Goal: Book appointment/travel/reservation

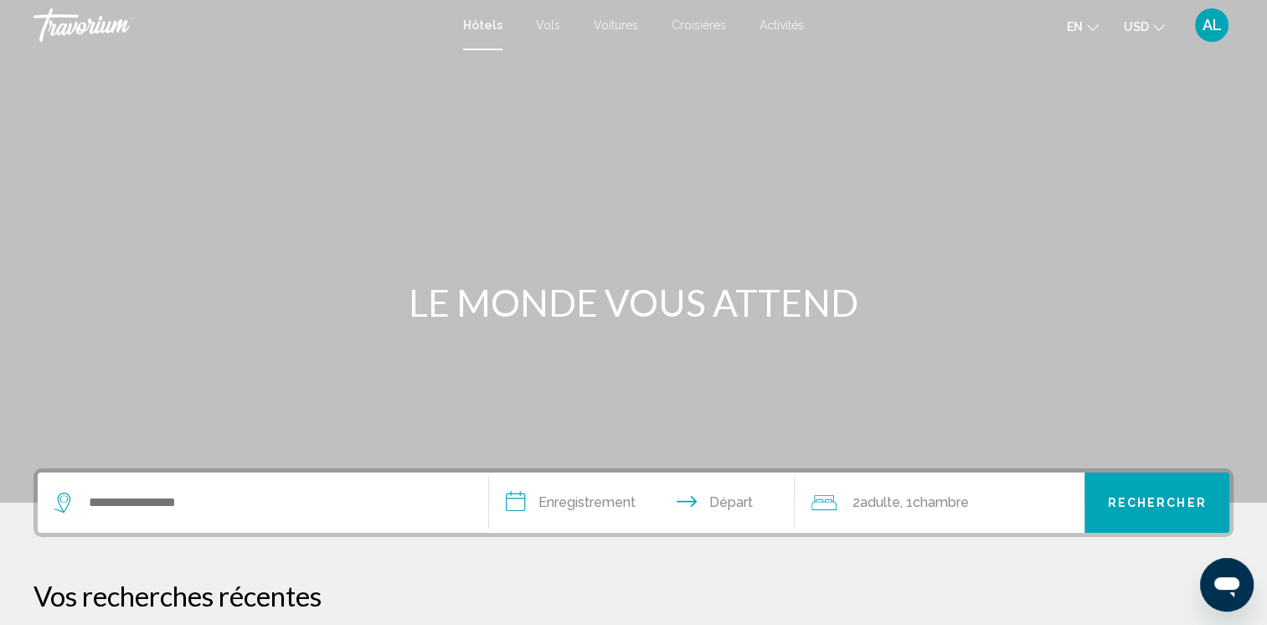
click at [1089, 26] on icon "Changer la langue" at bounding box center [1093, 28] width 12 height 12
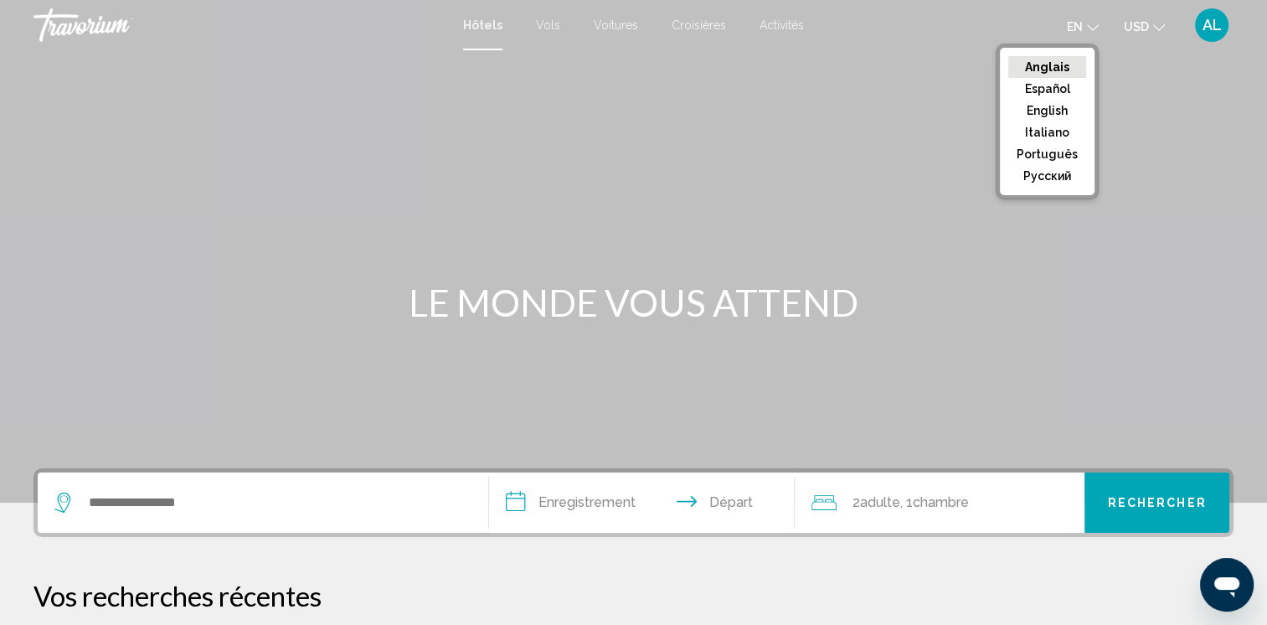
click at [1161, 28] on icon "Changer de devise" at bounding box center [1159, 27] width 12 height 7
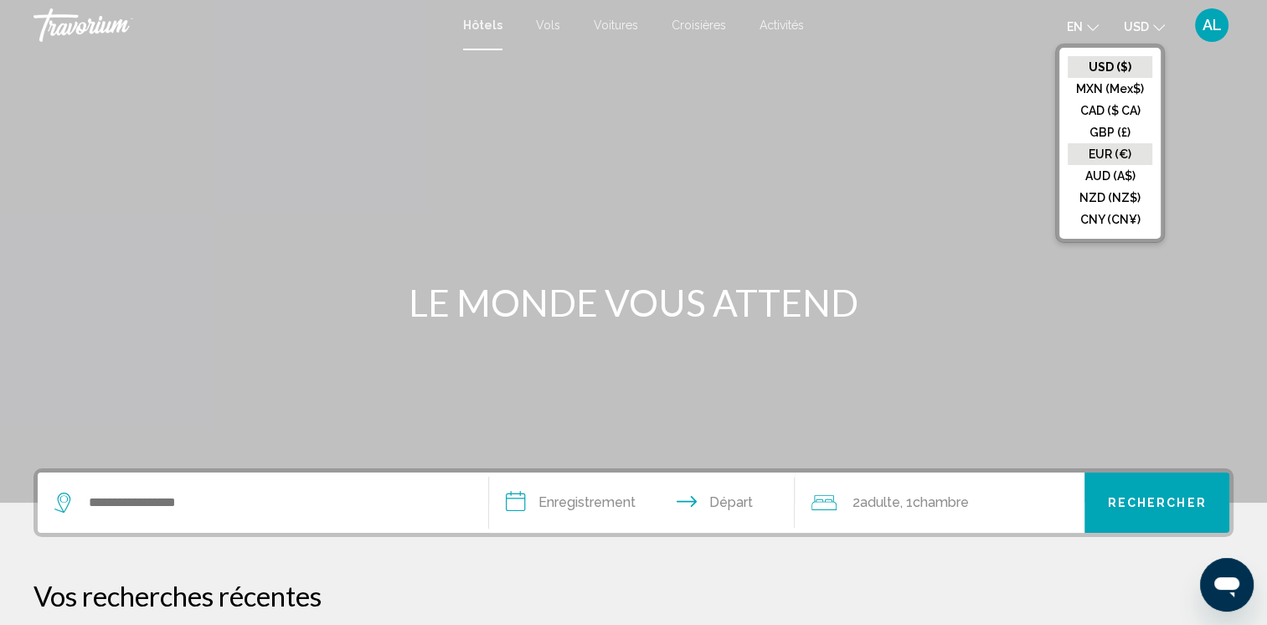
click at [1115, 147] on button "EUR (€)" at bounding box center [1110, 154] width 85 height 22
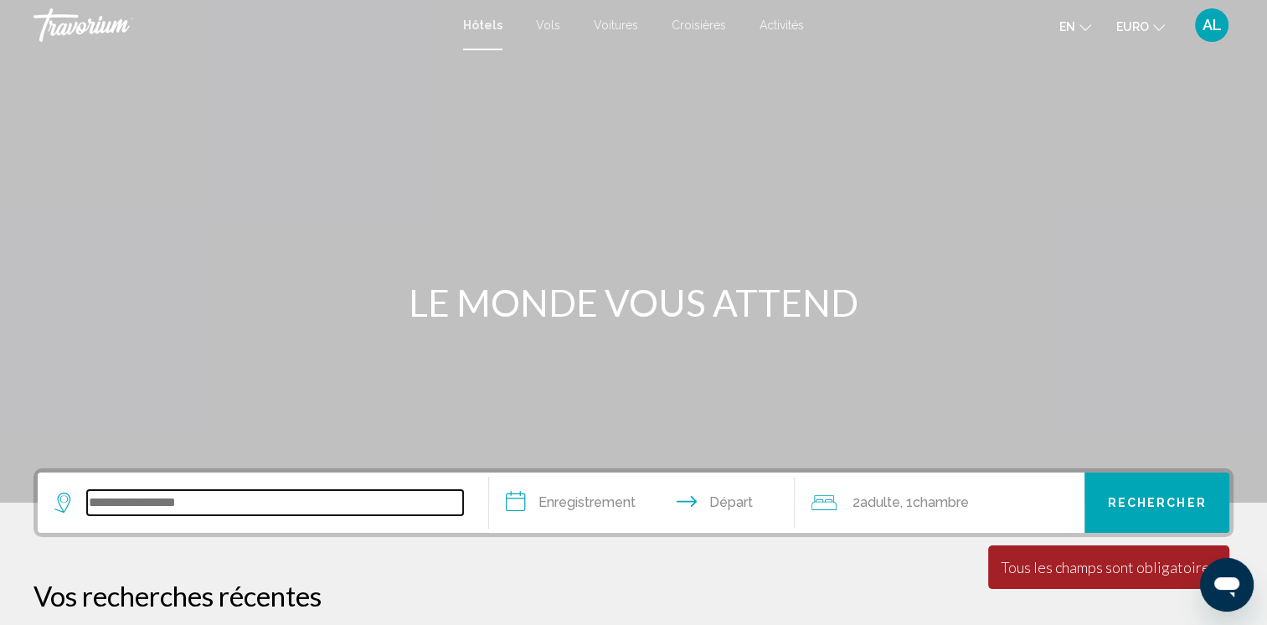
click at [127, 500] on input "Widget de recherche" at bounding box center [275, 502] width 376 height 25
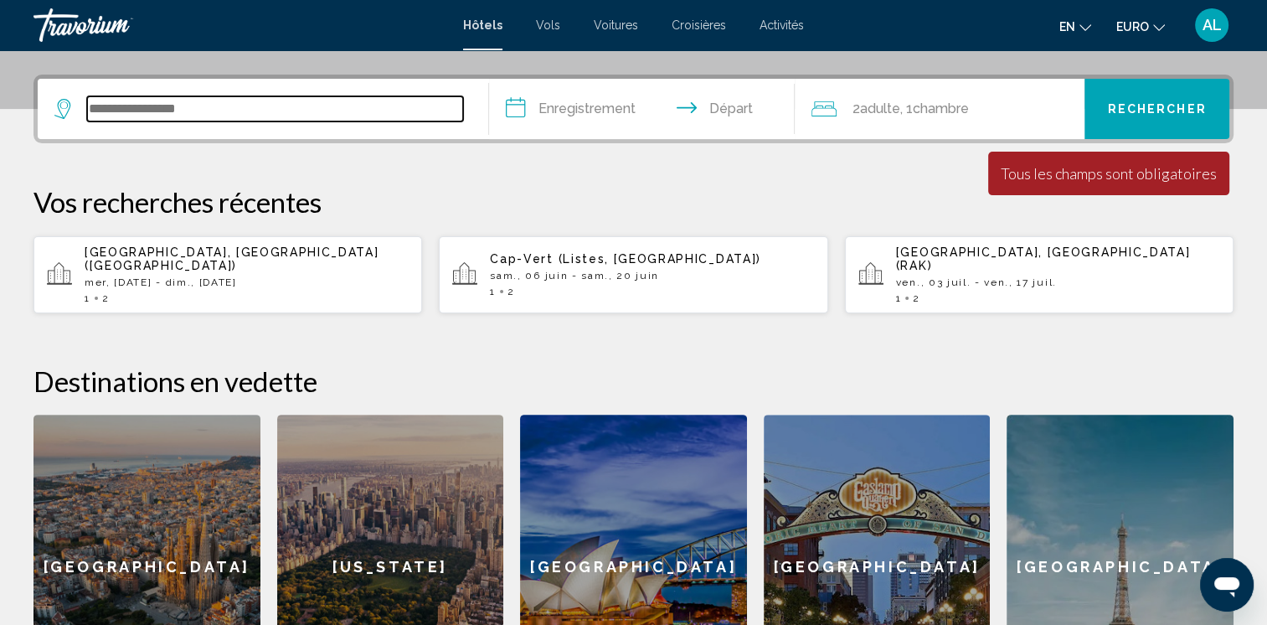
scroll to position [413, 0]
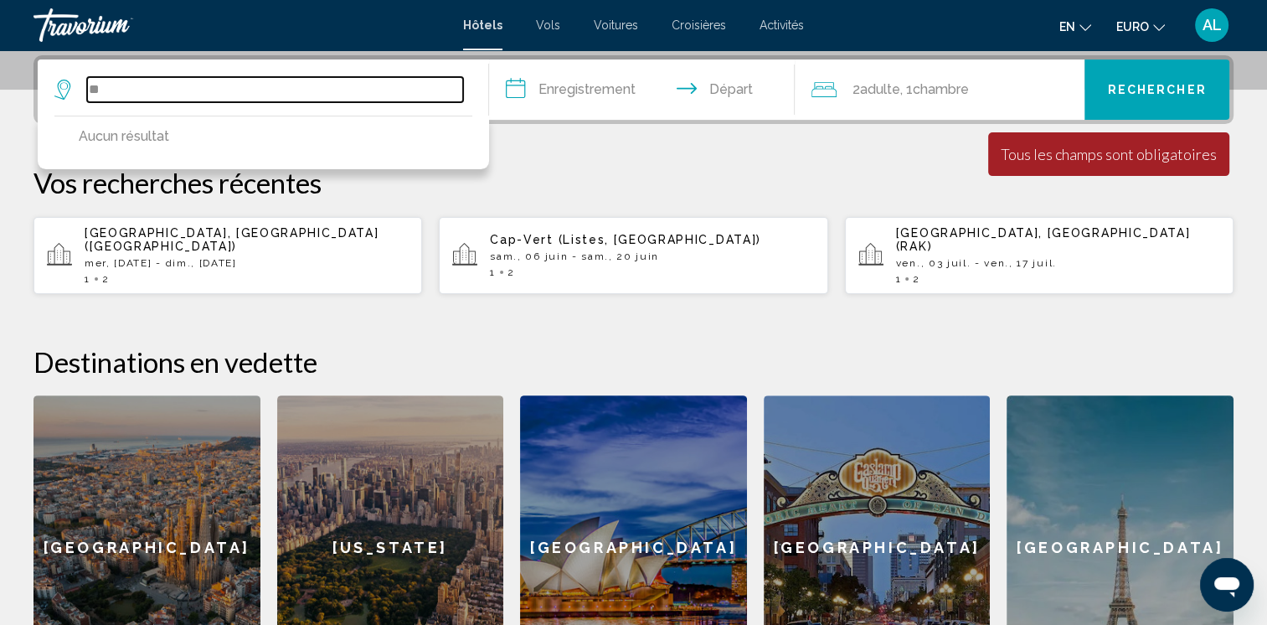
type input "*"
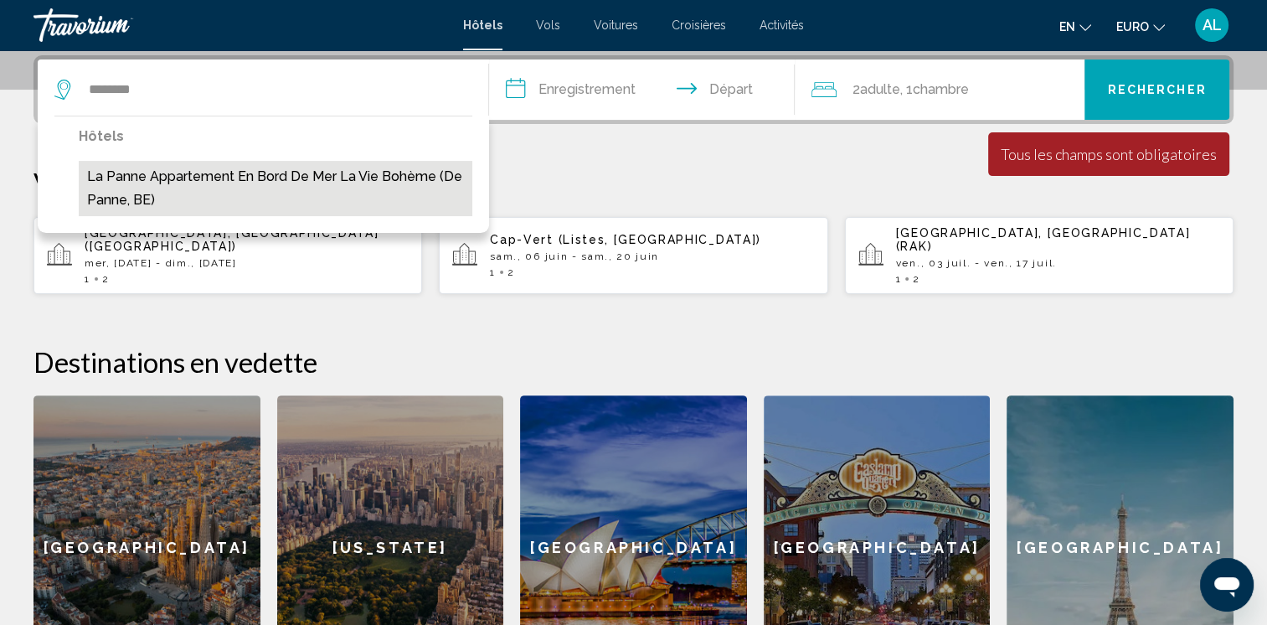
click at [131, 167] on button "La Panne Appartement En Bord de Mer la Vie Bohème (De Panne, BE)" at bounding box center [276, 188] width 394 height 55
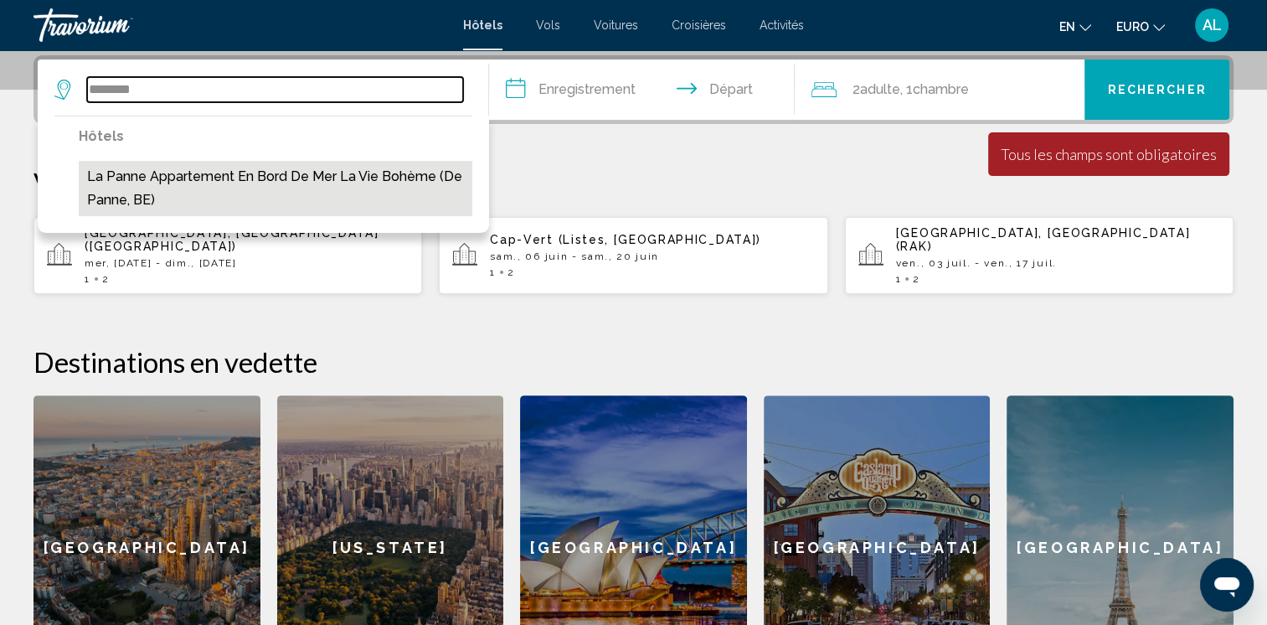
type input "**********"
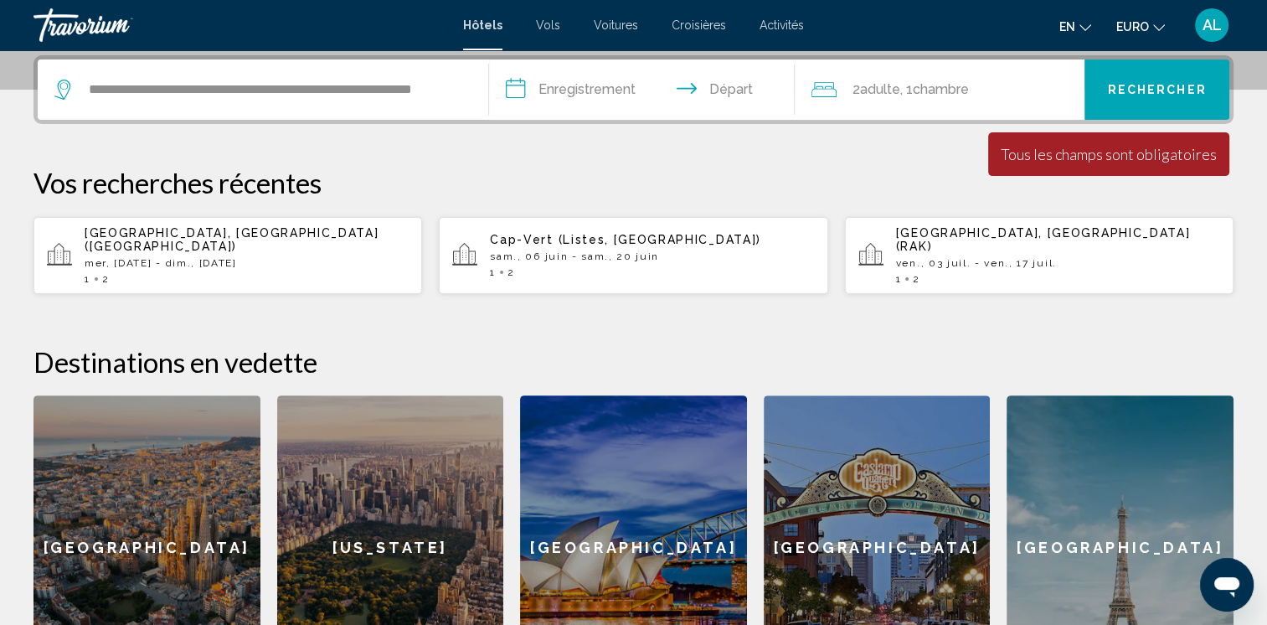
click at [778, 23] on span "Activités" at bounding box center [782, 24] width 44 height 13
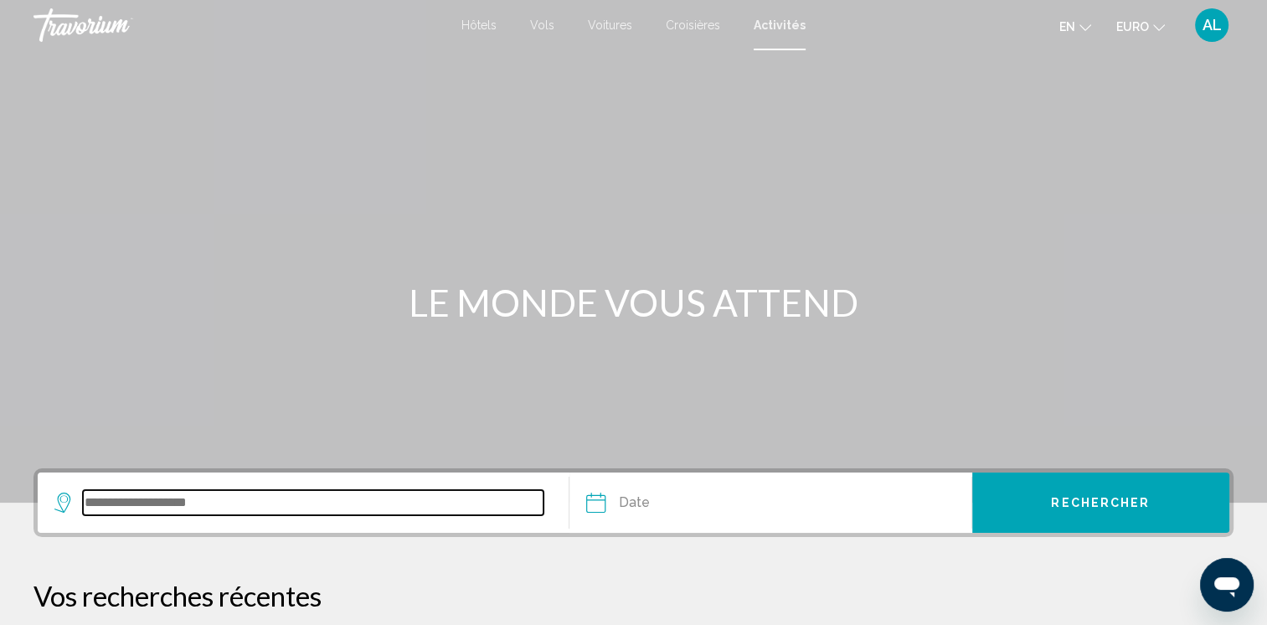
click at [116, 503] on input "Widget de recherche" at bounding box center [313, 502] width 461 height 25
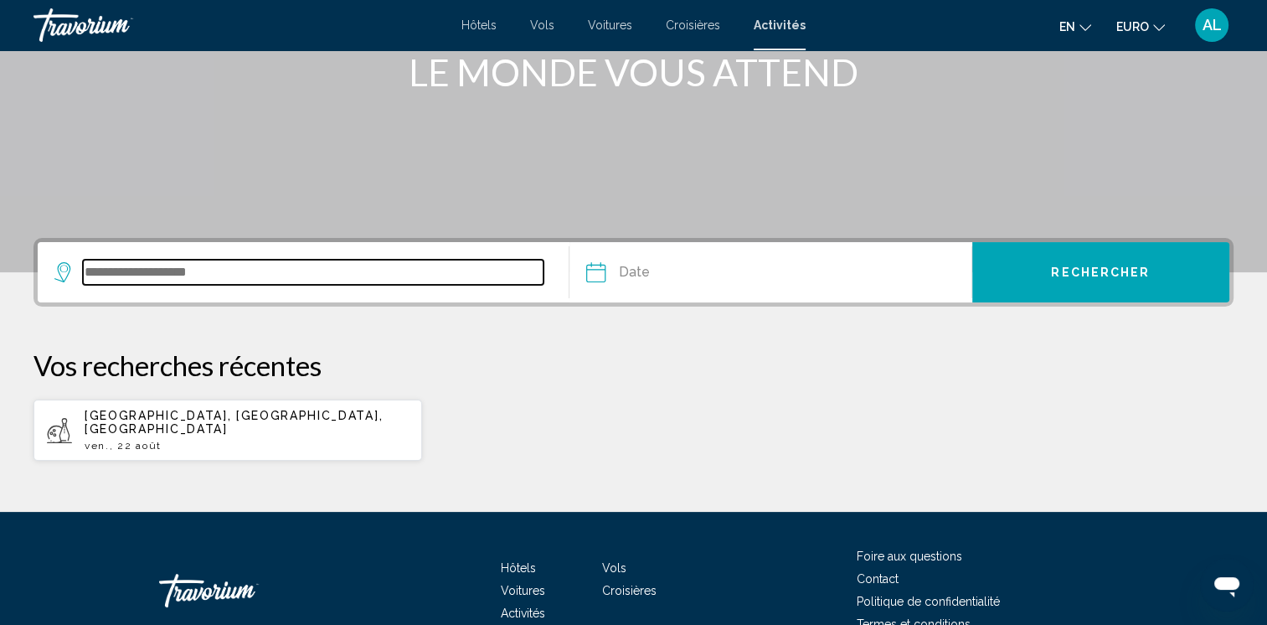
scroll to position [308, 0]
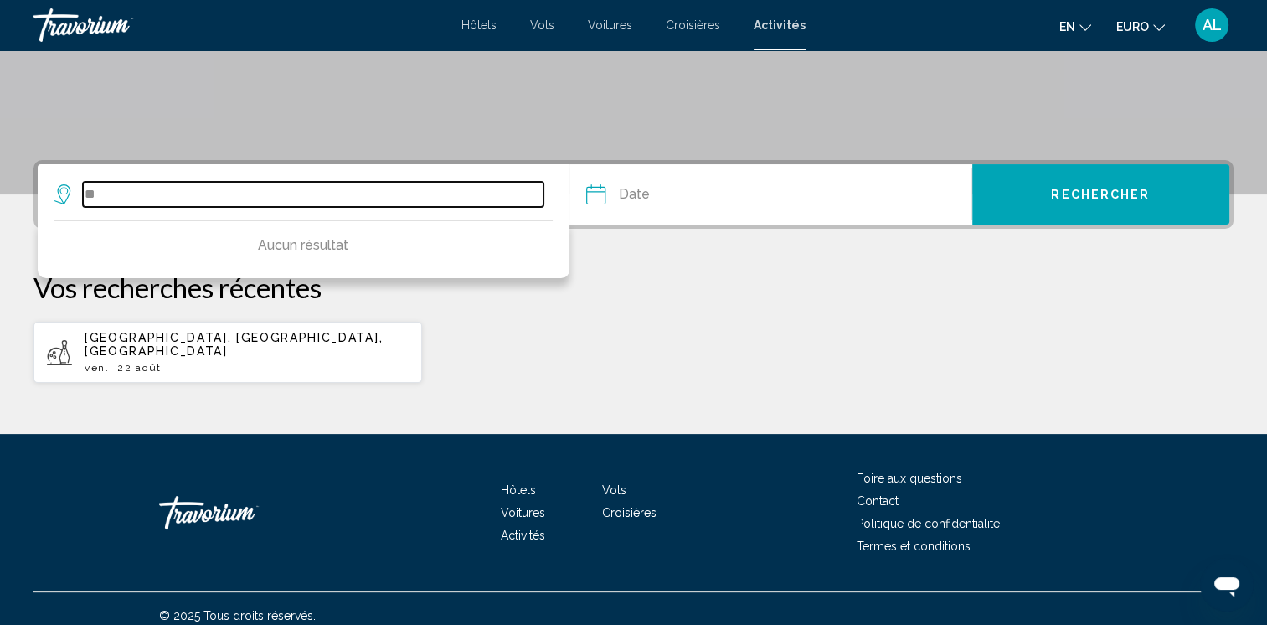
type input "*"
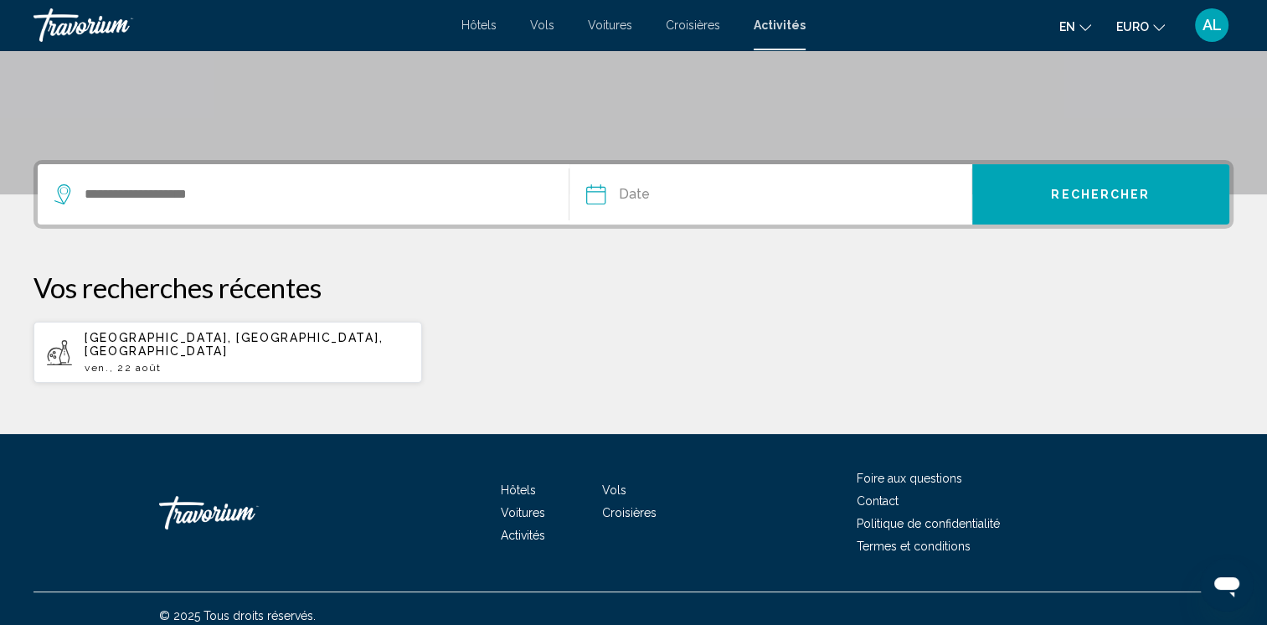
click at [59, 191] on icon "Widget de recherche" at bounding box center [64, 194] width 20 height 20
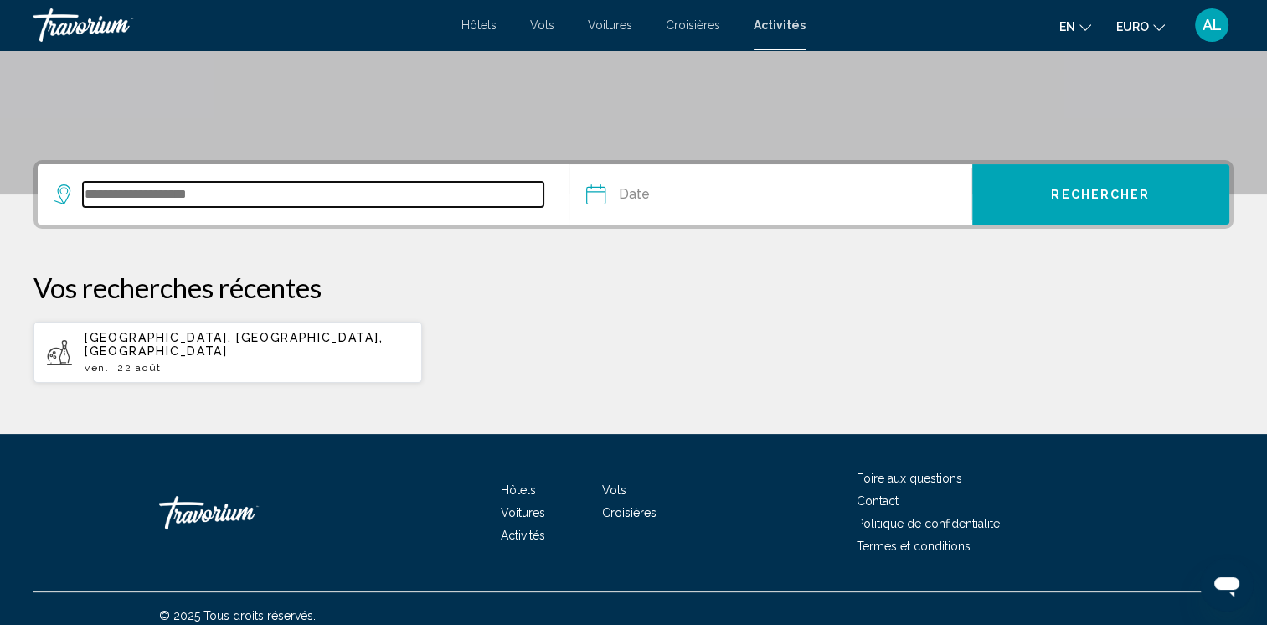
click at [117, 188] on input "Widget de recherche" at bounding box center [313, 194] width 461 height 25
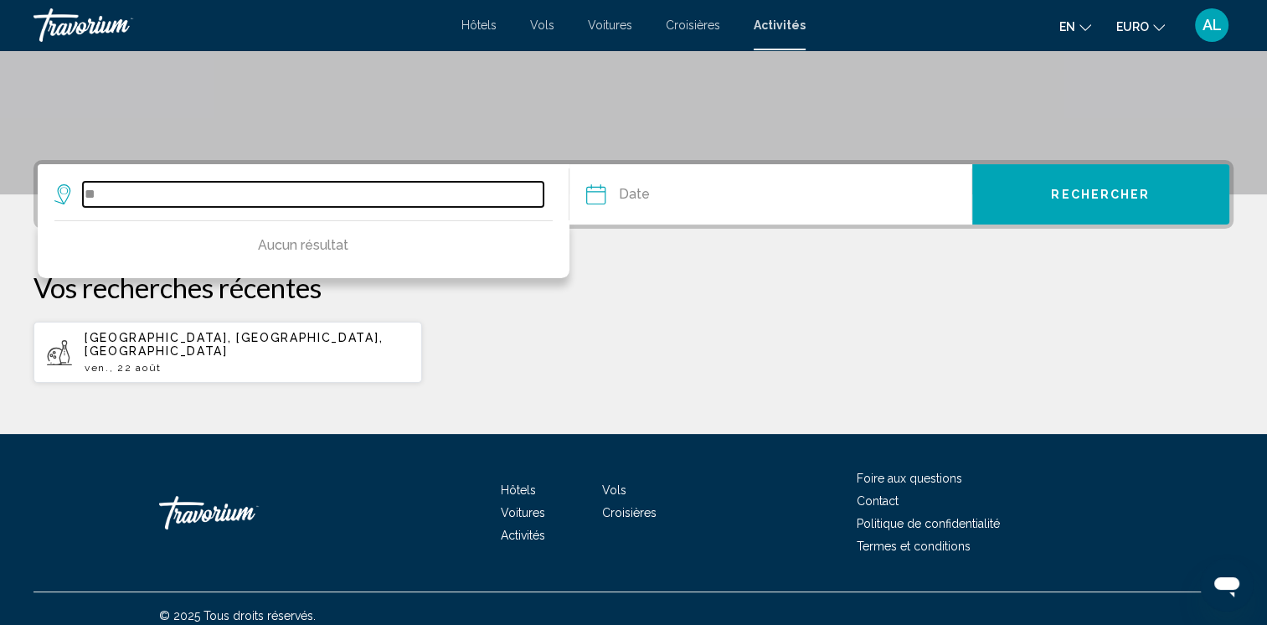
type input "*"
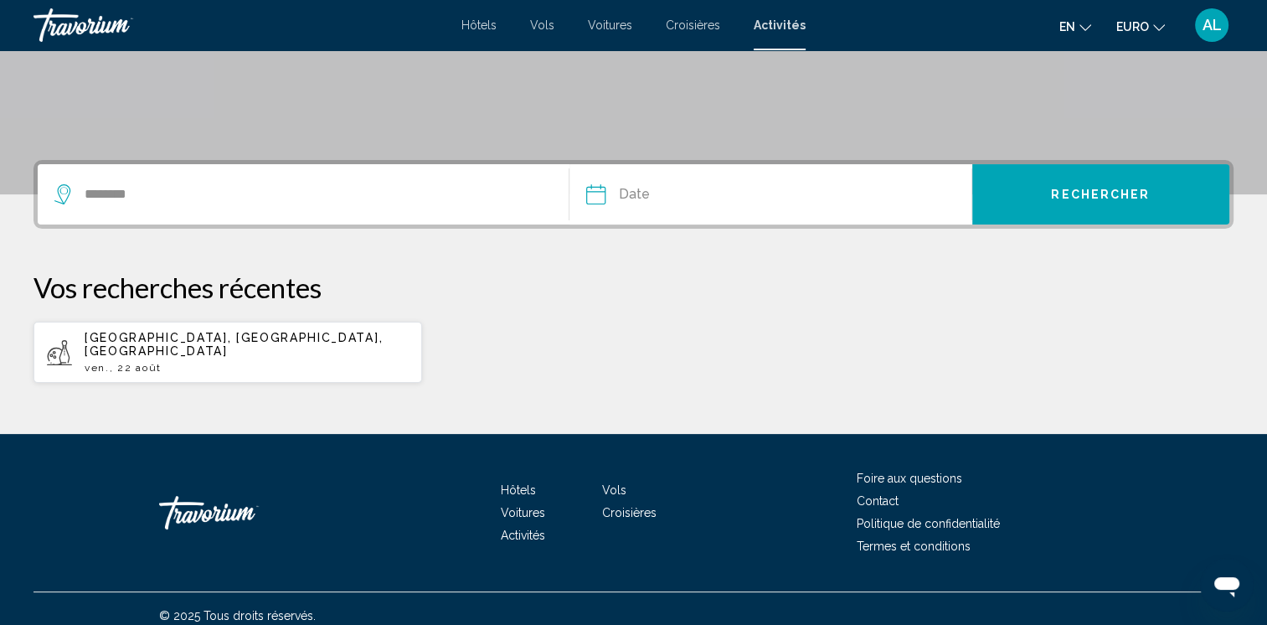
click at [777, 26] on span "Activités" at bounding box center [780, 24] width 52 height 13
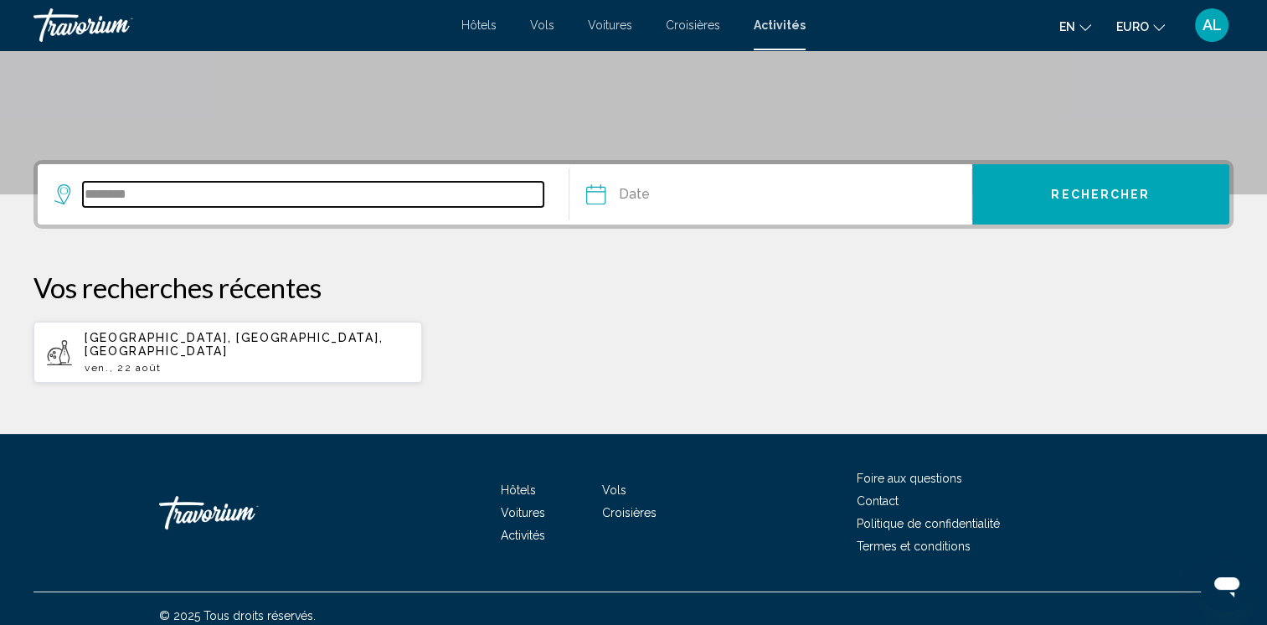
click at [202, 183] on input "********" at bounding box center [313, 194] width 461 height 25
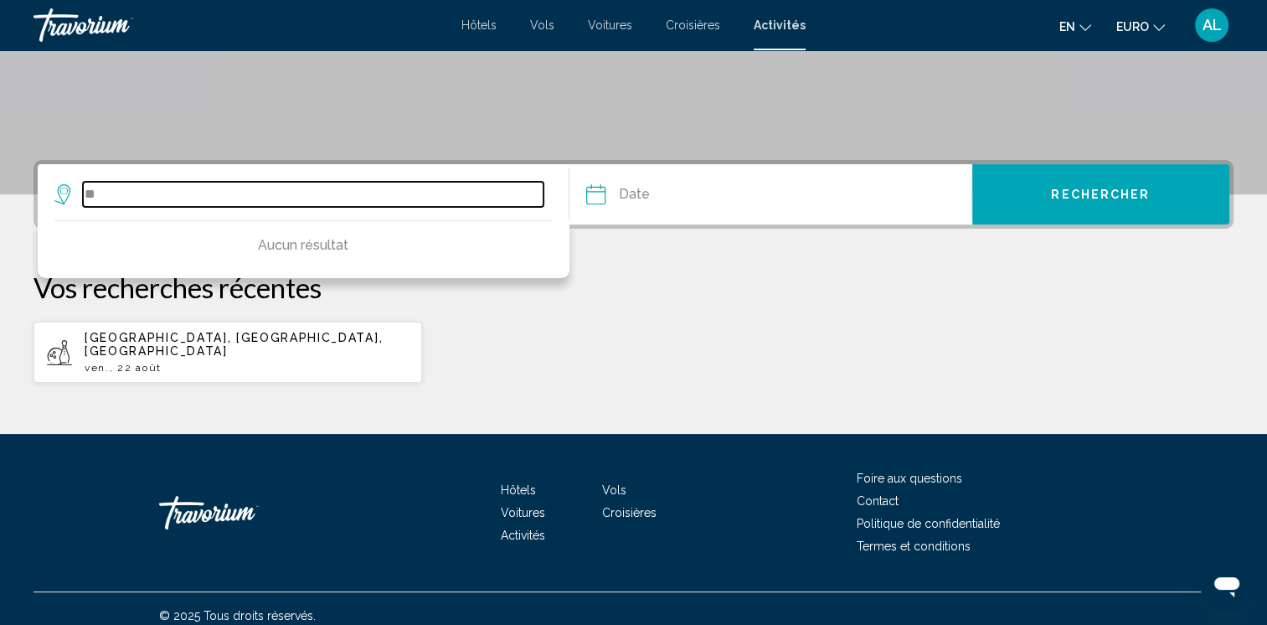
type input "*"
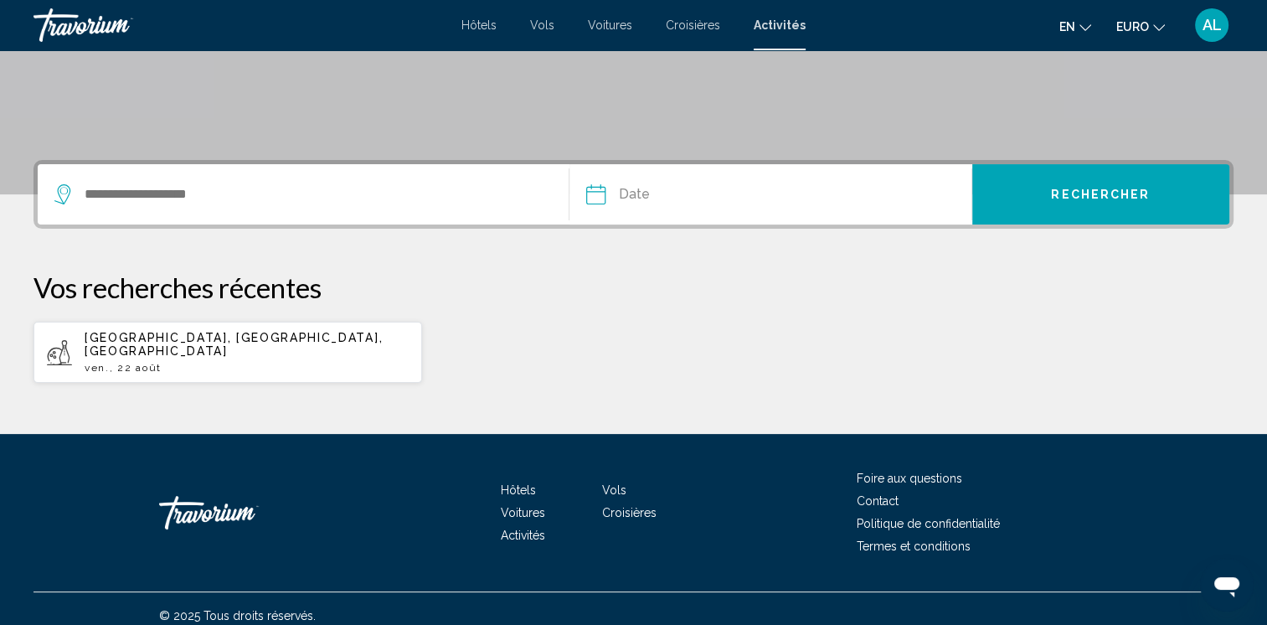
click at [479, 30] on span "Hôtels" at bounding box center [478, 24] width 35 height 13
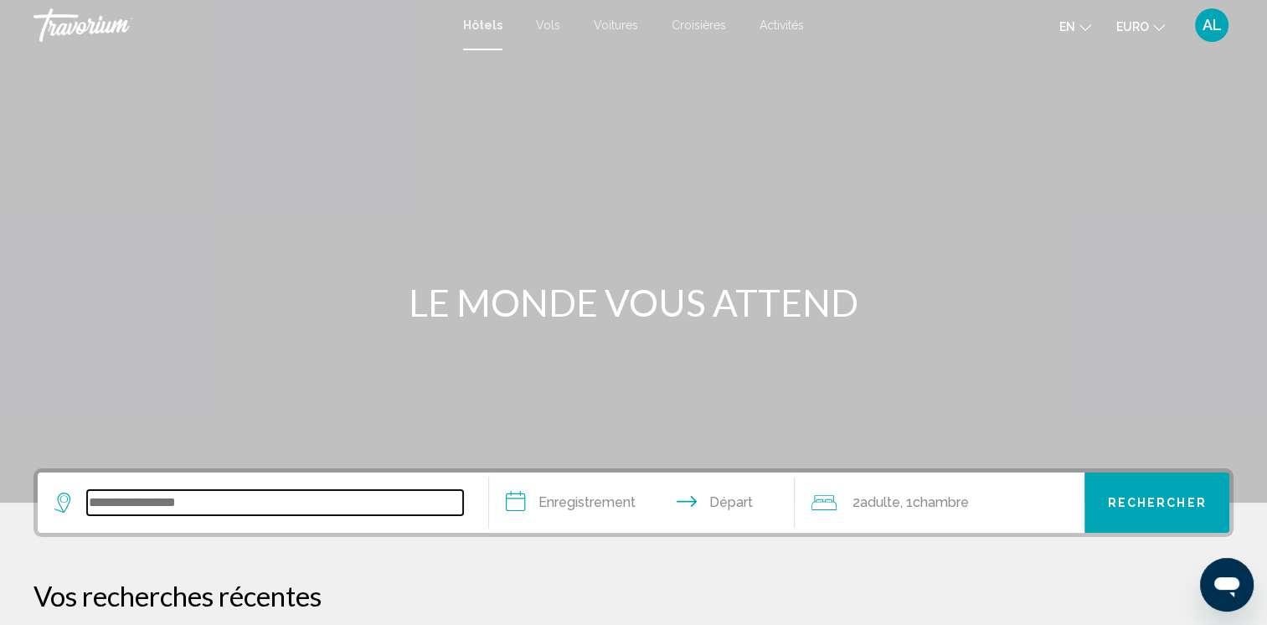
click at [111, 497] on input "Widget de recherche" at bounding box center [275, 502] width 376 height 25
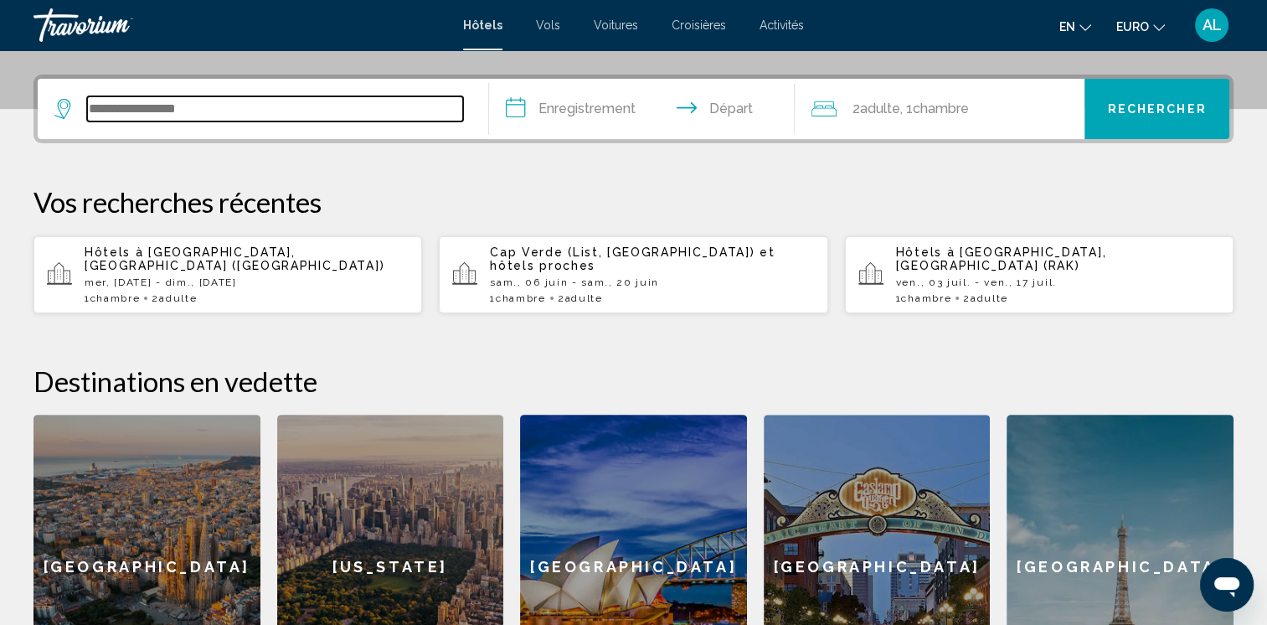
scroll to position [413, 0]
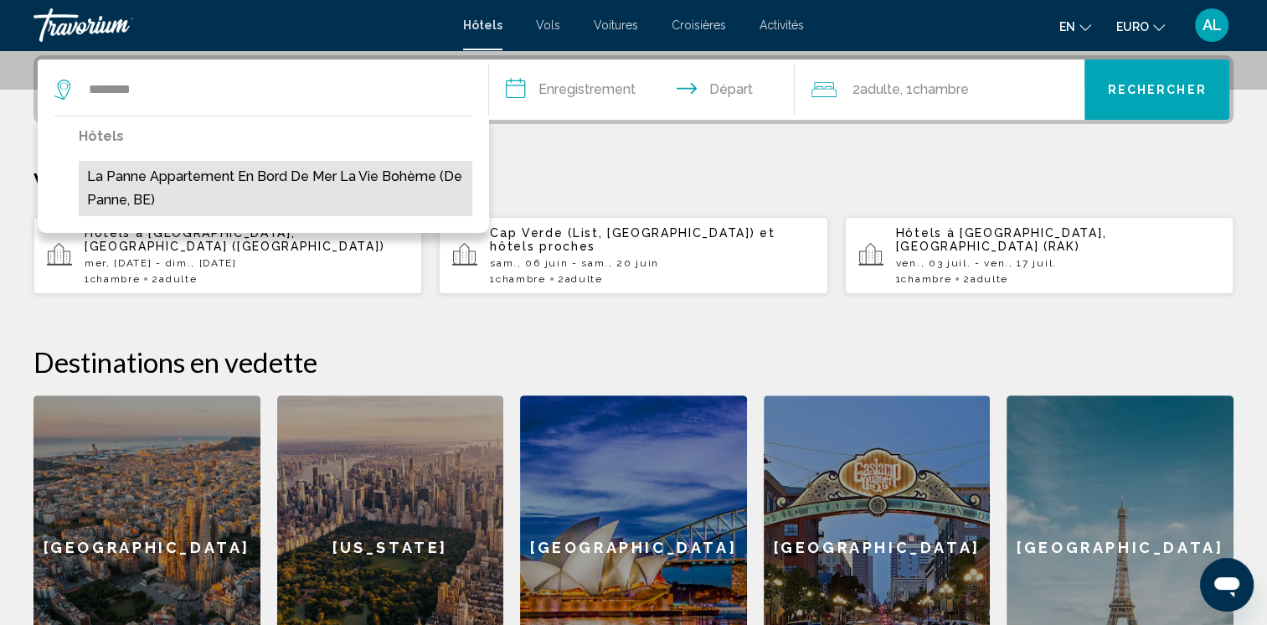
click at [169, 178] on button "La Panne Appartement En Bord de Mer la Vie Bohème (De Panne, BE)" at bounding box center [276, 188] width 394 height 55
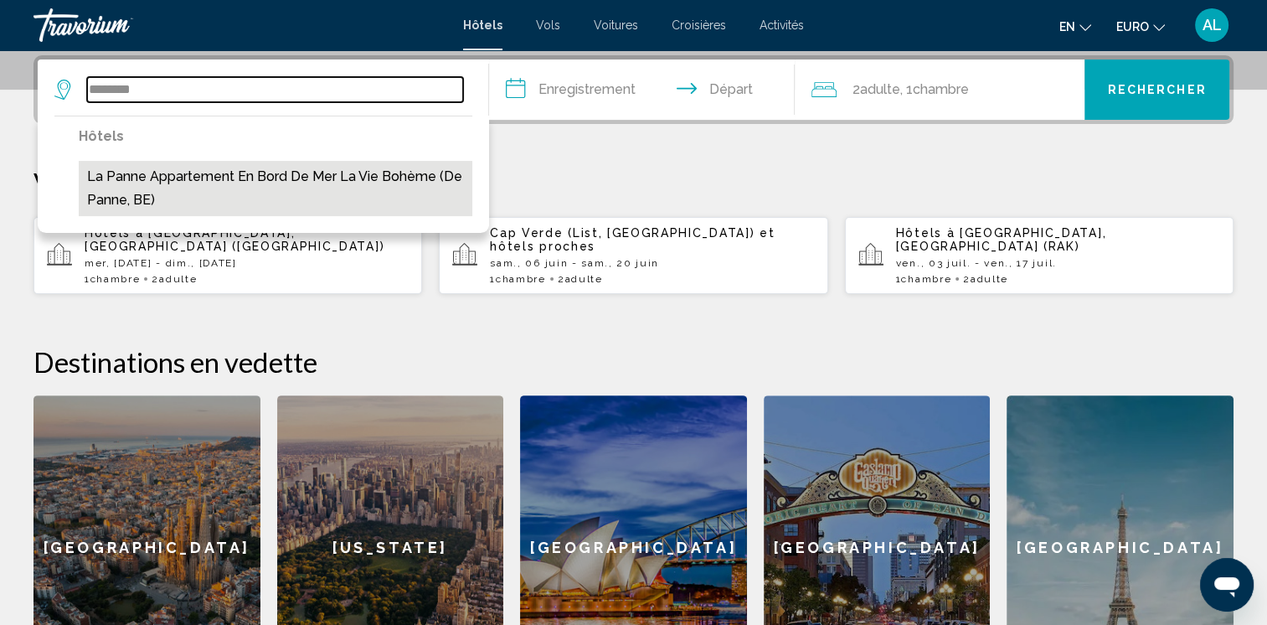
type input "**********"
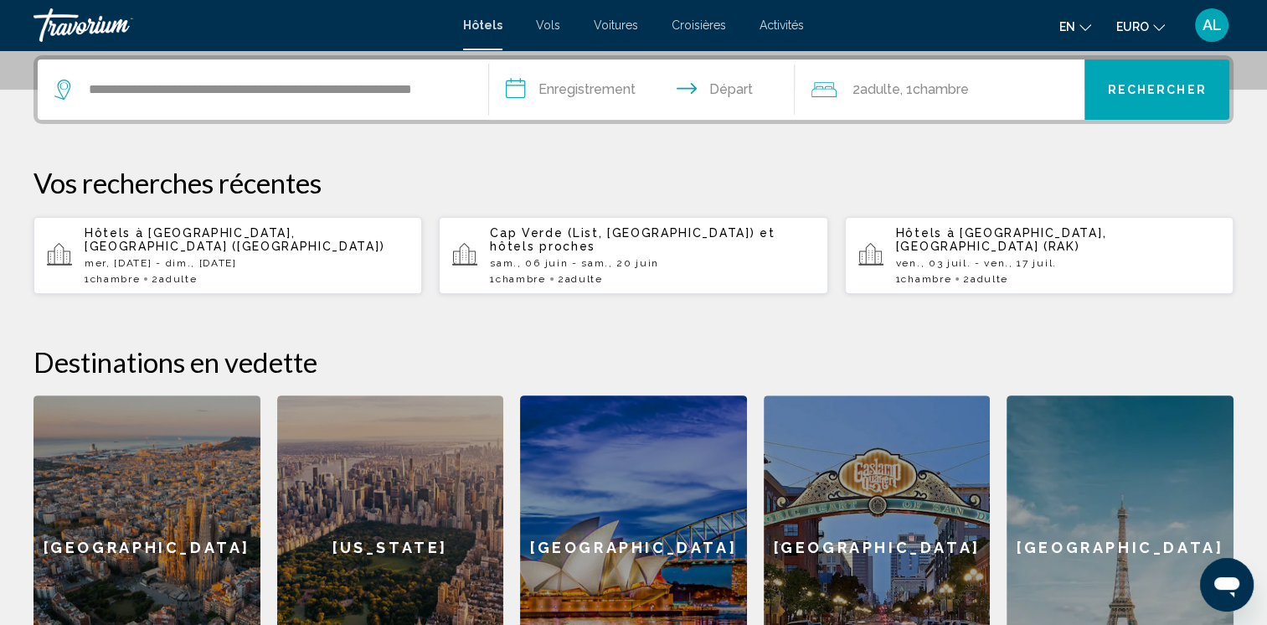
click at [721, 92] on input "**********" at bounding box center [645, 91] width 313 height 65
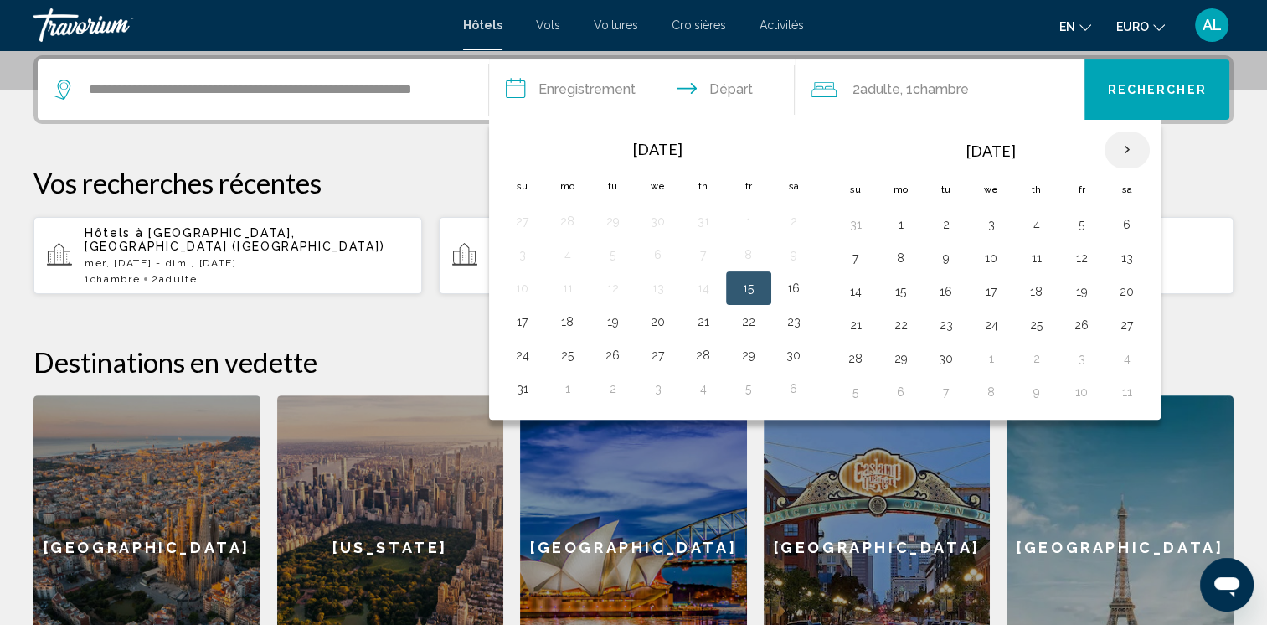
click at [1112, 153] on th "Next month" at bounding box center [1127, 149] width 45 height 37
click at [750, 323] on button "24" at bounding box center [748, 324] width 27 height 23
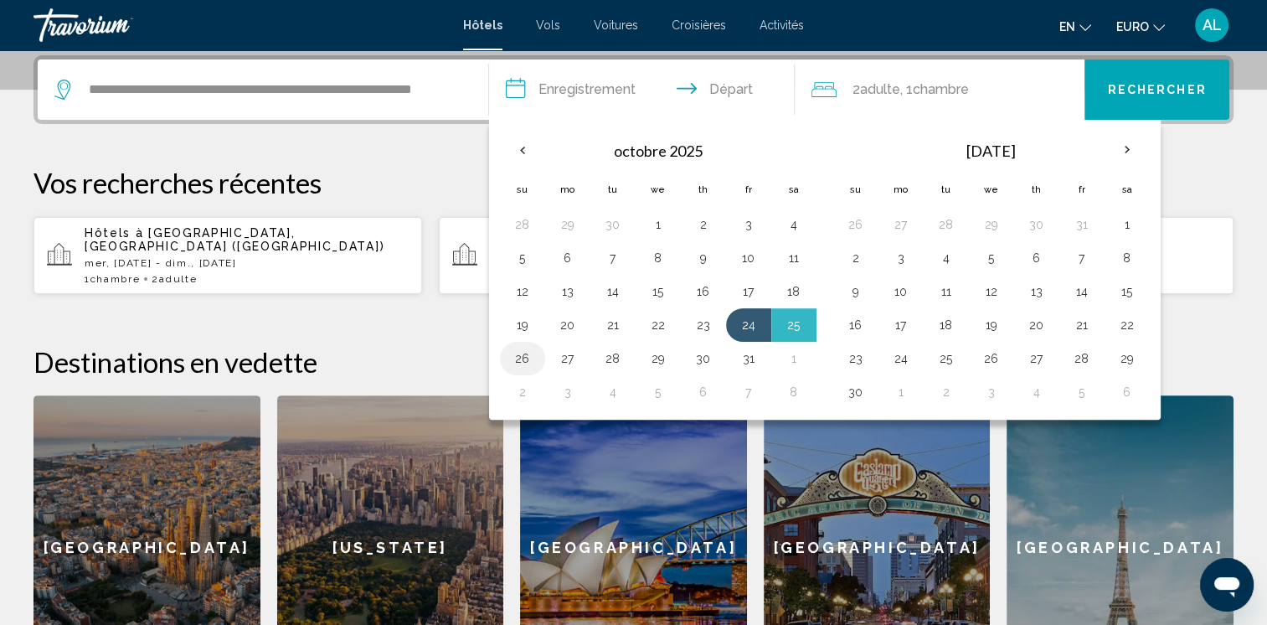
click at [533, 358] on button "26" at bounding box center [522, 358] width 27 height 23
type input "**********"
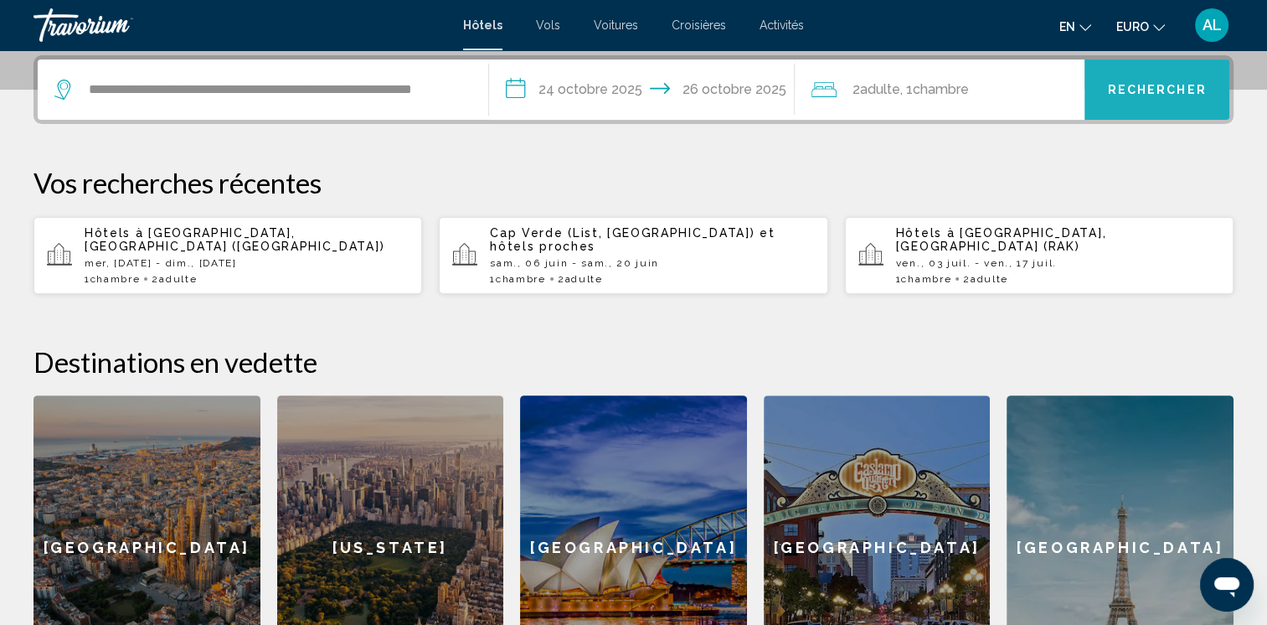
click at [1166, 104] on button "Rechercher" at bounding box center [1156, 89] width 145 height 60
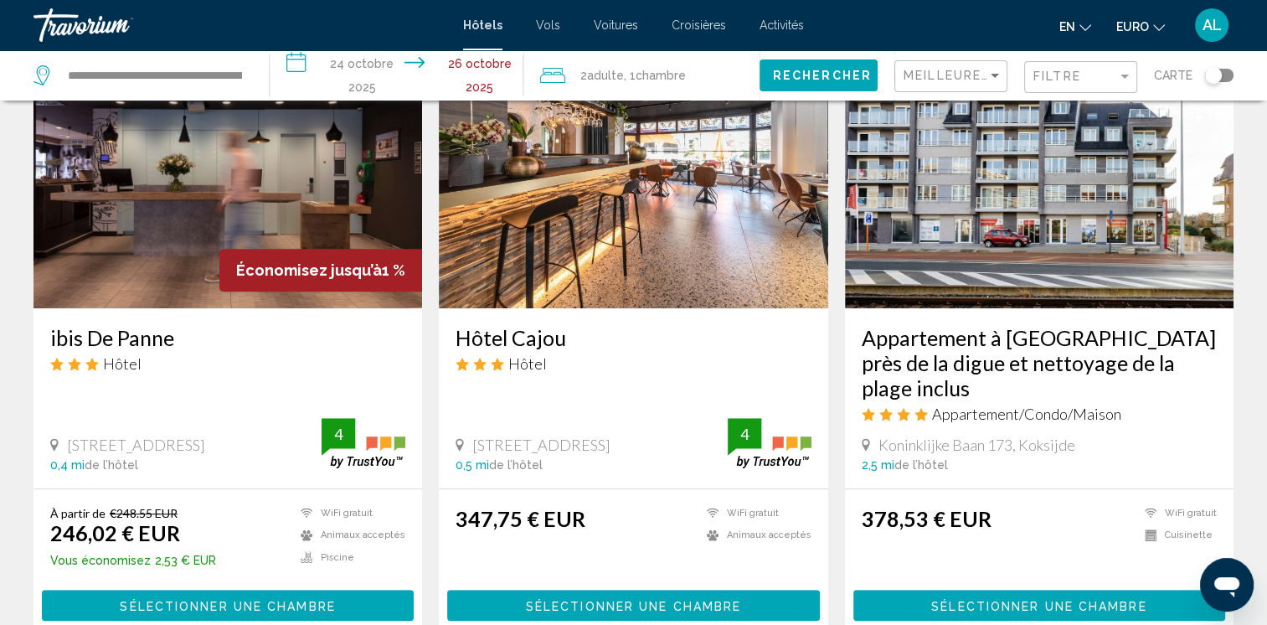
scroll to position [726, 0]
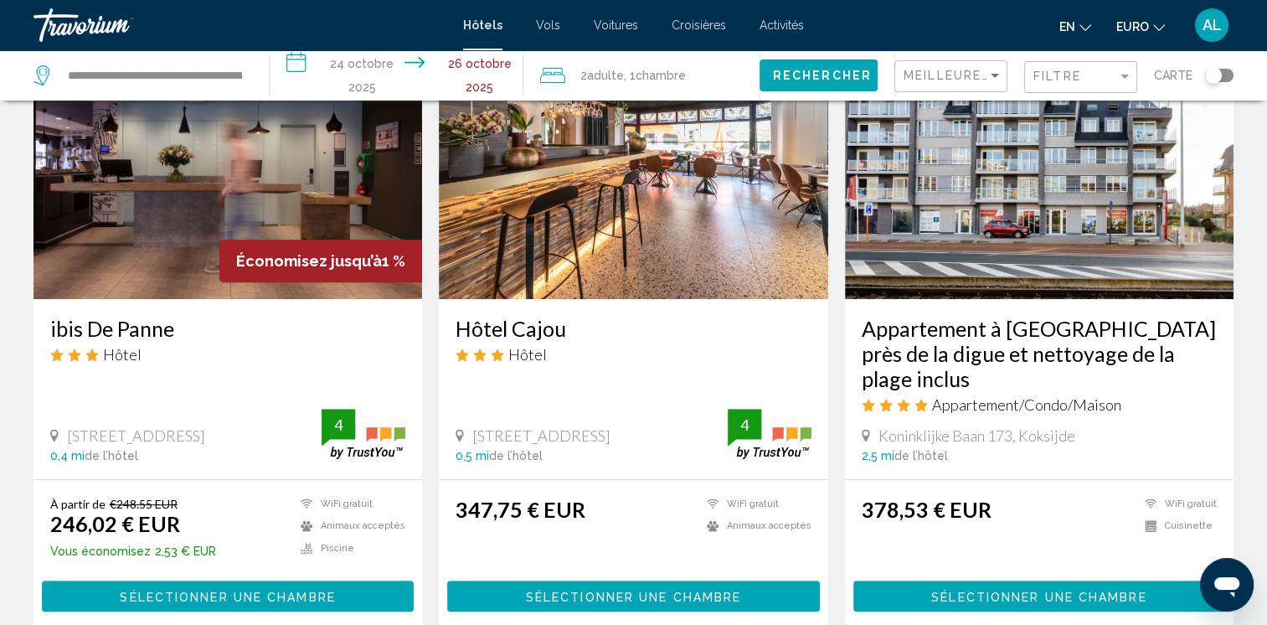
click at [664, 82] on span ", 1 Chambre rooms" at bounding box center [655, 75] width 62 height 23
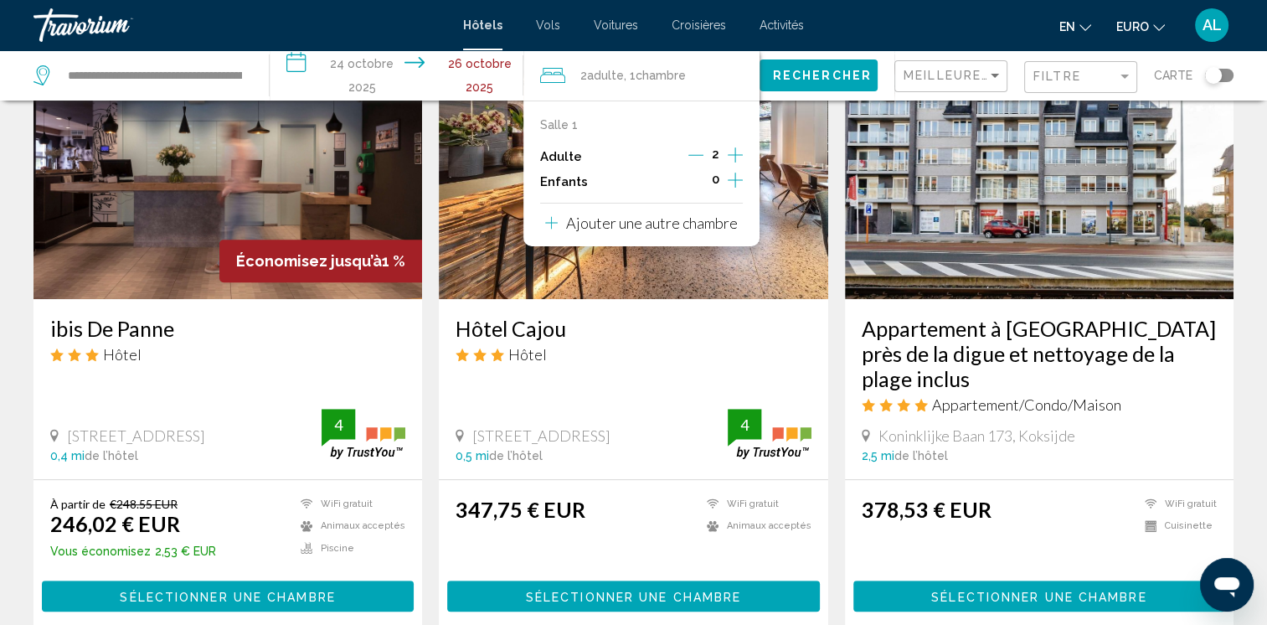
click at [732, 152] on icon "Augmenter les adultes" at bounding box center [735, 155] width 15 height 20
click at [736, 170] on icon "Augmenter les enfants" at bounding box center [735, 180] width 15 height 20
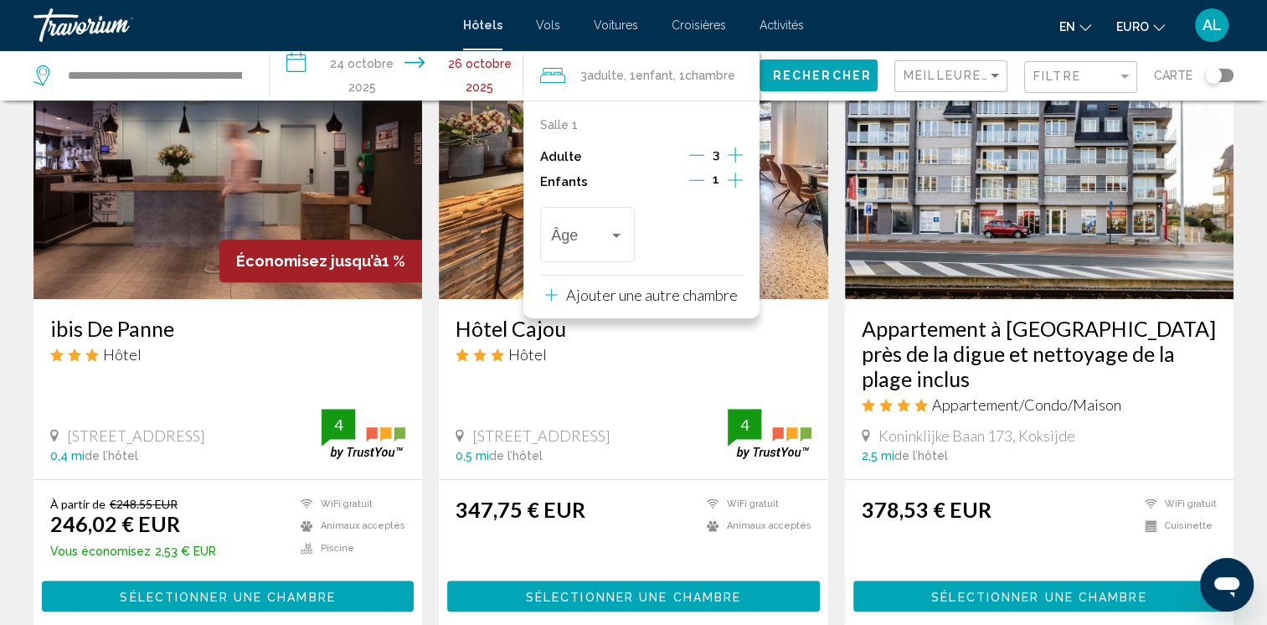
click at [736, 170] on icon "Augmenter les enfants" at bounding box center [735, 180] width 15 height 20
click at [612, 236] on div "Voyageurs : 3 adultes, 2 enfants" at bounding box center [616, 236] width 8 height 4
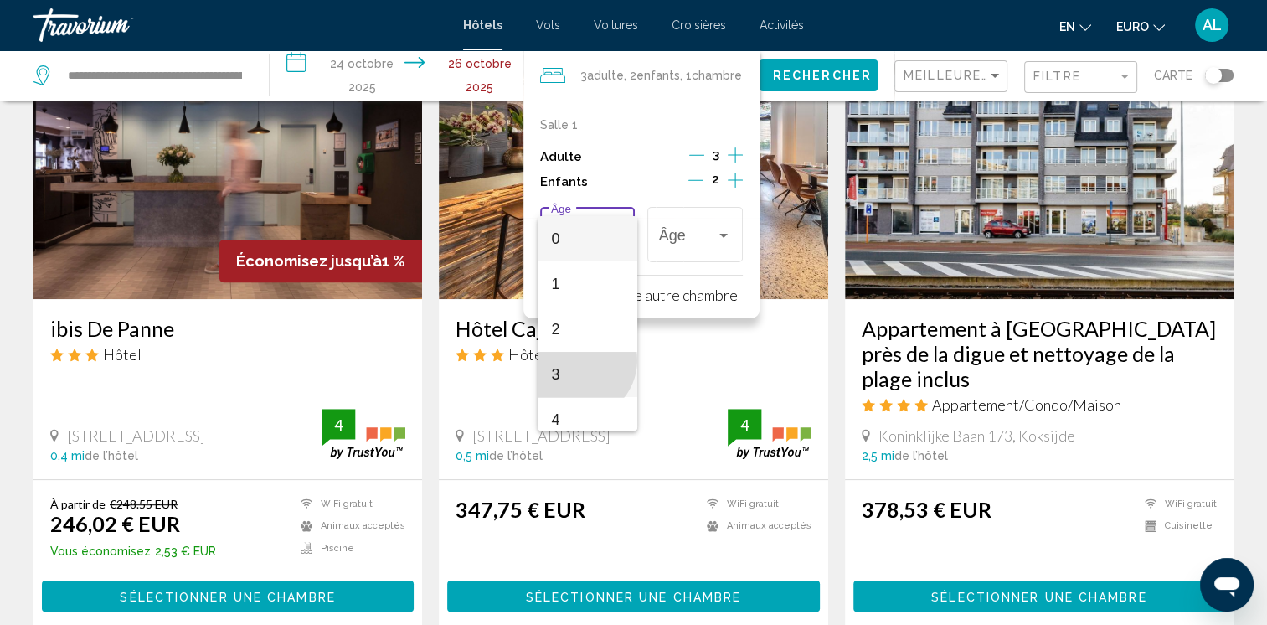
click at [577, 360] on span "3" at bounding box center [587, 374] width 73 height 45
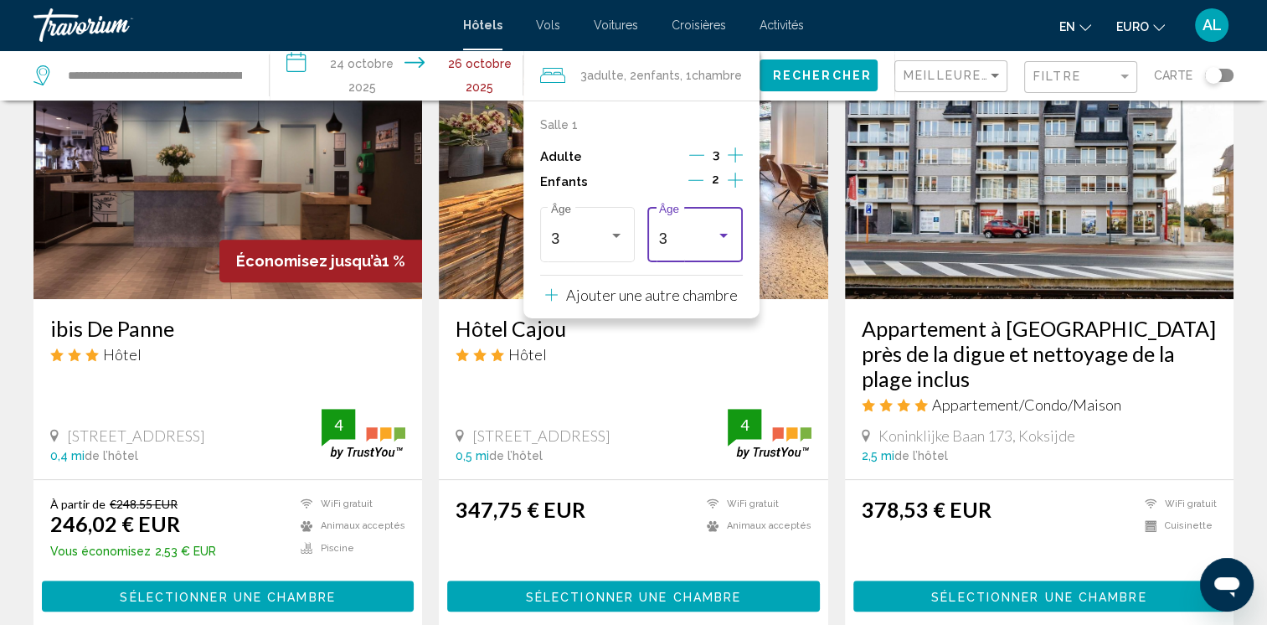
click at [720, 239] on div "Voyageurs : 3 adultes, 2 enfants" at bounding box center [723, 235] width 15 height 13
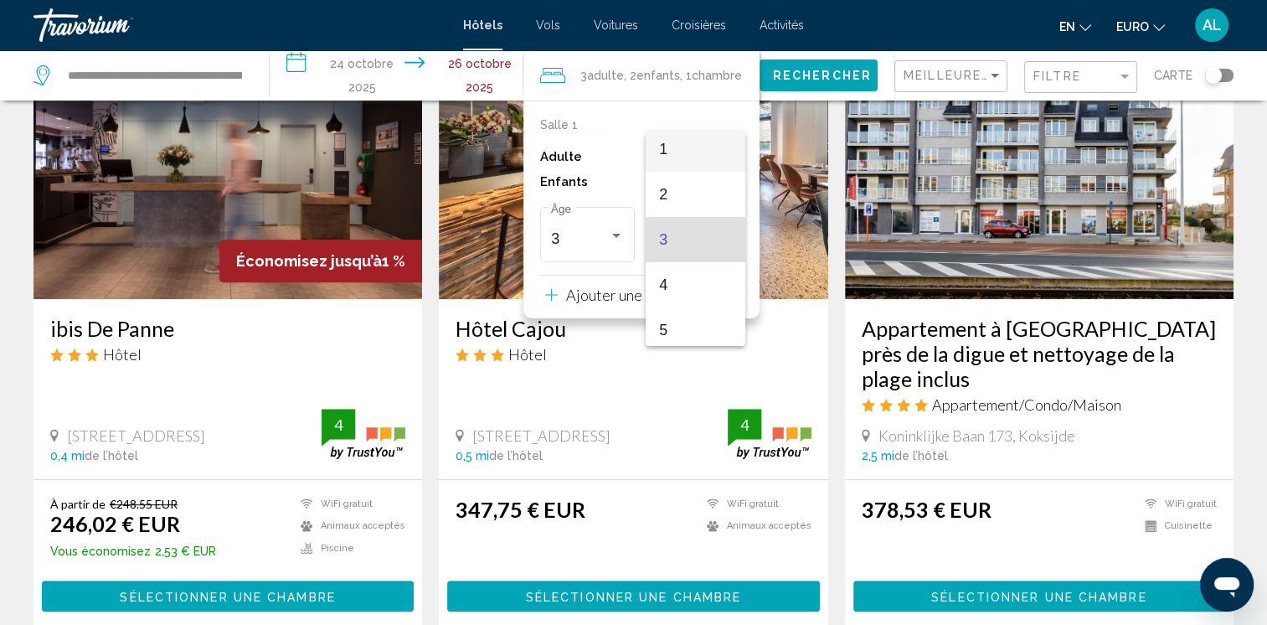
click at [688, 159] on span "1" at bounding box center [695, 148] width 73 height 45
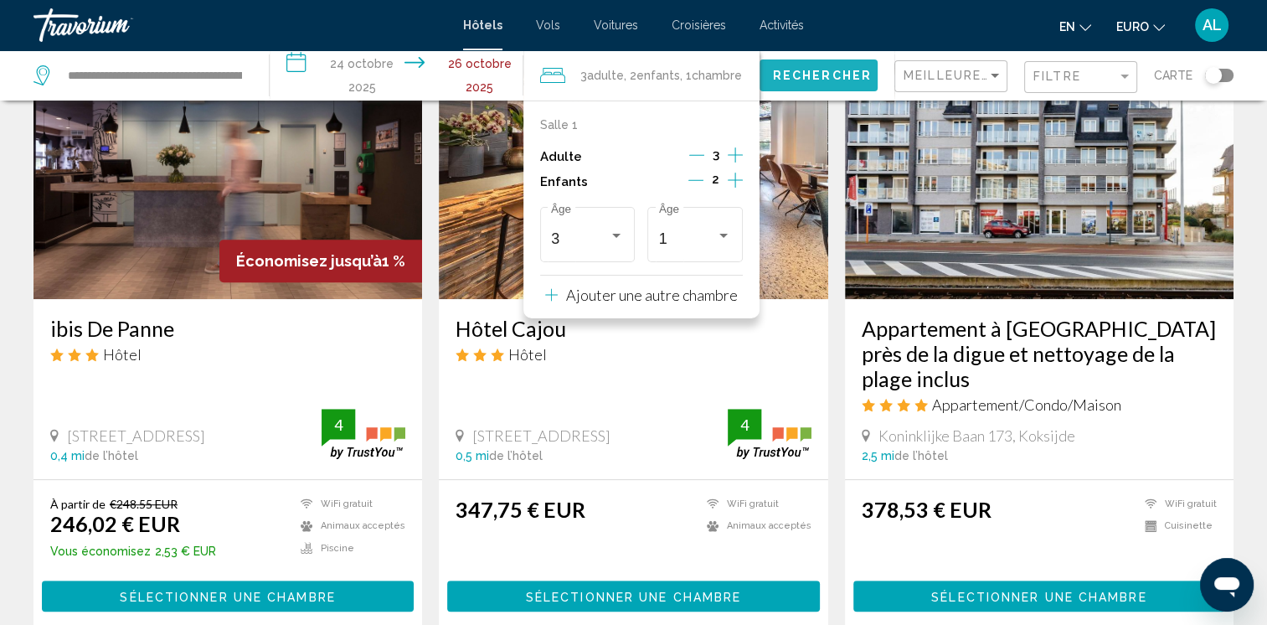
click at [801, 79] on span "Rechercher" at bounding box center [822, 76] width 99 height 13
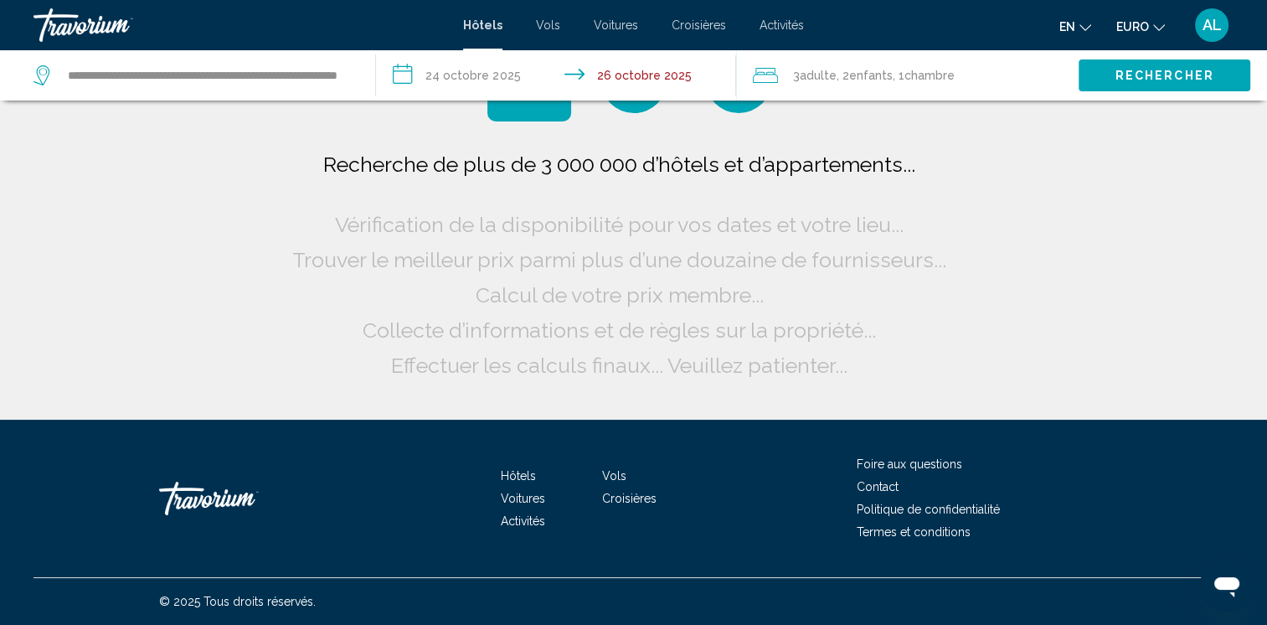
scroll to position [0, 0]
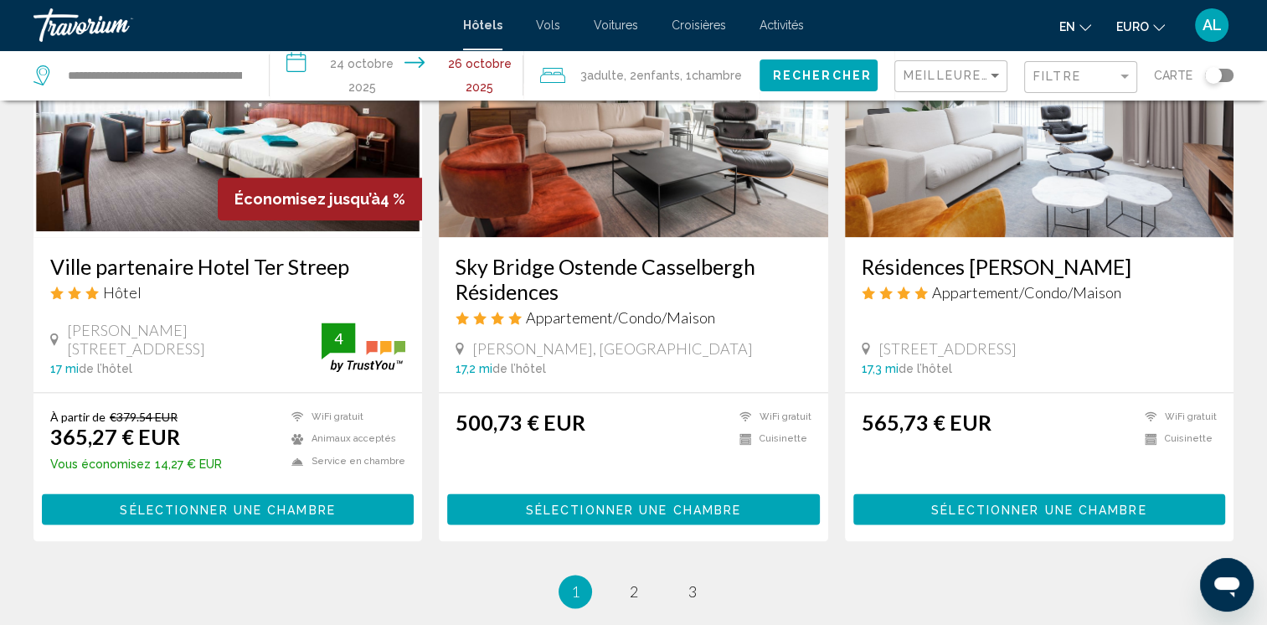
scroll to position [2110, 0]
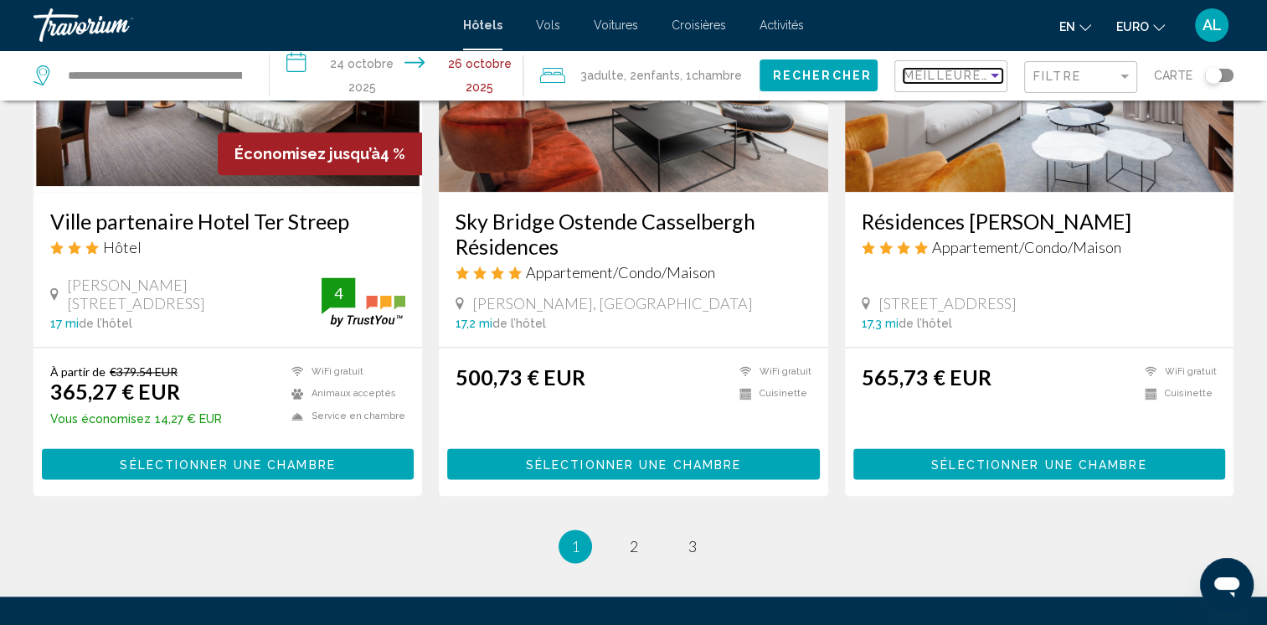
click at [996, 75] on div "Trier par" at bounding box center [995, 76] width 8 height 4
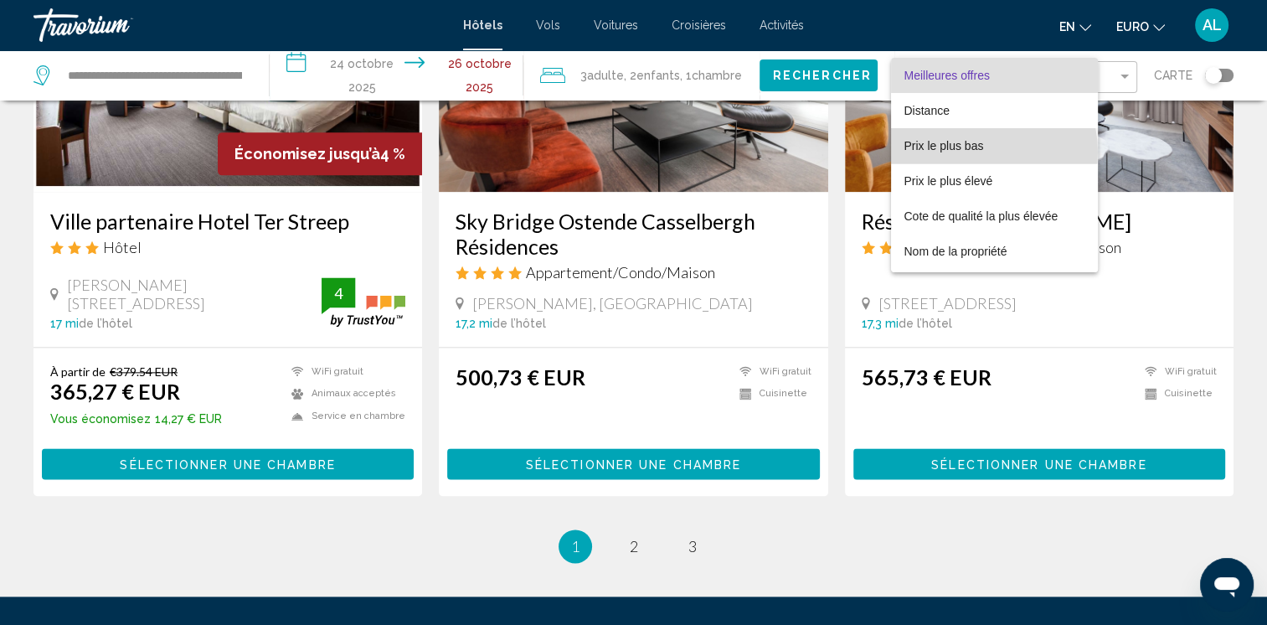
click at [970, 152] on span "Prix le plus bas" at bounding box center [944, 145] width 80 height 13
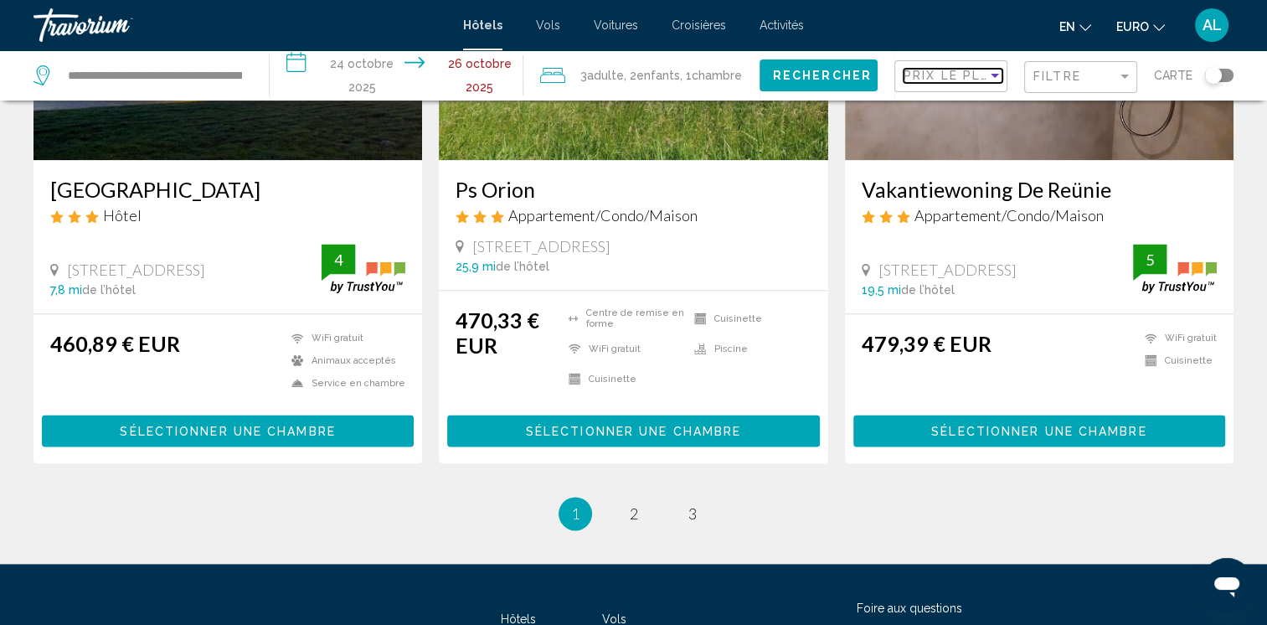
scroll to position [2211, 0]
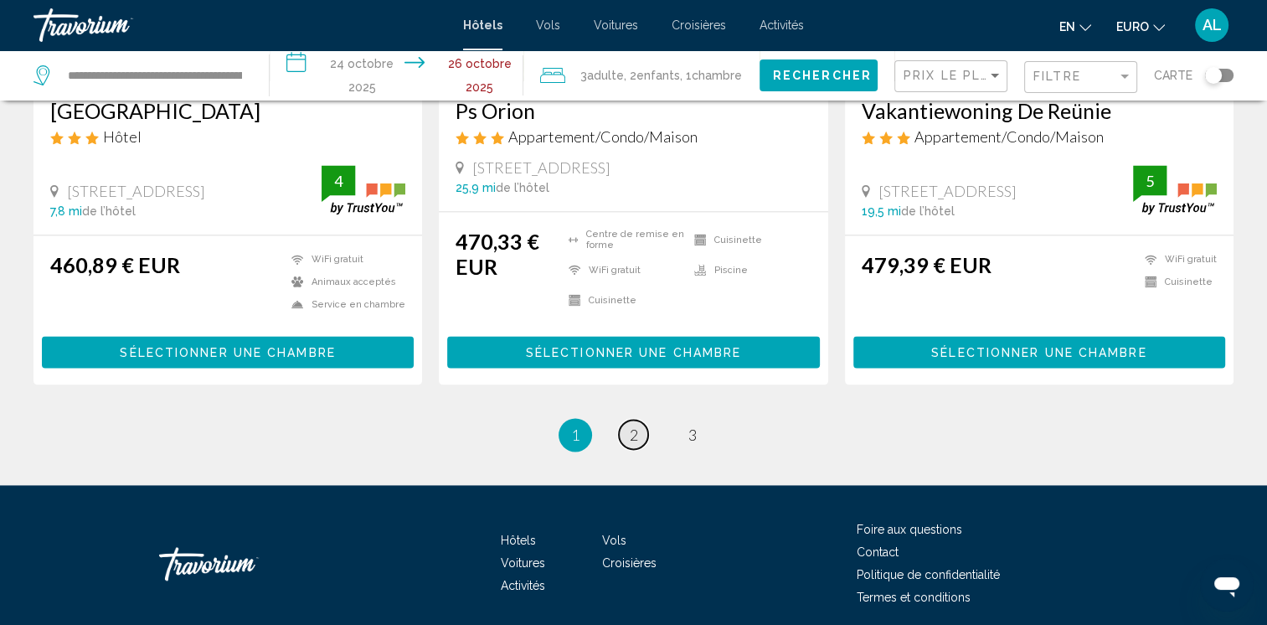
click at [634, 425] on span "2" at bounding box center [634, 434] width 8 height 18
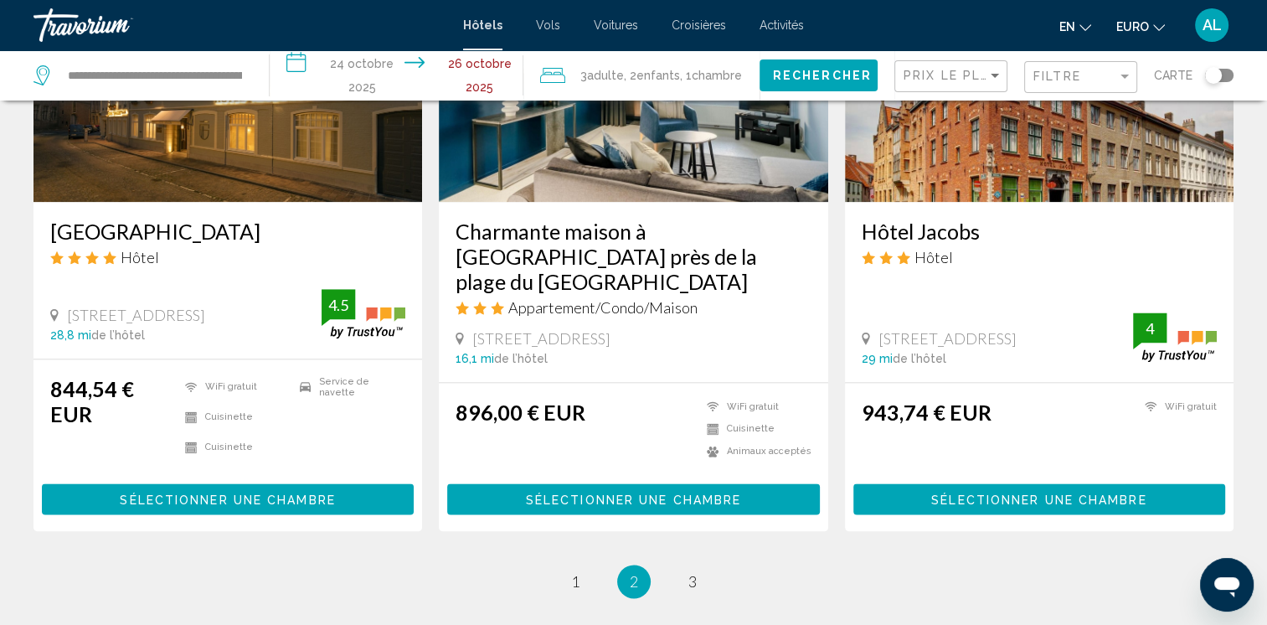
scroll to position [2144, 0]
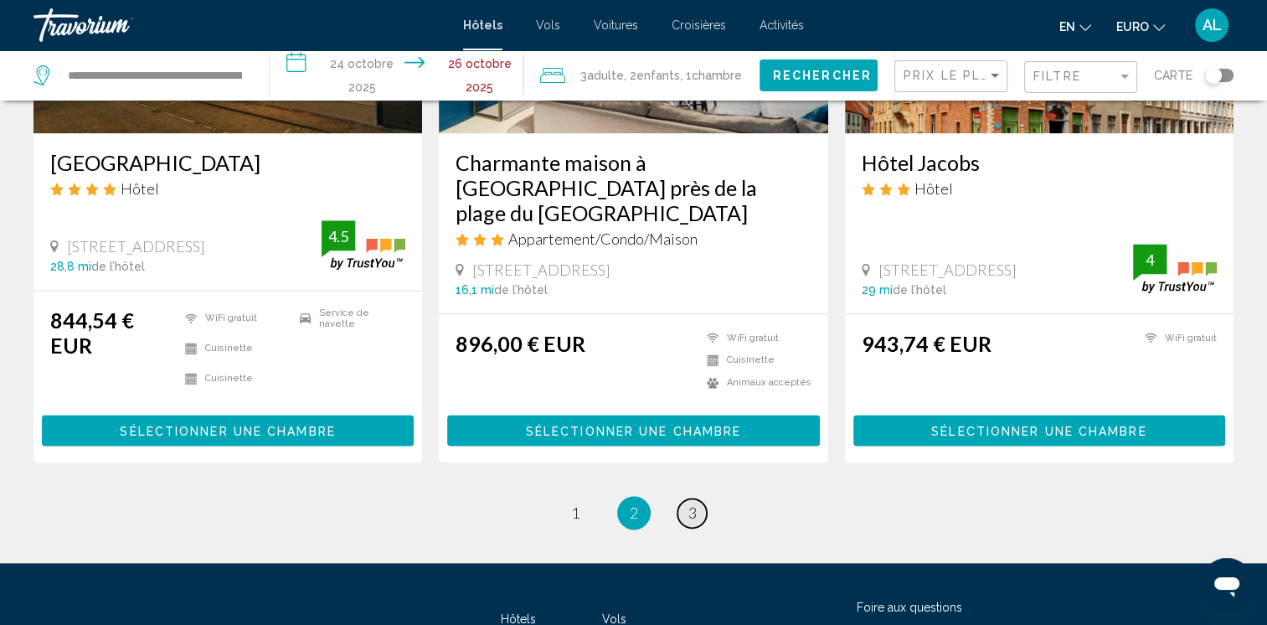
click at [689, 503] on span "3" at bounding box center [692, 512] width 8 height 18
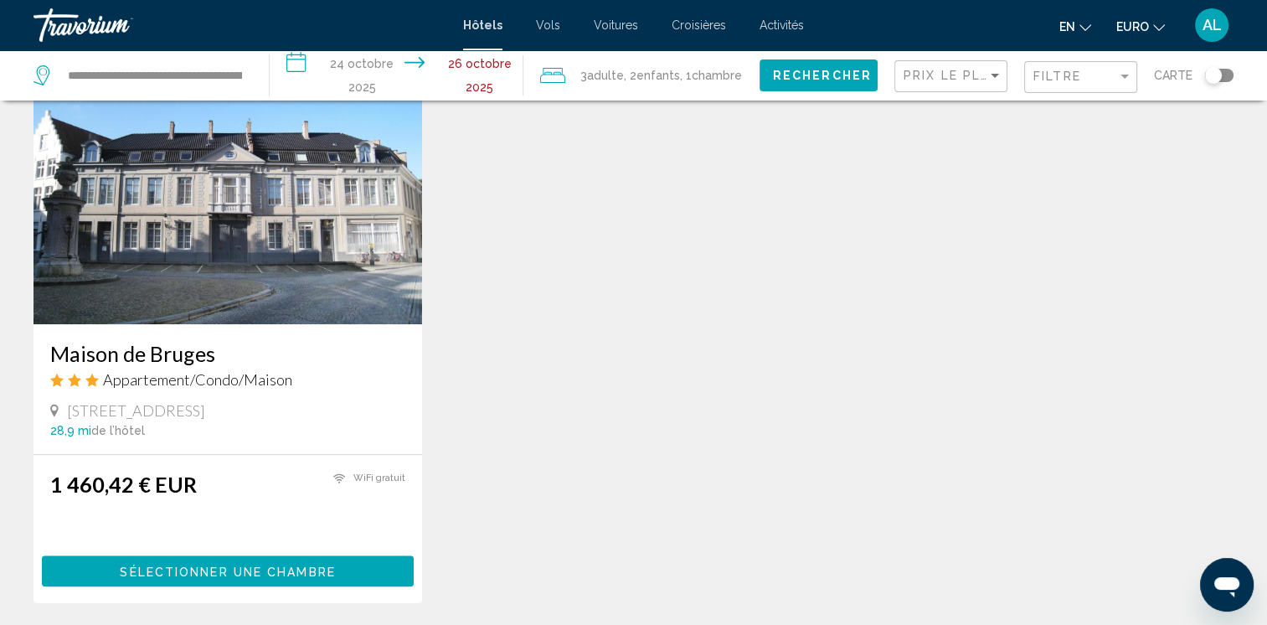
scroll to position [1373, 0]
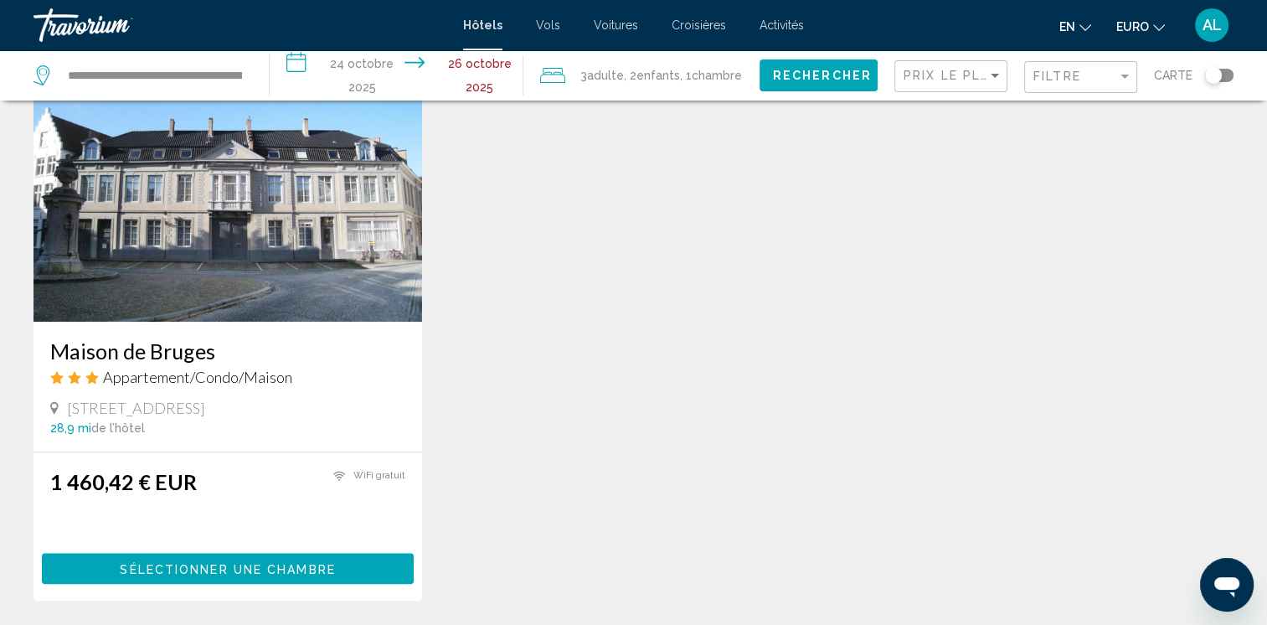
click at [773, 25] on span "Activités" at bounding box center [782, 24] width 44 height 13
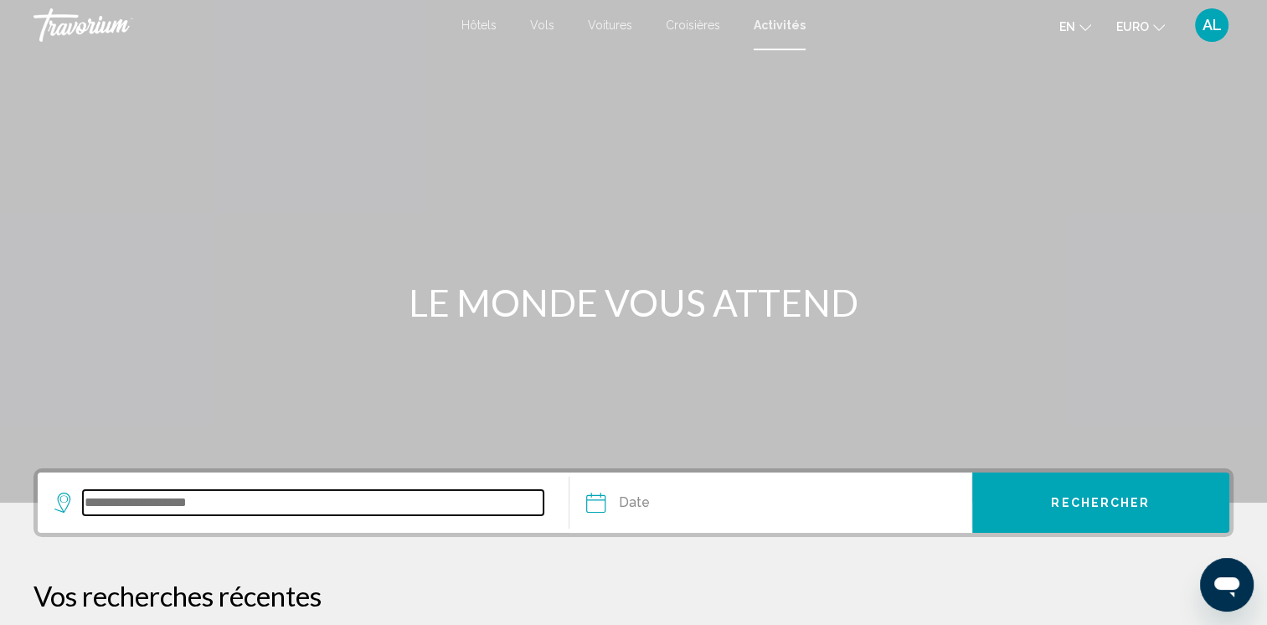
click at [135, 498] on input "Widget de recherche" at bounding box center [313, 502] width 461 height 25
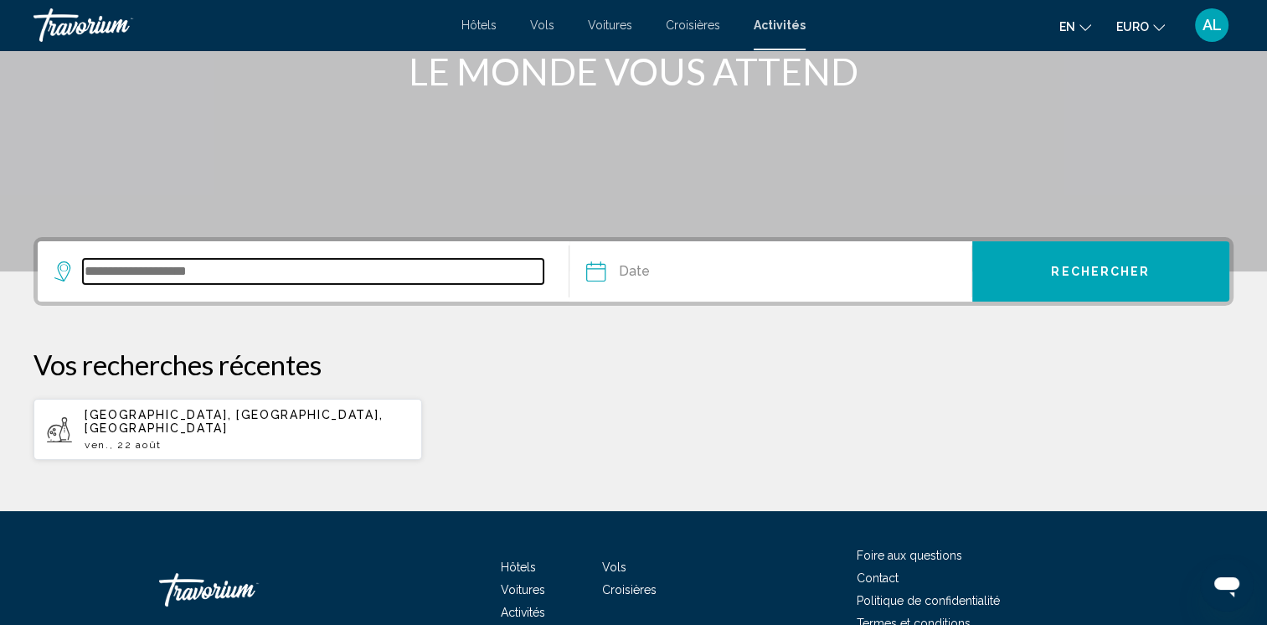
scroll to position [308, 0]
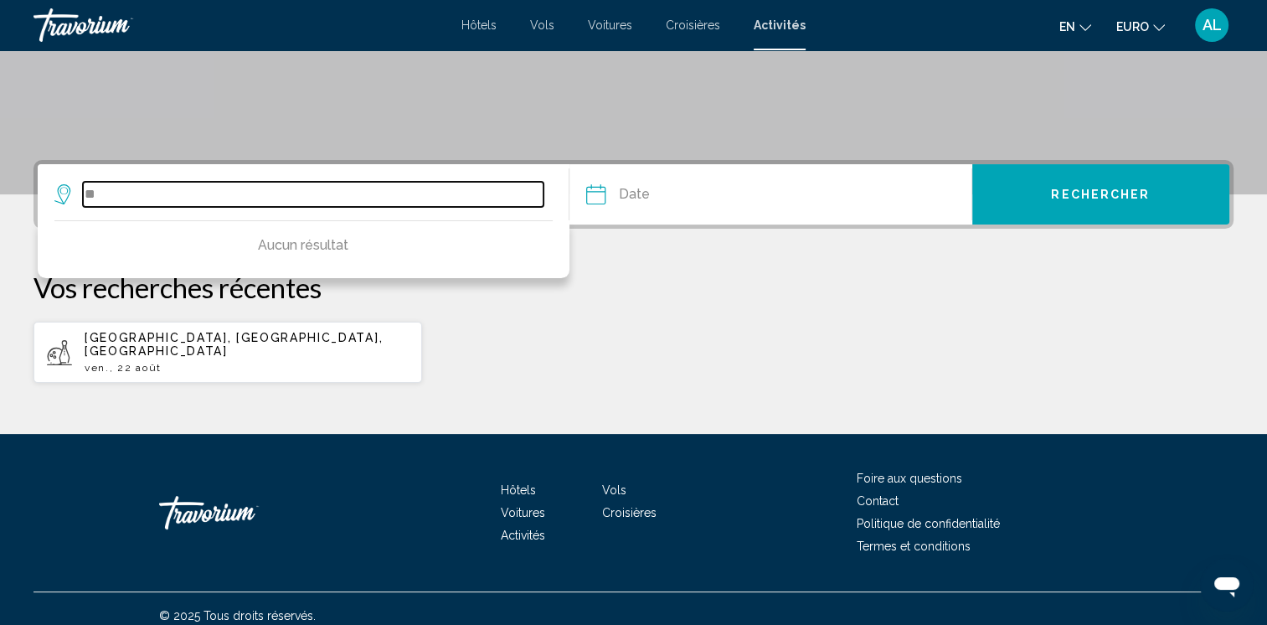
type input "*"
type input "*******"
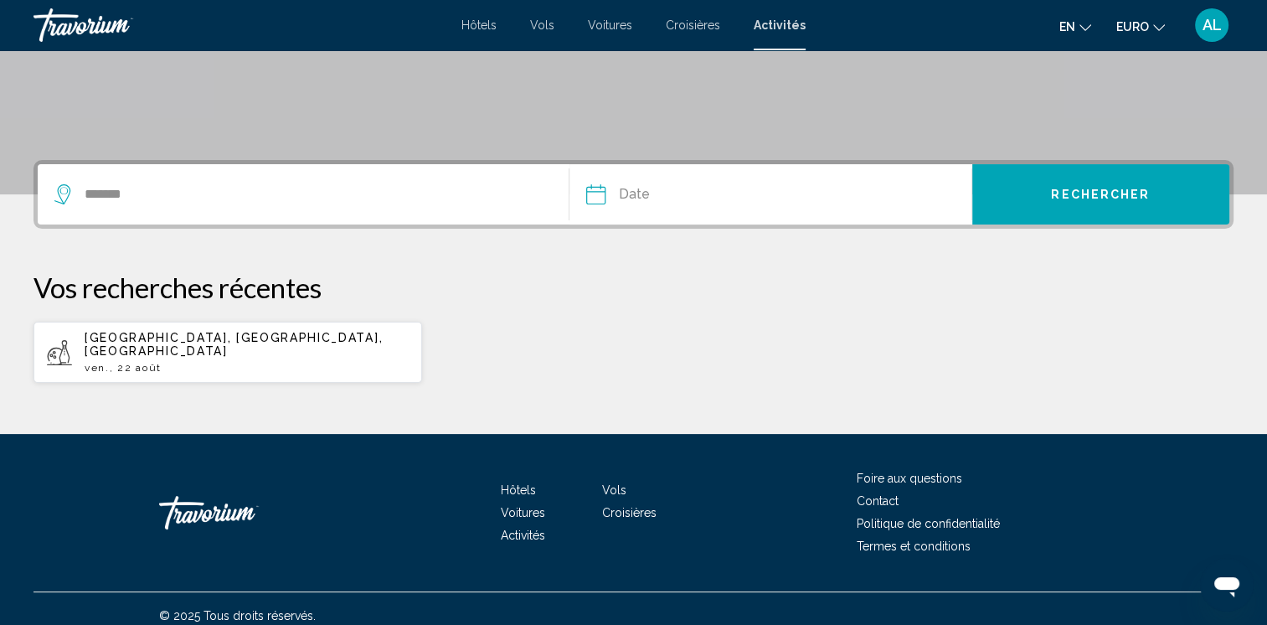
click at [677, 195] on input "Date" at bounding box center [681, 196] width 199 height 65
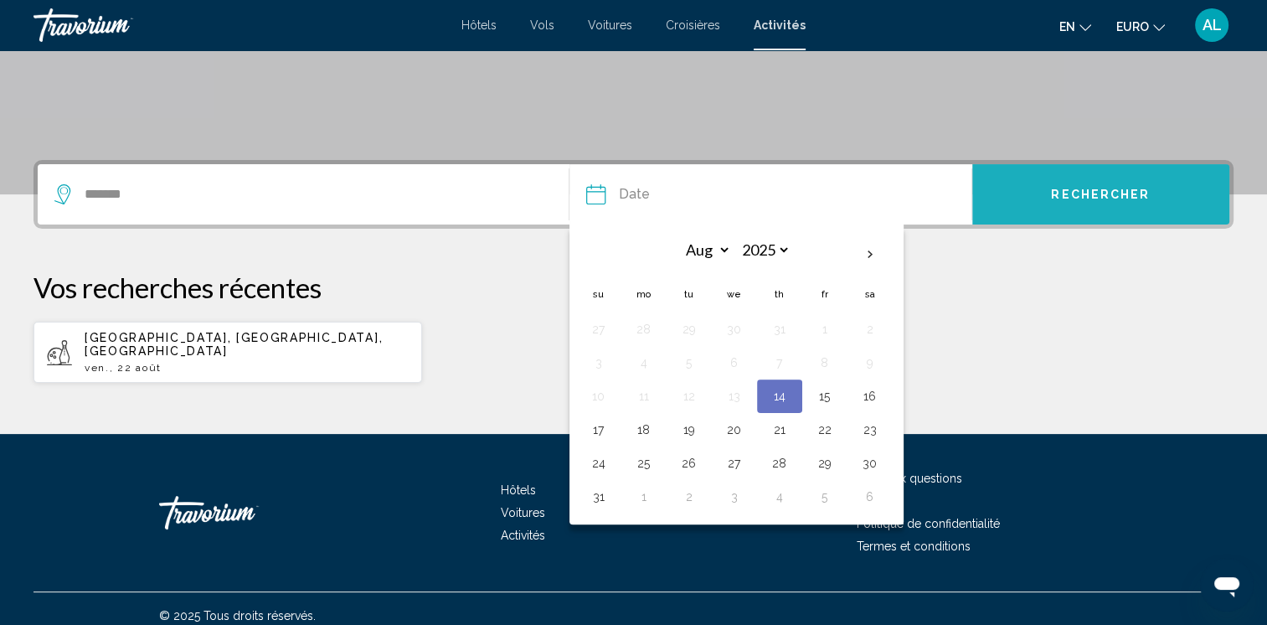
click at [1083, 199] on span "Rechercher" at bounding box center [1100, 194] width 99 height 13
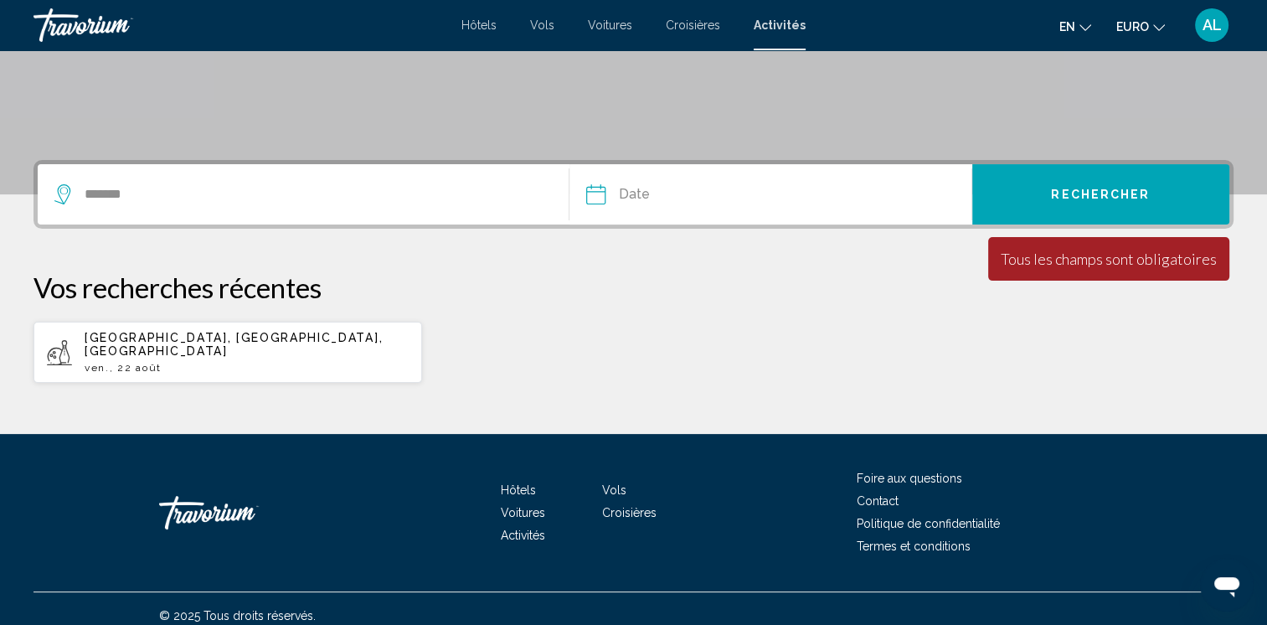
click at [846, 193] on button "Date Août ***** *** **** *** *** **** **** **** ***** *** **** *** 2025 **** **…" at bounding box center [778, 194] width 385 height 60
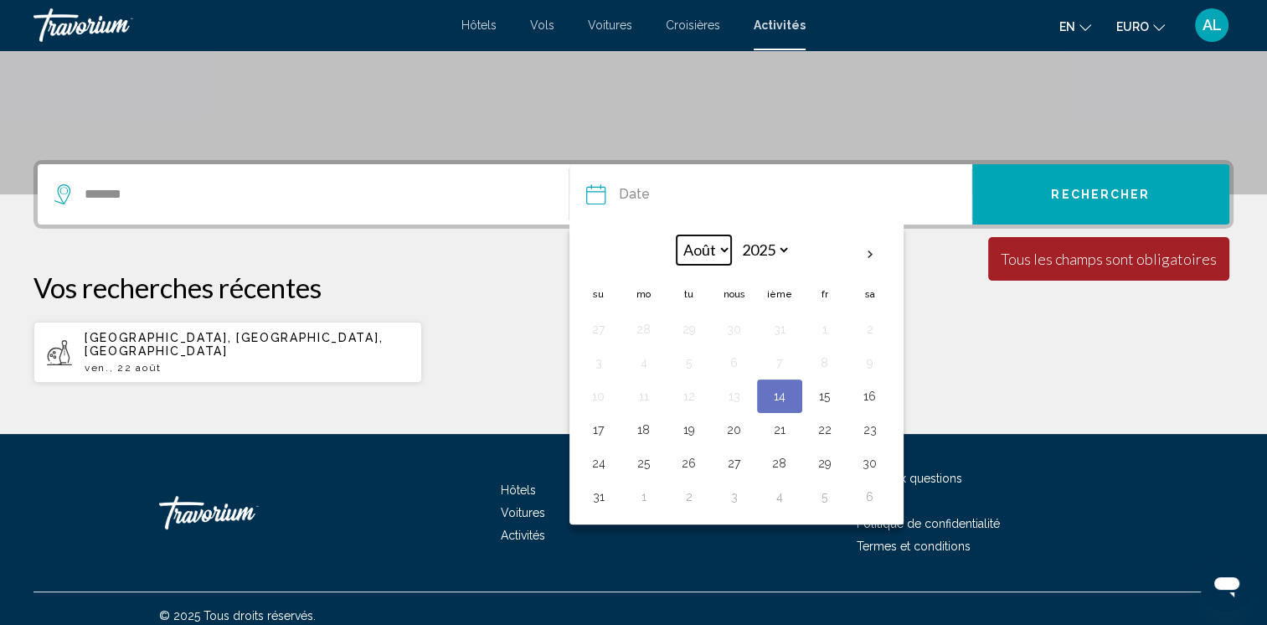
click at [720, 248] on select "***** *** **** *** *** **** **** **** ***** *** **** ***" at bounding box center [704, 249] width 54 height 29
select select "*"
click at [677, 235] on select "***** *** **** *** *** **** **** **** ***** *** **** ***" at bounding box center [704, 249] width 54 height 29
click at [831, 425] on button "24" at bounding box center [824, 429] width 27 height 23
type input "**********"
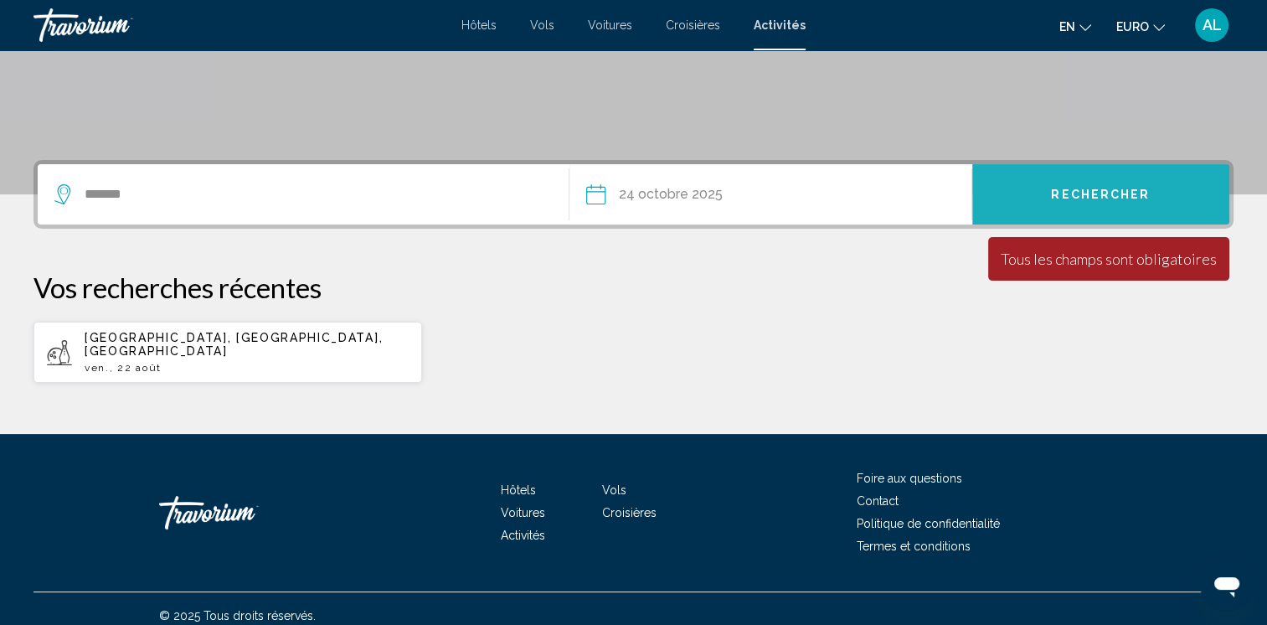
click at [1113, 189] on span "Rechercher" at bounding box center [1100, 194] width 99 height 13
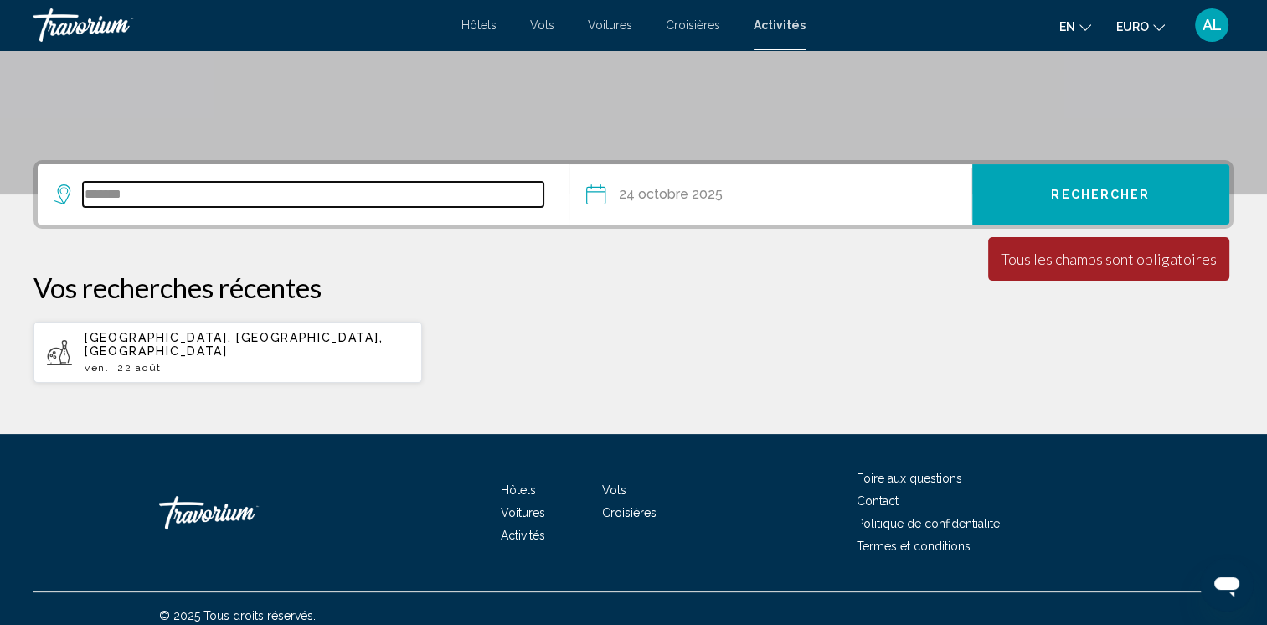
click at [219, 193] on input "*******" at bounding box center [313, 194] width 461 height 25
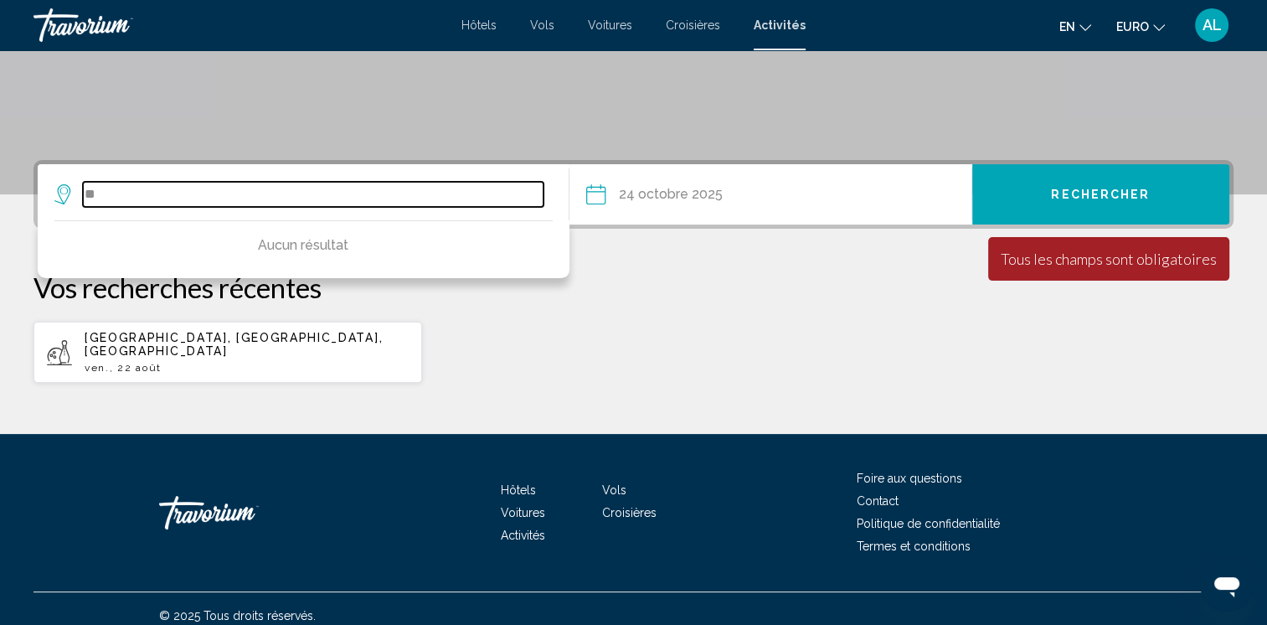
type input "*"
type input "********"
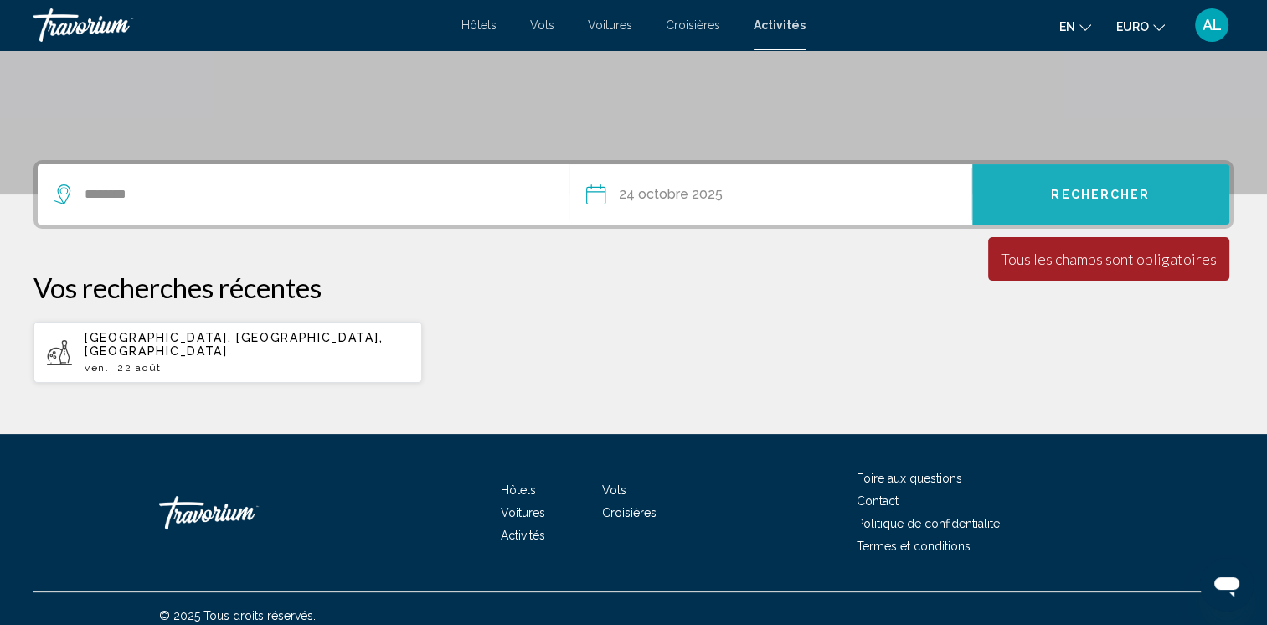
click at [1130, 196] on span "Rechercher" at bounding box center [1100, 194] width 99 height 13
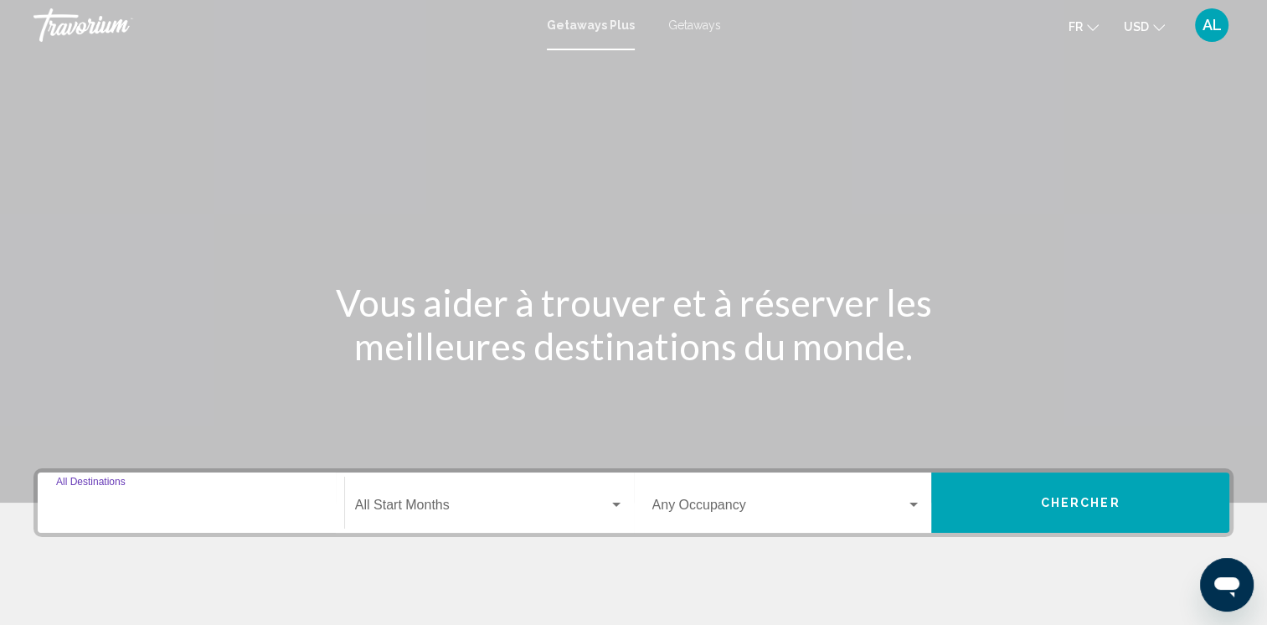
click at [151, 504] on input "Destination All Destinations" at bounding box center [191, 508] width 270 height 15
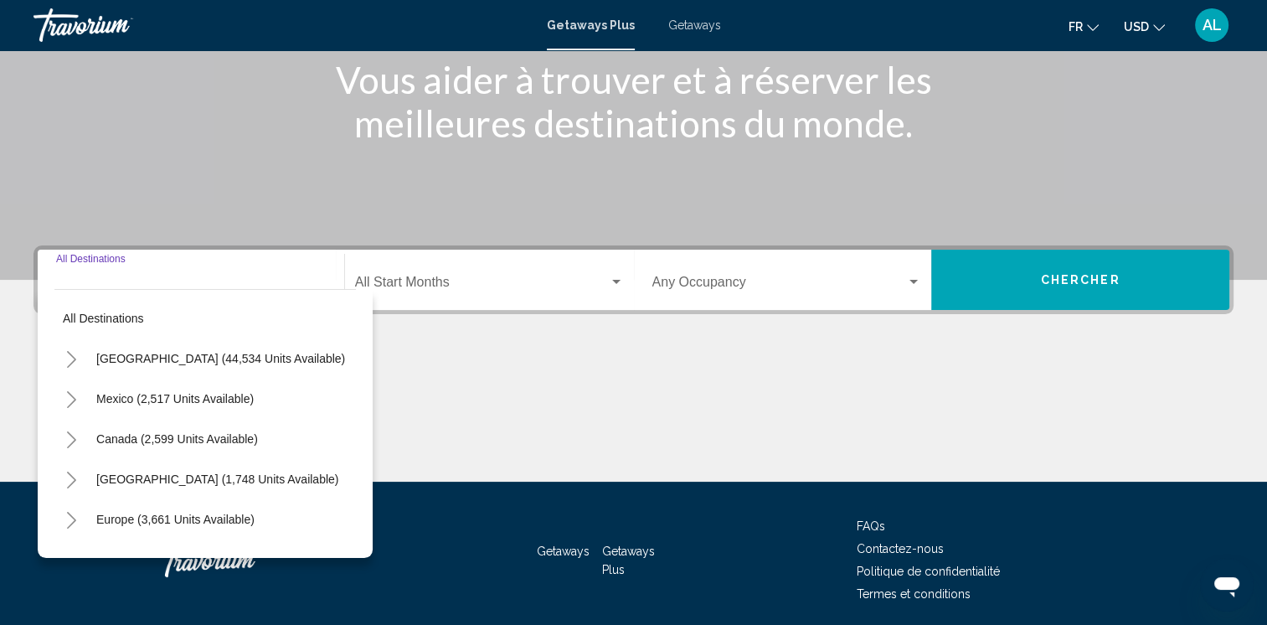
scroll to position [284, 0]
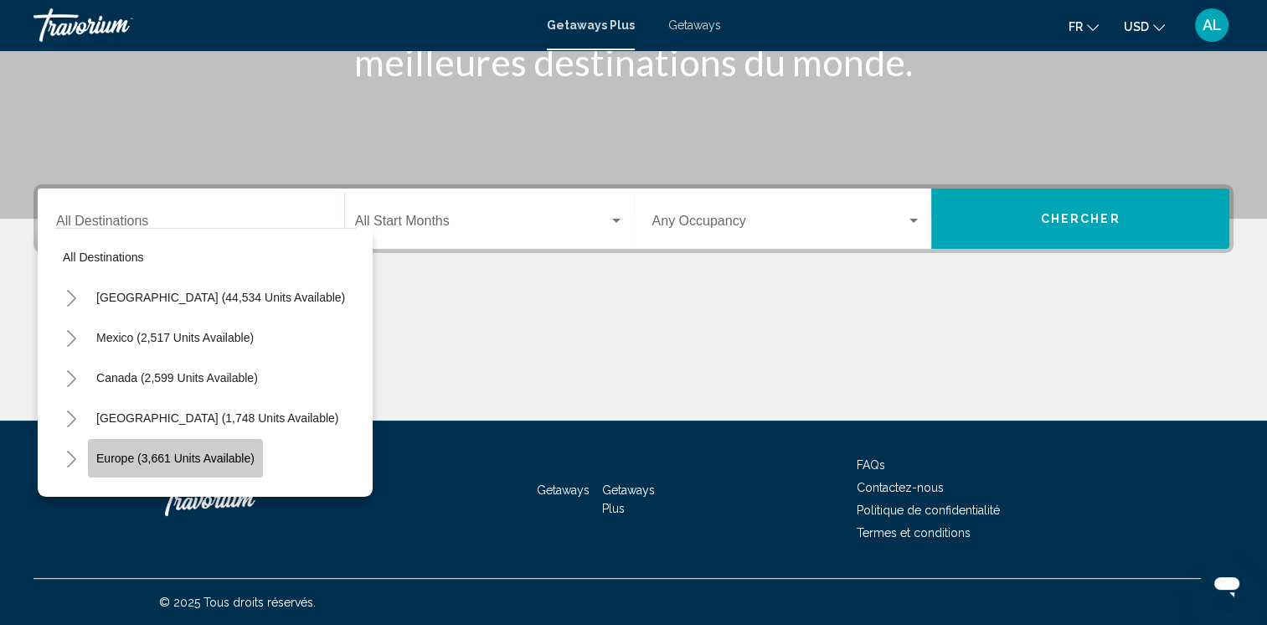
click at [214, 454] on span "Europe (3,661 units available)" at bounding box center [175, 457] width 158 height 13
type input "**********"
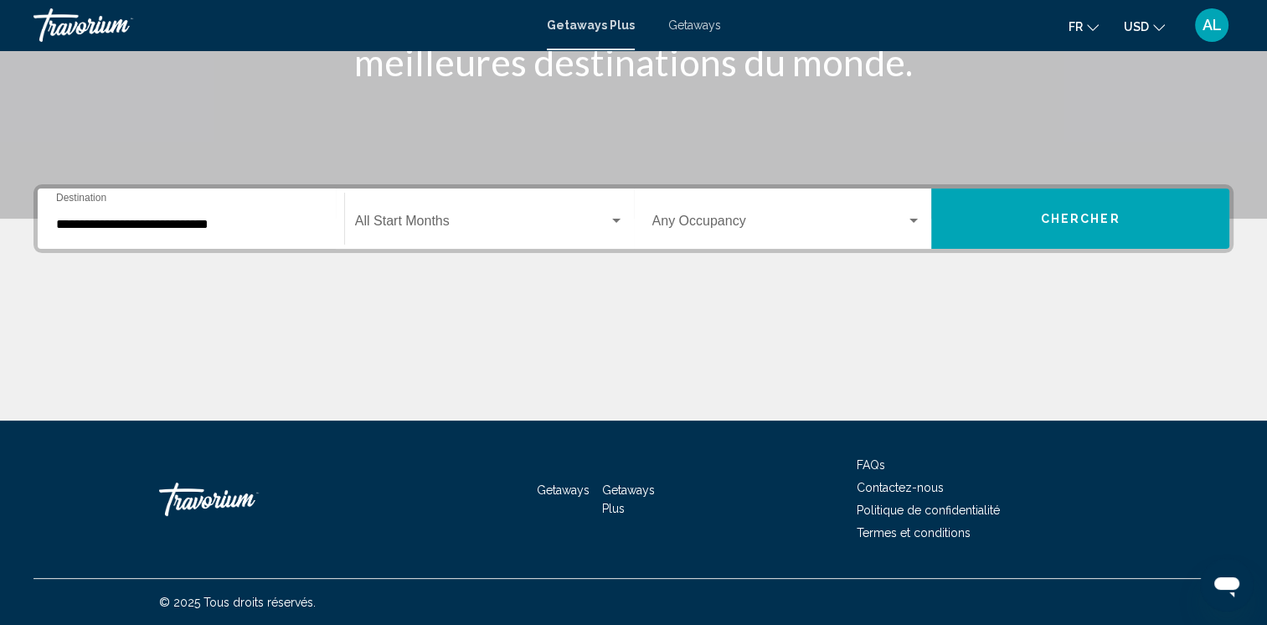
click at [211, 214] on div "**********" at bounding box center [191, 219] width 270 height 53
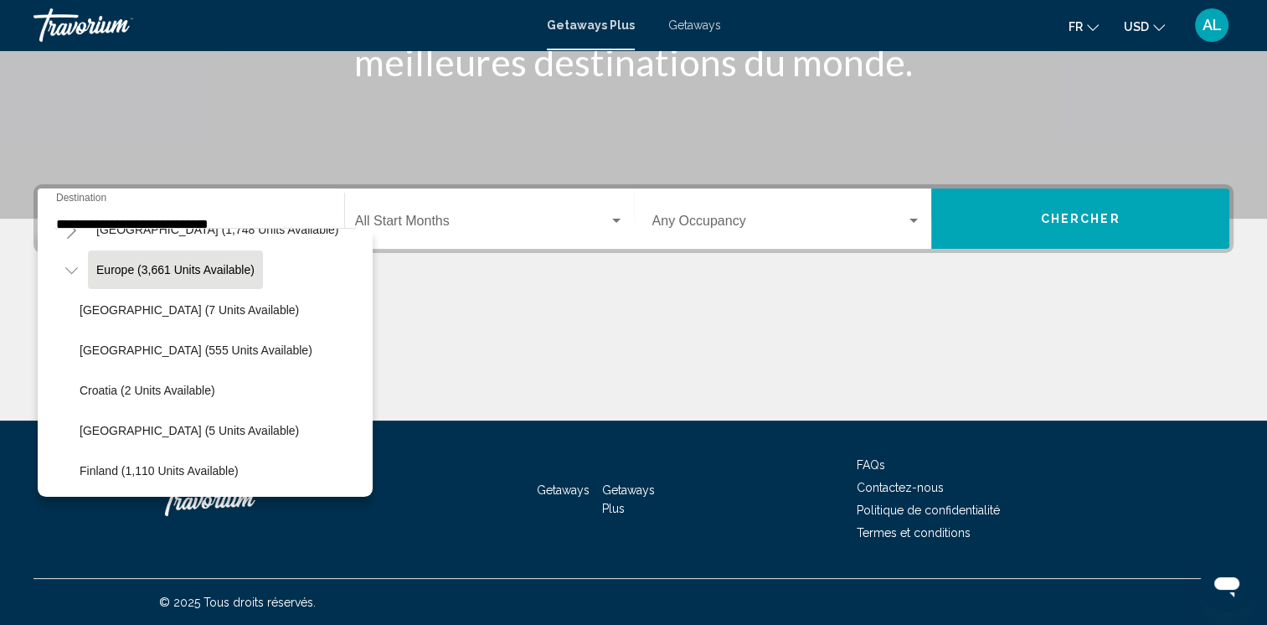
scroll to position [173, 0]
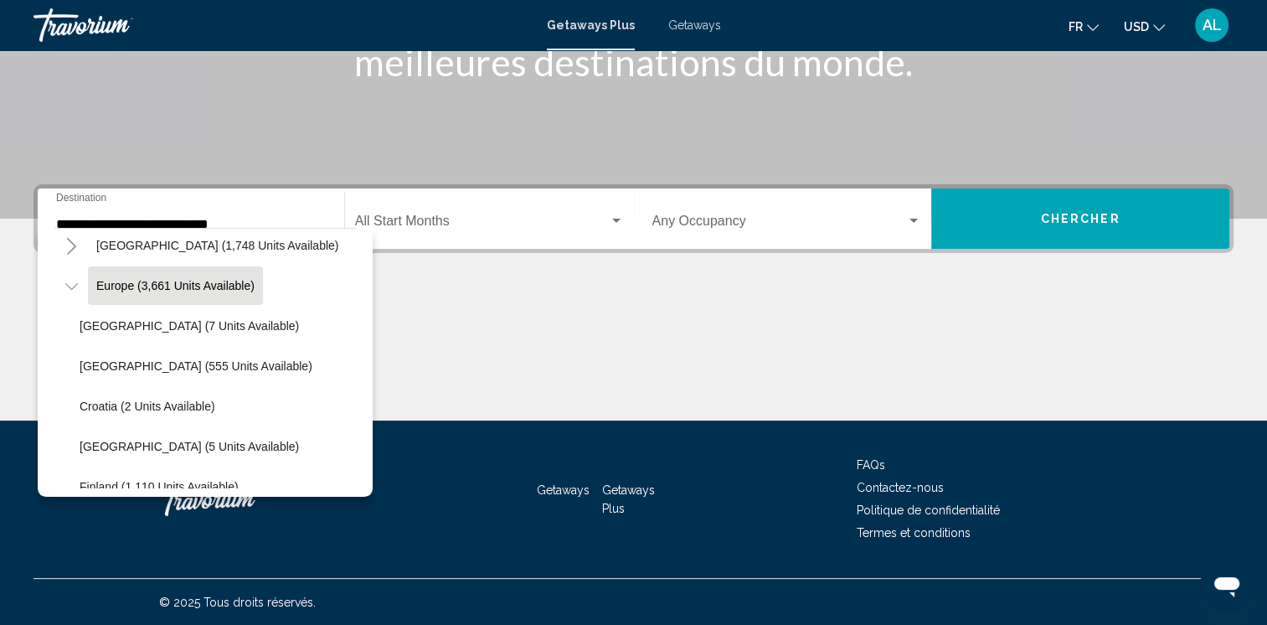
click at [291, 205] on div "**********" at bounding box center [191, 219] width 270 height 53
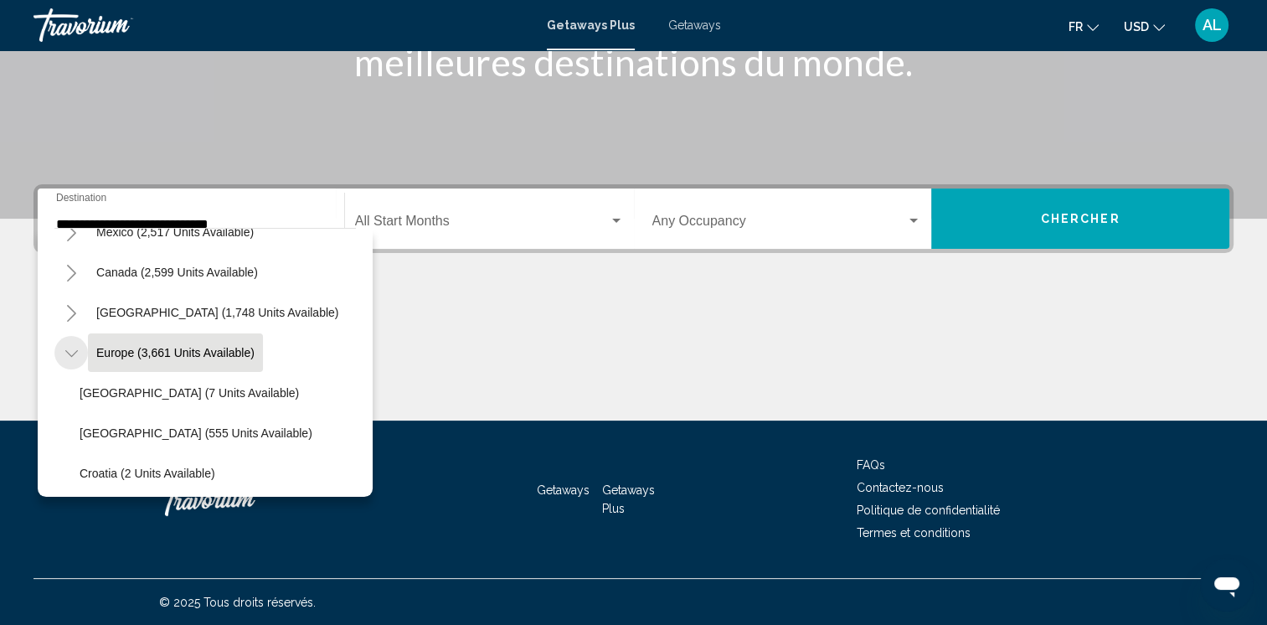
click at [70, 349] on icon "Toggle Europe (3,661 units available)" at bounding box center [71, 353] width 13 height 17
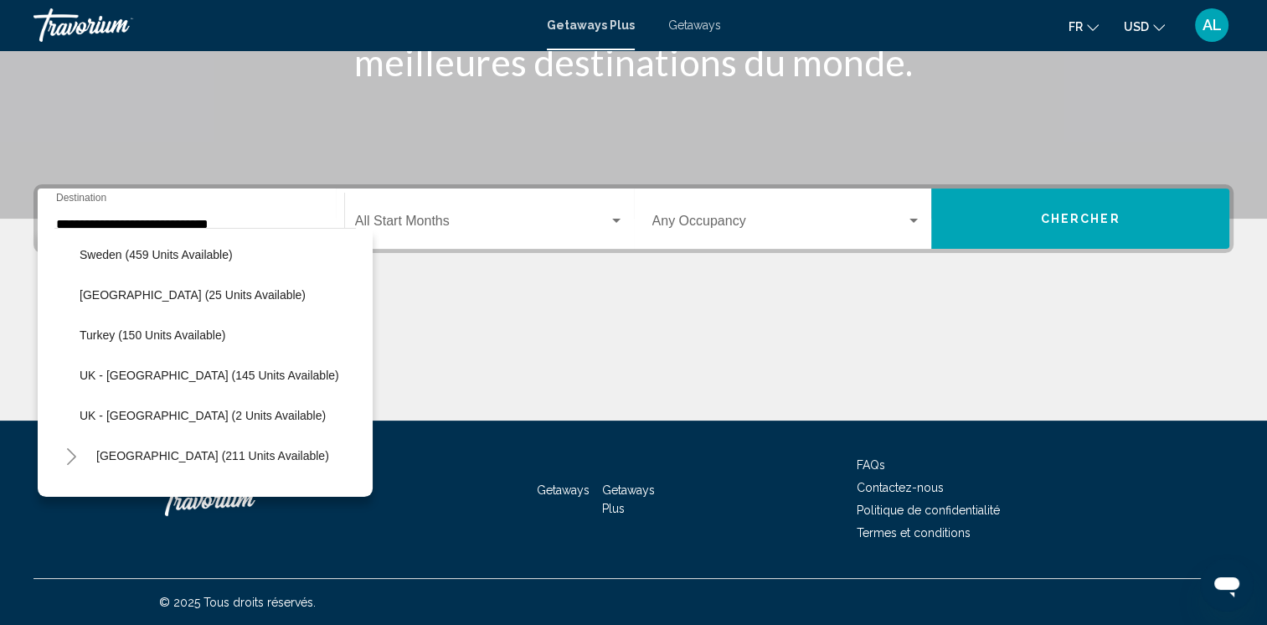
scroll to position [775, 0]
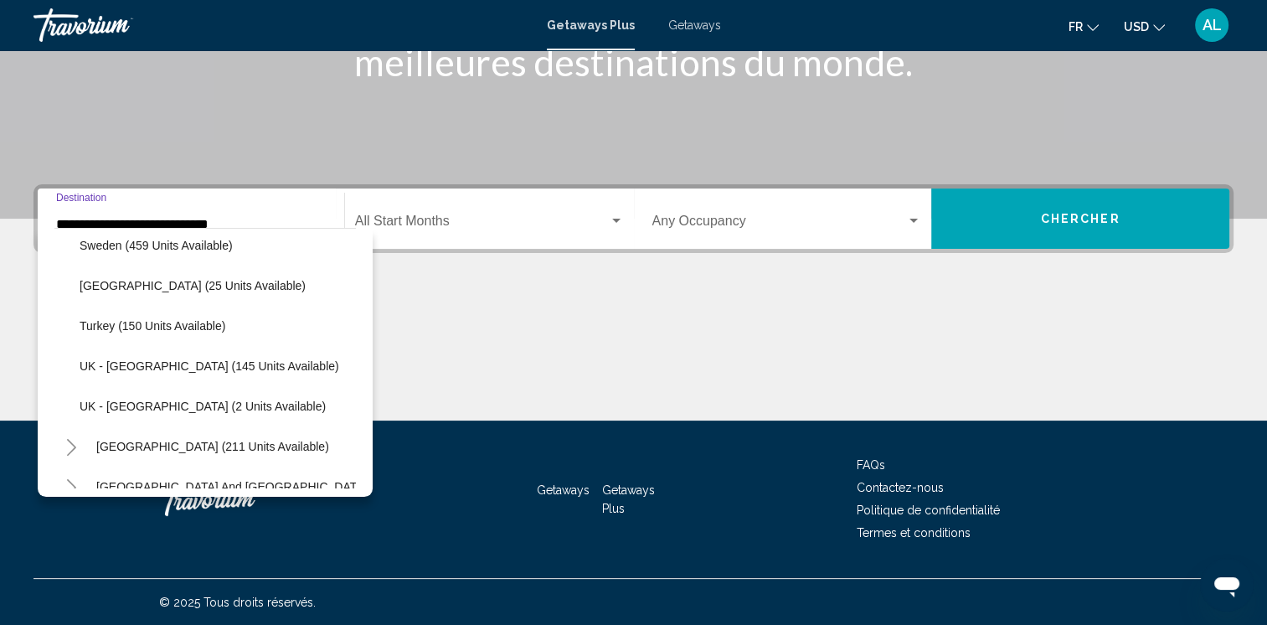
click at [245, 218] on input "**********" at bounding box center [191, 224] width 270 height 15
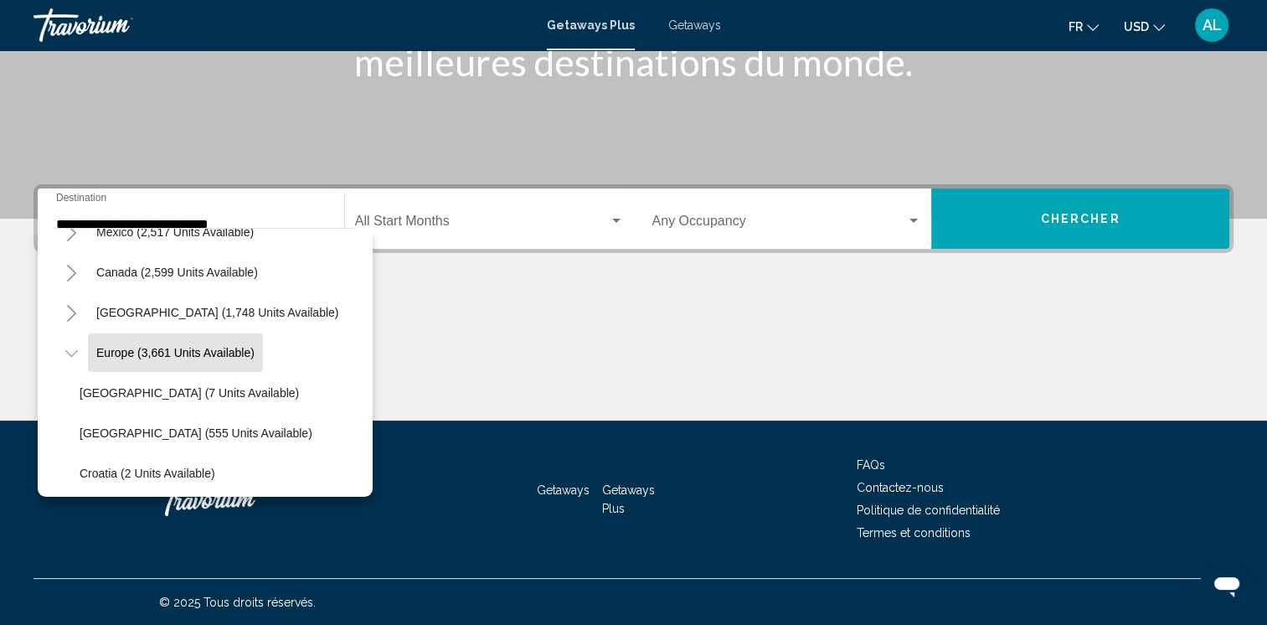
click at [452, 313] on div "Main content" at bounding box center [633, 358] width 1200 height 126
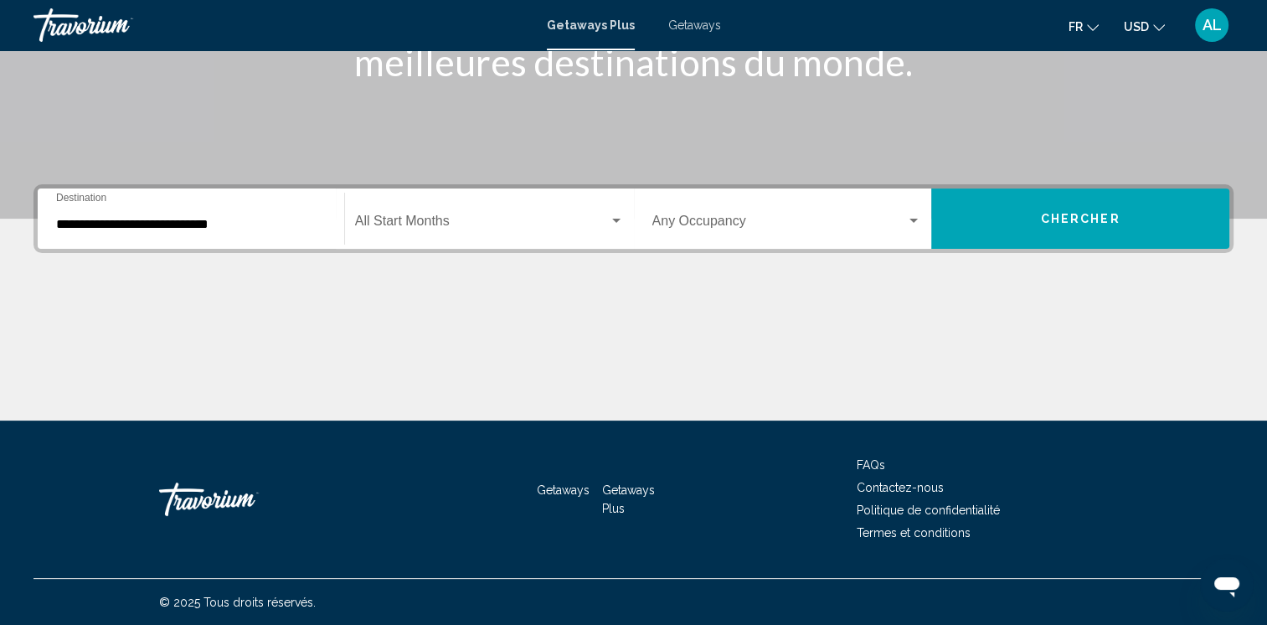
click at [690, 23] on span "Getaways" at bounding box center [694, 24] width 53 height 13
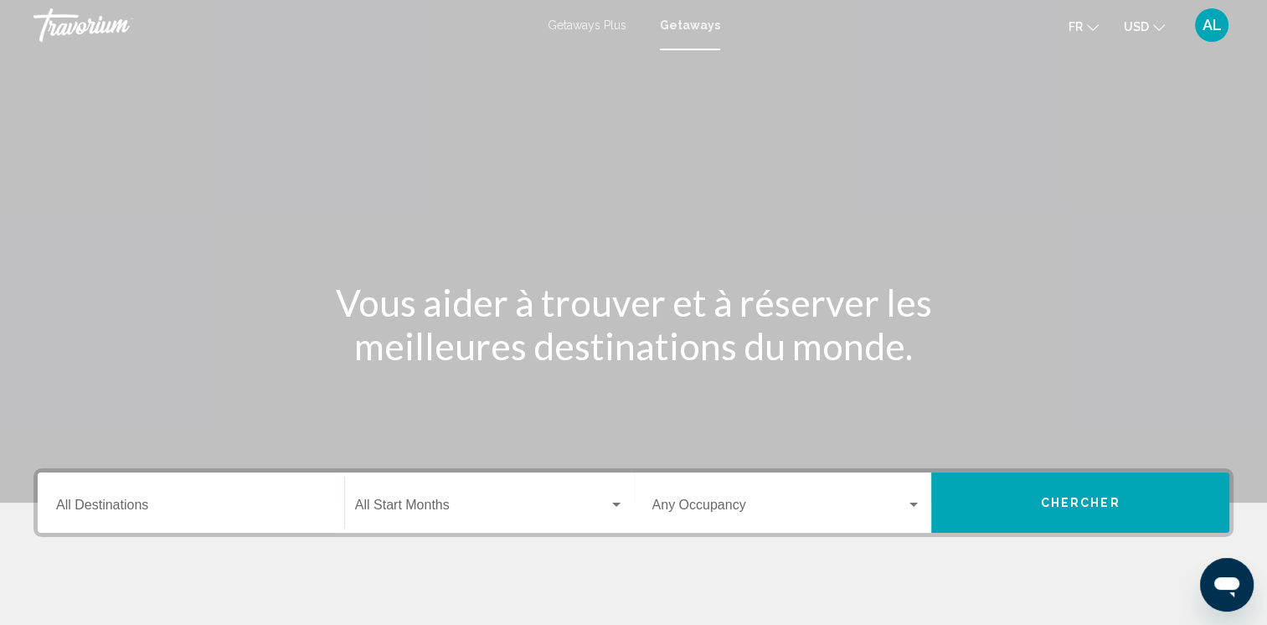
click at [159, 496] on div "Destination All Destinations" at bounding box center [191, 502] width 270 height 53
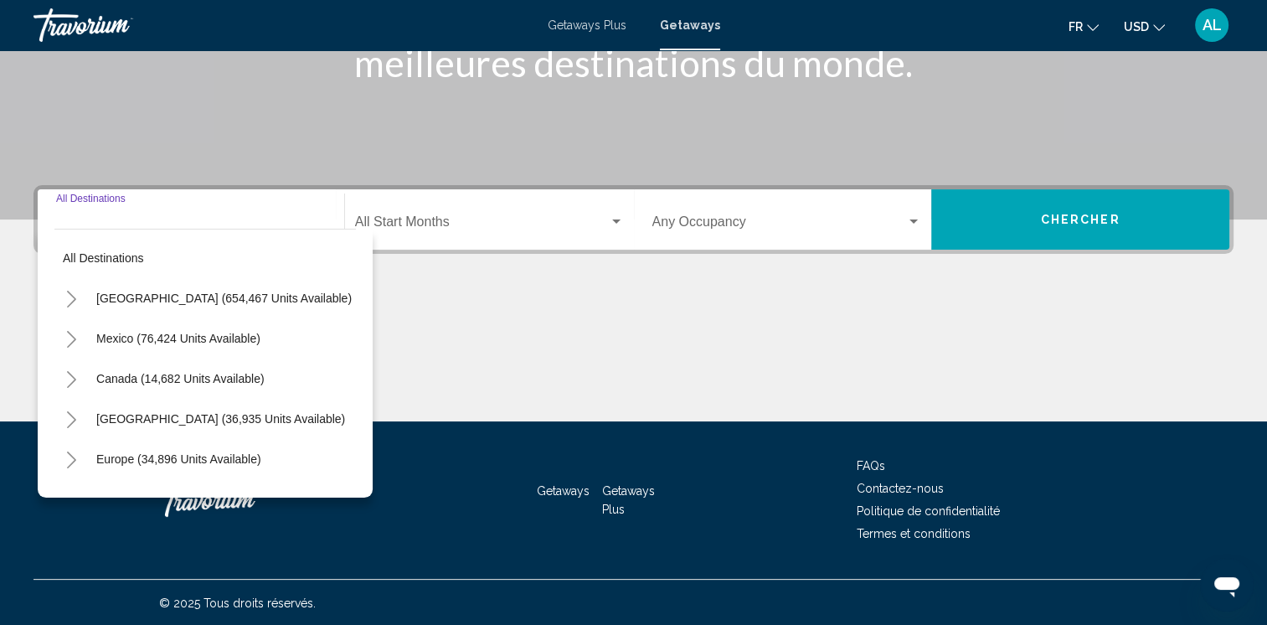
scroll to position [284, 0]
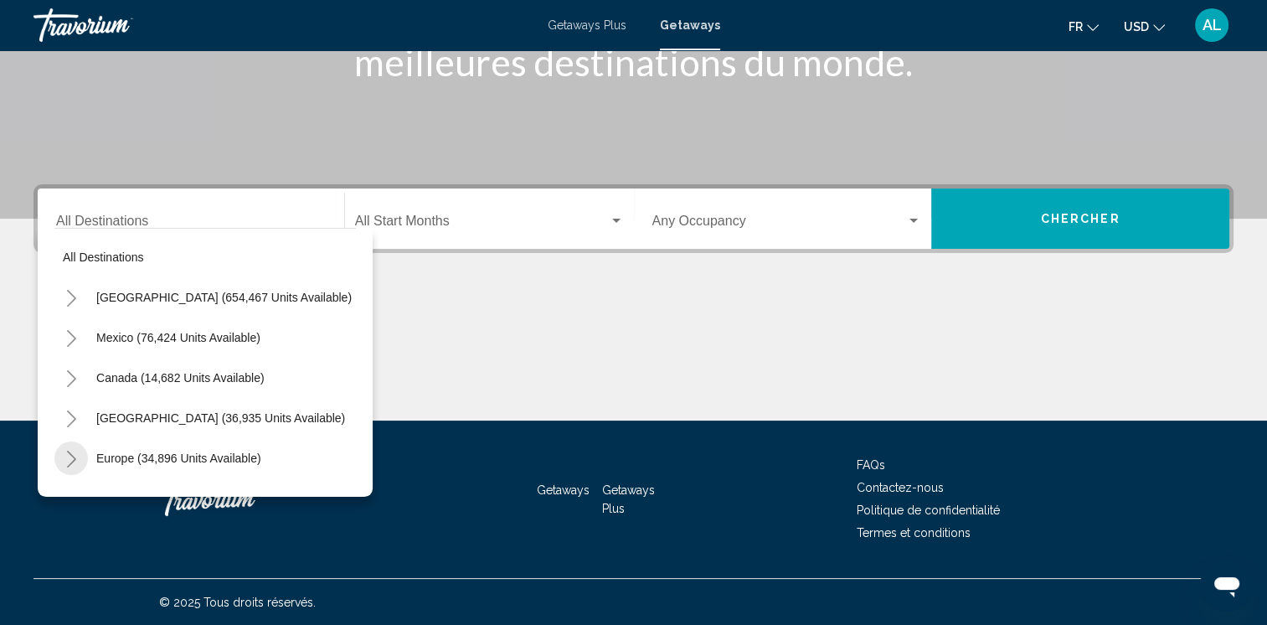
click at [75, 452] on icon "Toggle Europe (34,896 units available)" at bounding box center [71, 459] width 13 height 17
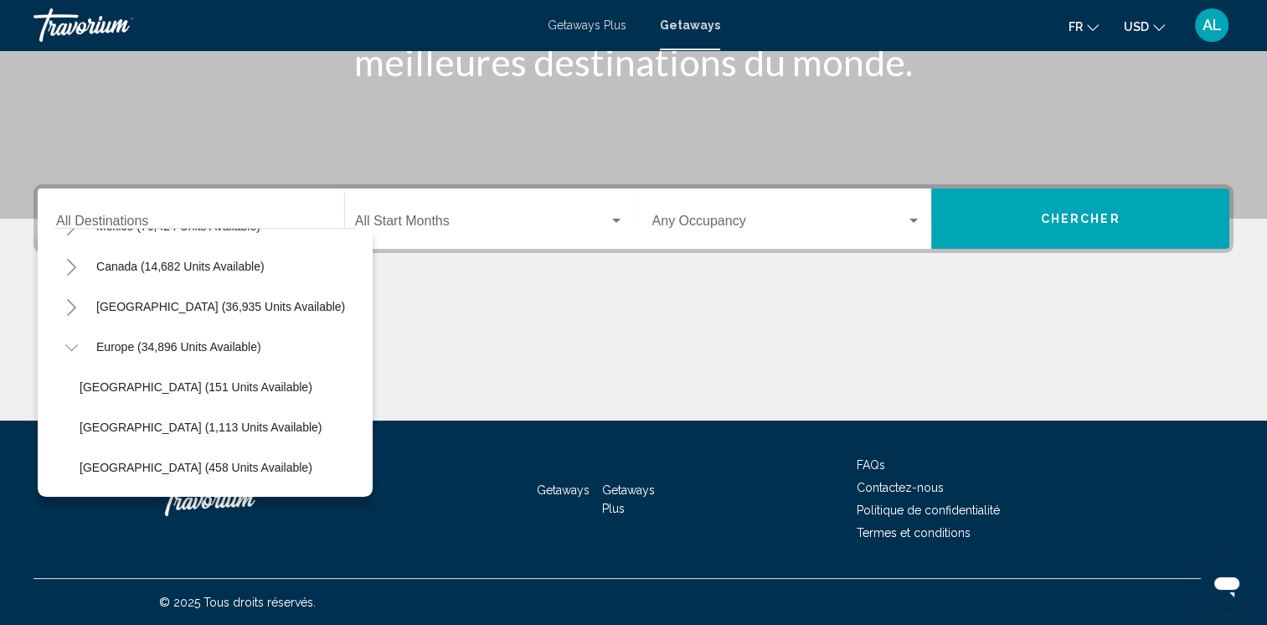
scroll to position [145, 0]
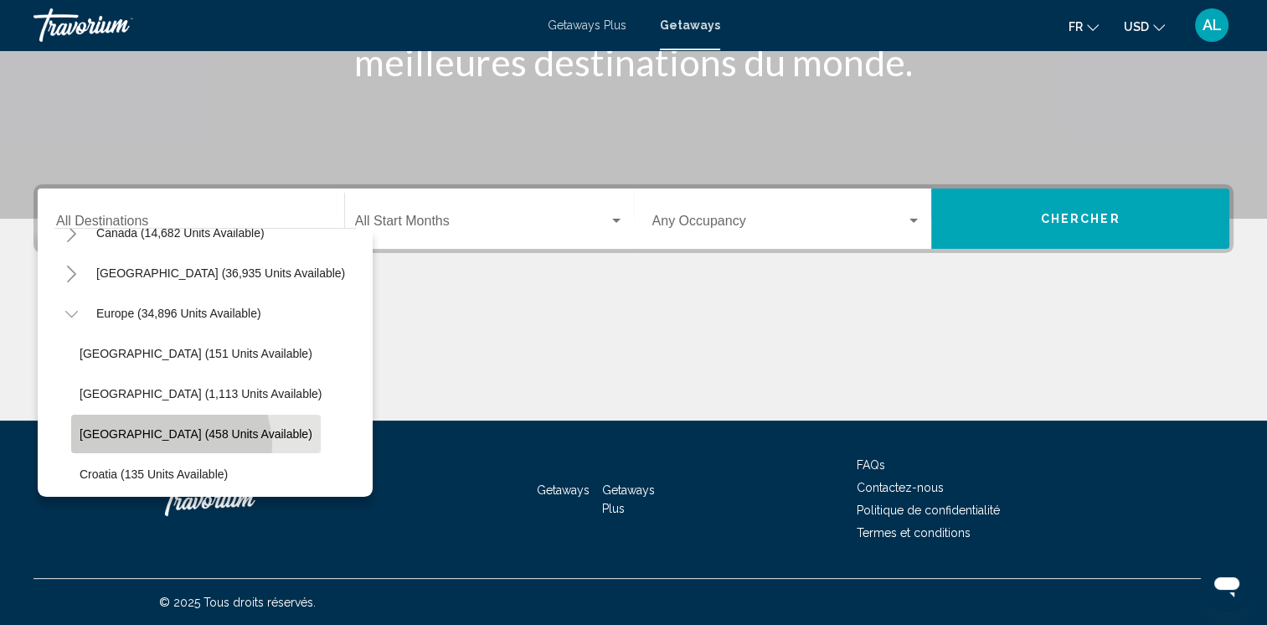
click at [169, 445] on button "[GEOGRAPHIC_DATA] (458 units available)" at bounding box center [196, 434] width 250 height 39
type input "**********"
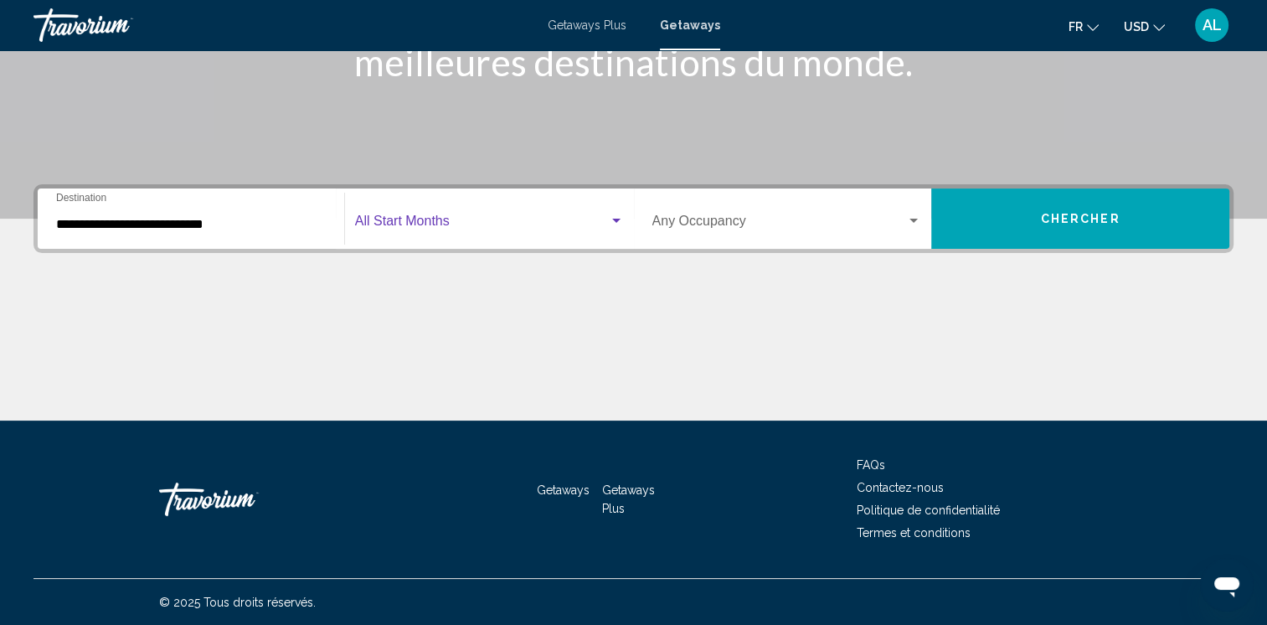
click at [445, 223] on span "Search widget" at bounding box center [482, 224] width 254 height 15
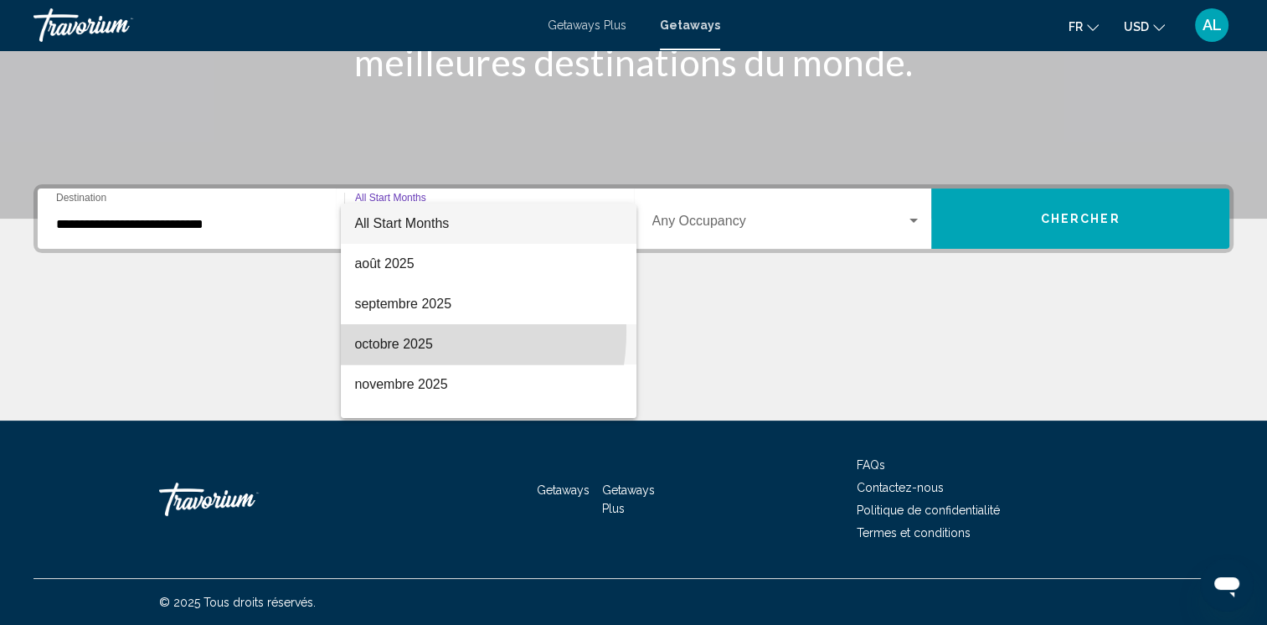
click at [399, 332] on span "octobre 2025" at bounding box center [488, 344] width 269 height 40
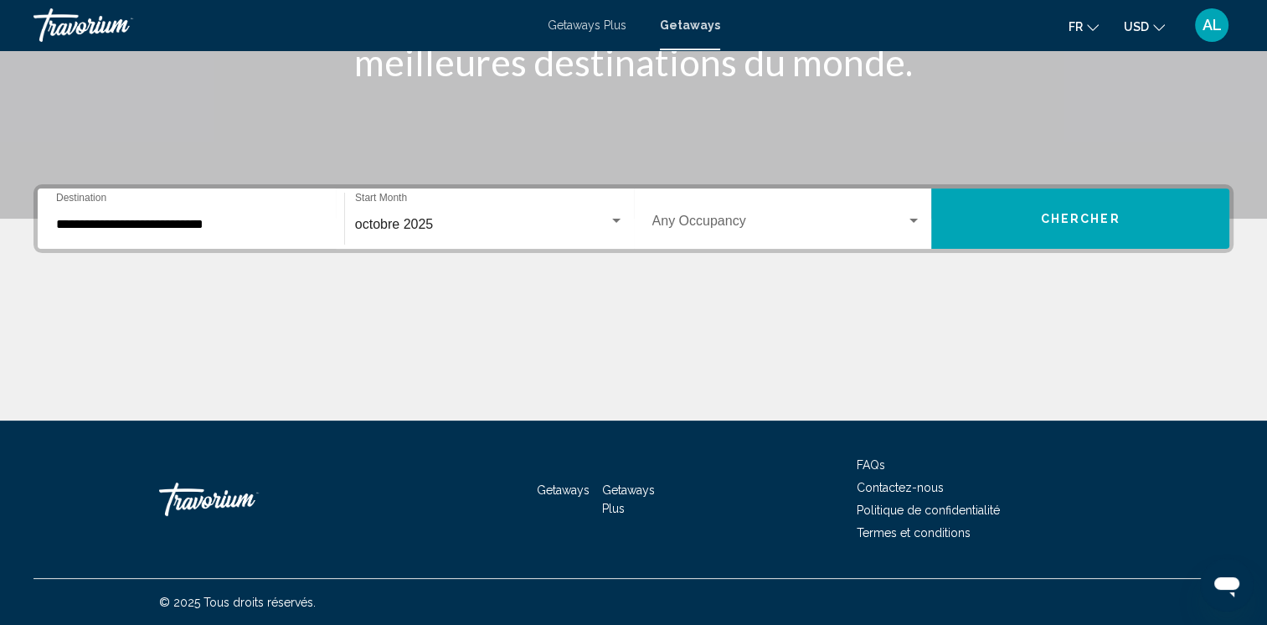
click at [811, 213] on div "Occupancy Any Occupancy" at bounding box center [787, 219] width 270 height 53
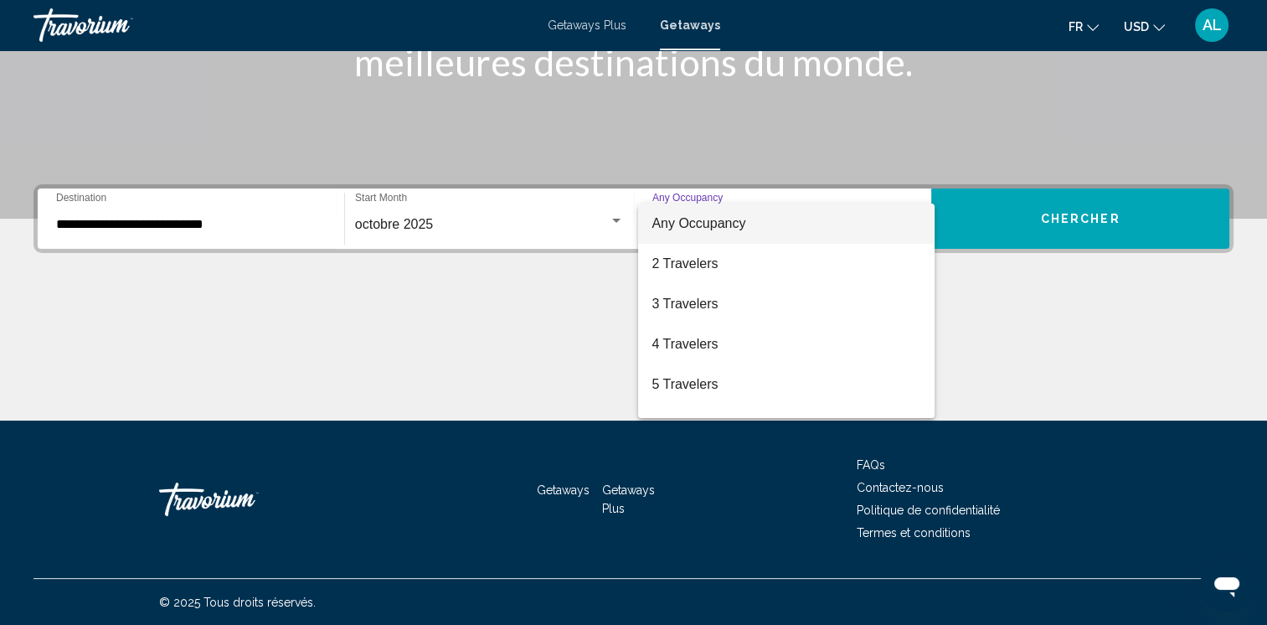
scroll to position [33, 0]
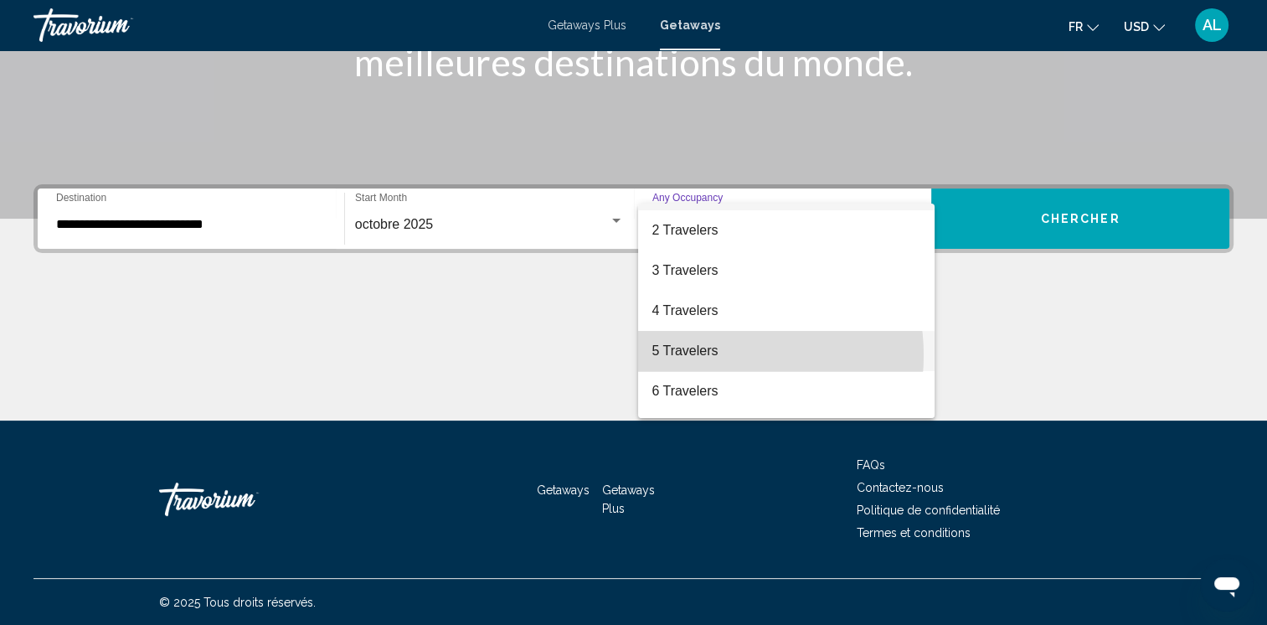
click at [713, 355] on span "5 Travelers" at bounding box center [786, 351] width 270 height 40
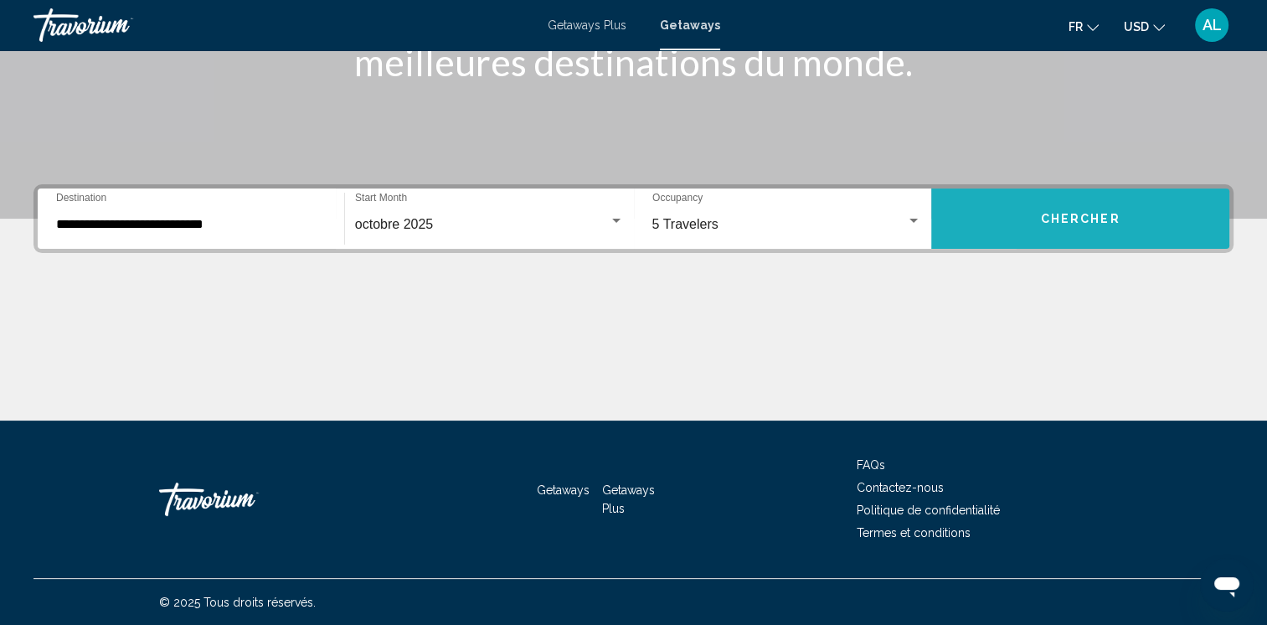
click at [1017, 214] on button "Chercher" at bounding box center [1080, 218] width 298 height 60
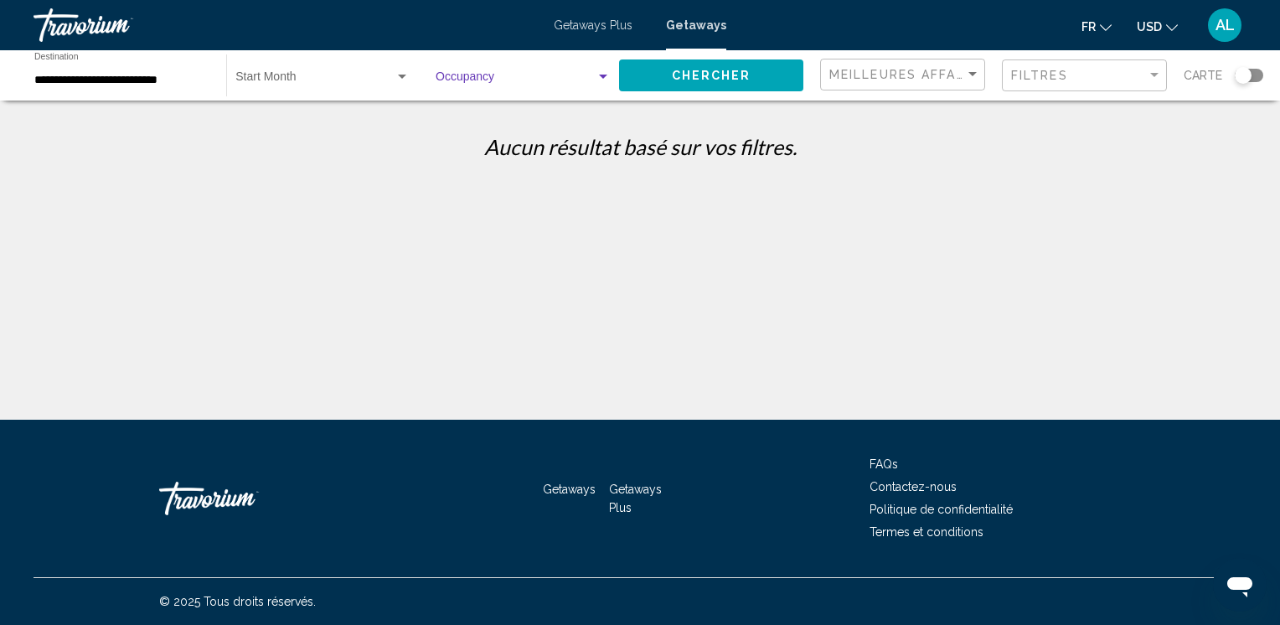
click at [603, 72] on div "Search widget" at bounding box center [602, 76] width 15 height 13
click at [605, 74] on span "Any Occupancy" at bounding box center [523, 80] width 175 height 35
click at [330, 80] on span "Search widget" at bounding box center [314, 80] width 159 height 13
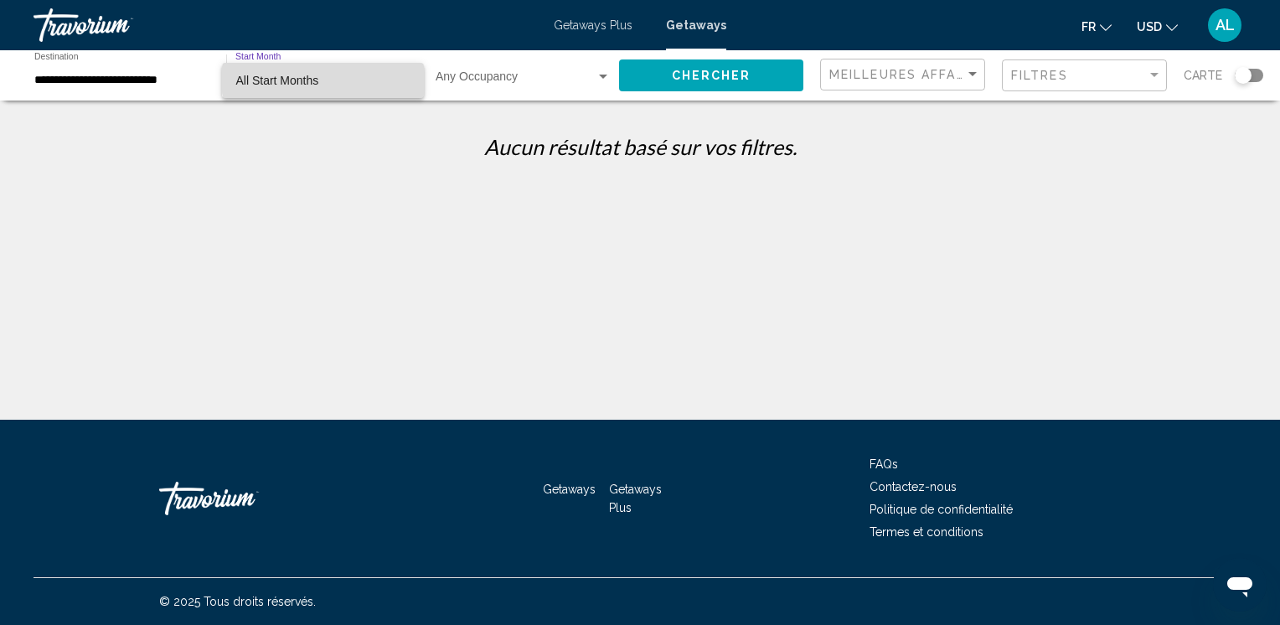
click at [330, 80] on span "All Start Months" at bounding box center [322, 80] width 174 height 35
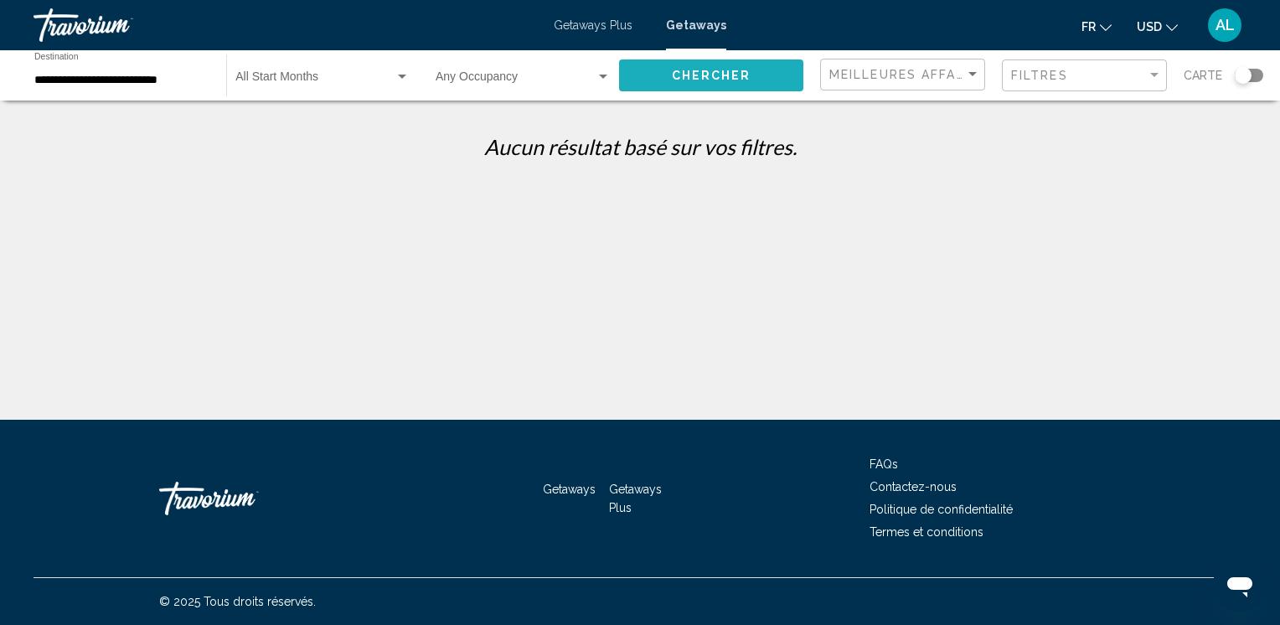
click at [752, 65] on button "Chercher" at bounding box center [711, 74] width 184 height 31
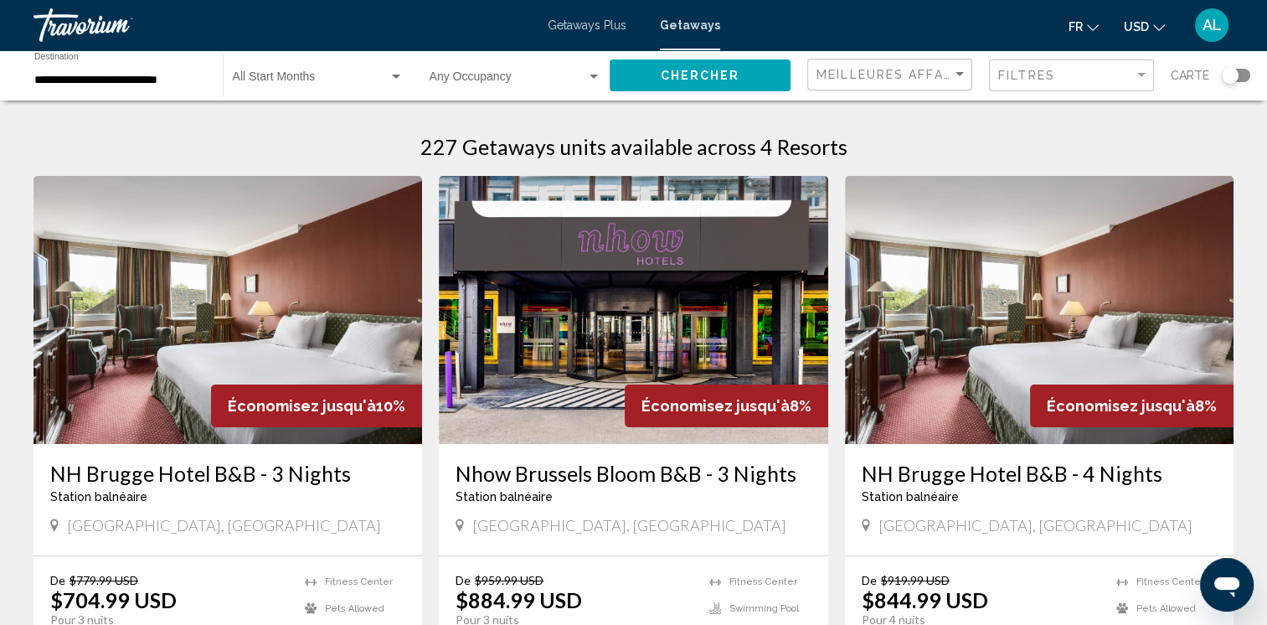
click at [1158, 19] on mat-icon "Change currency" at bounding box center [1159, 25] width 12 height 12
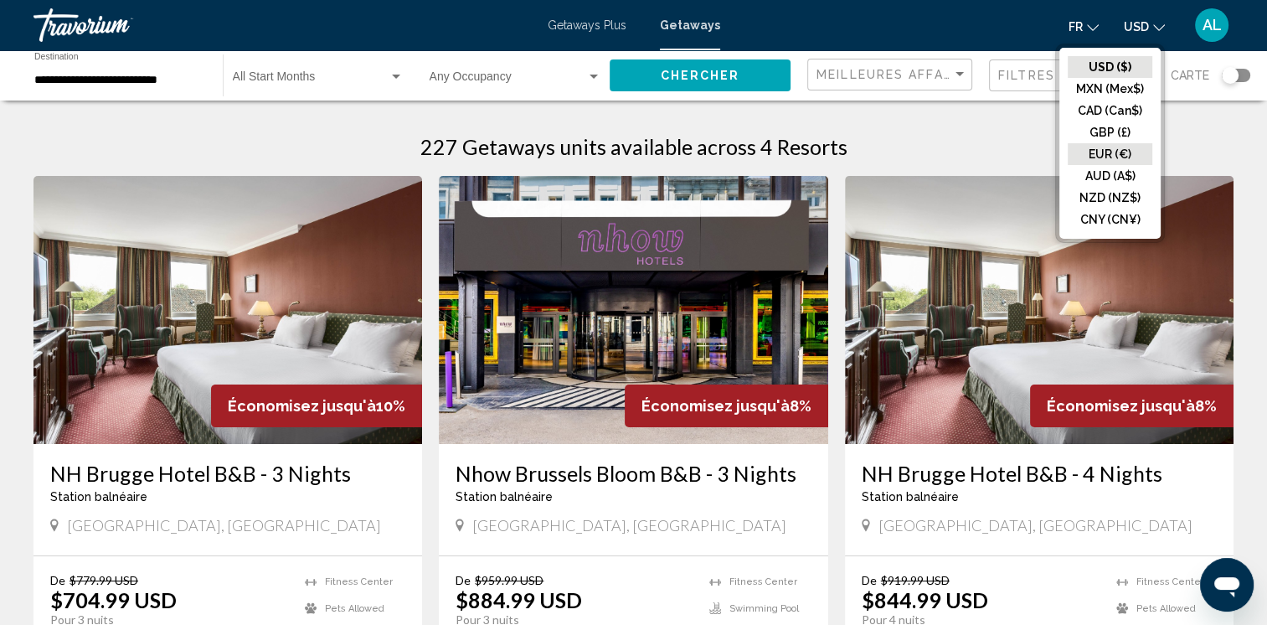
click at [1109, 154] on button "EUR (€)" at bounding box center [1110, 154] width 85 height 22
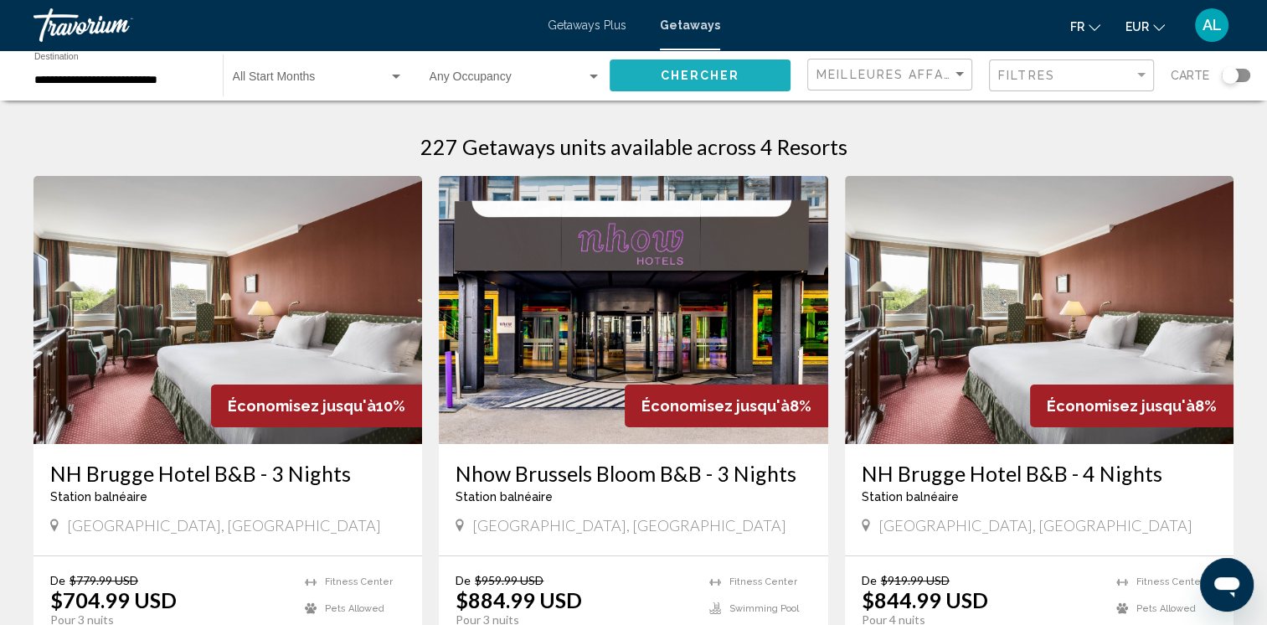
click at [708, 76] on span "Chercher" at bounding box center [701, 76] width 80 height 13
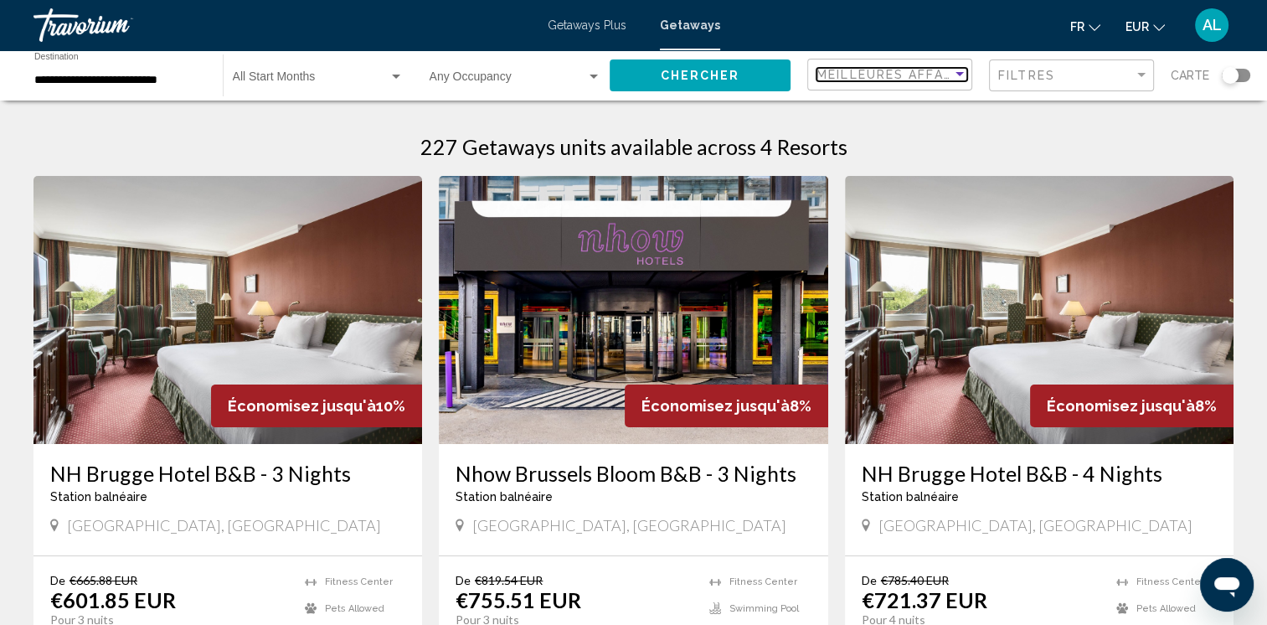
click at [906, 75] on span "Meilleures affaires" at bounding box center [895, 74] width 158 height 13
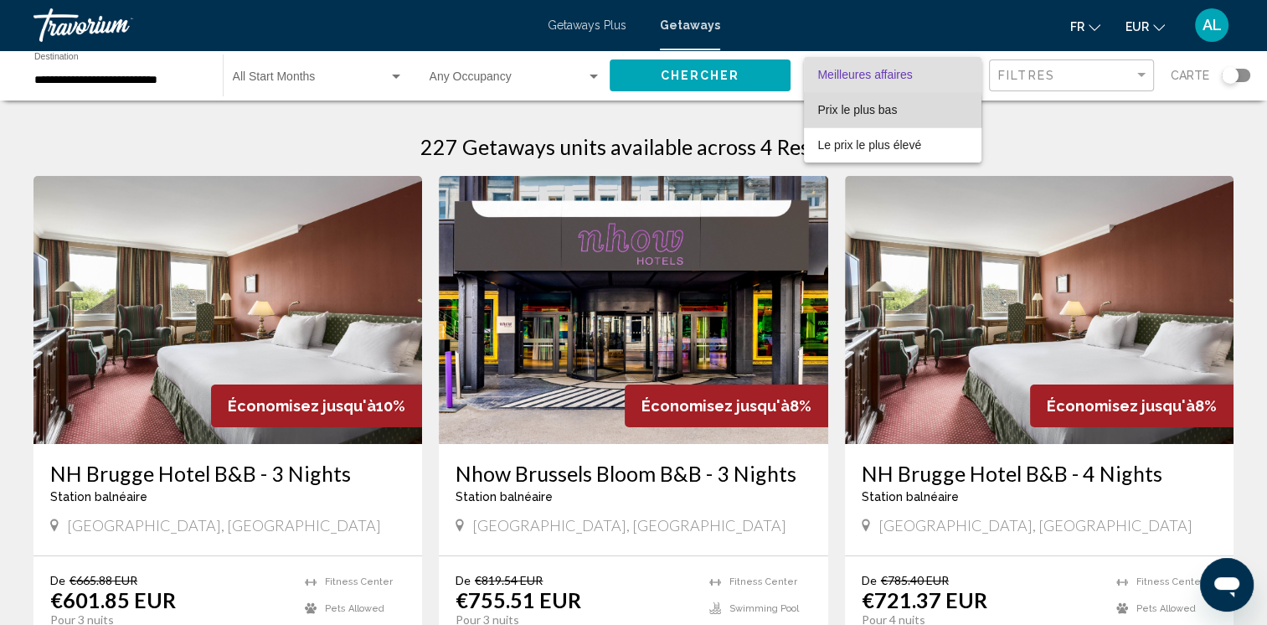
click at [863, 112] on span "Prix ​​le plus bas" at bounding box center [857, 109] width 80 height 13
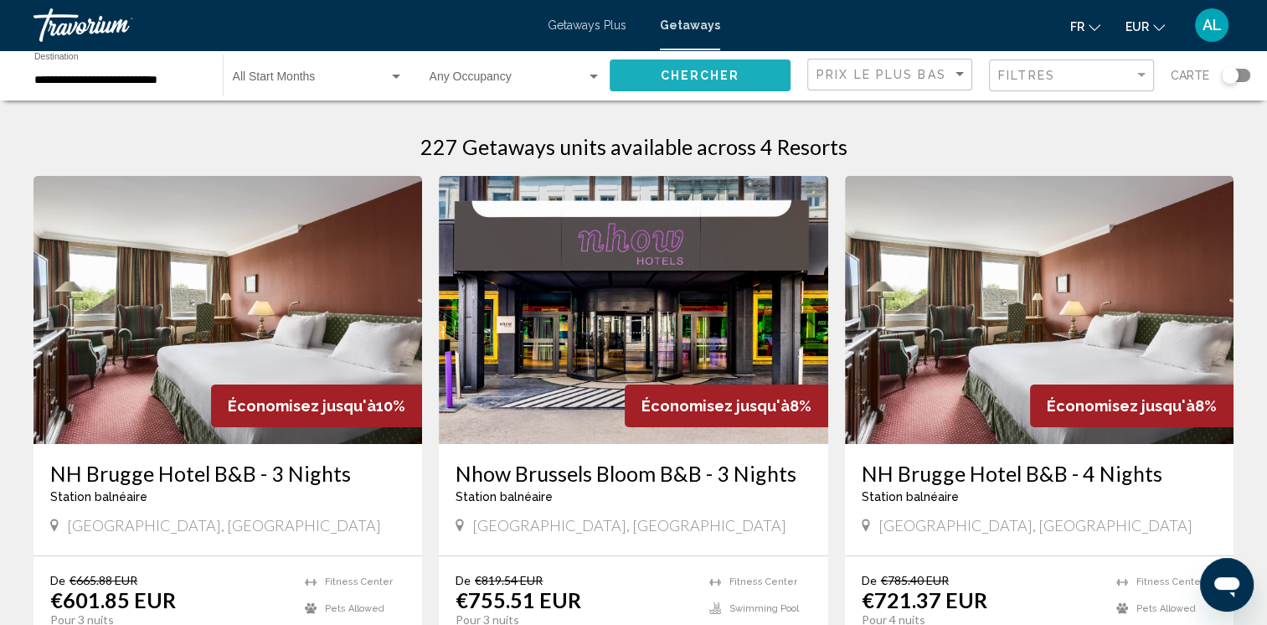
click at [703, 75] on span "Chercher" at bounding box center [701, 76] width 80 height 13
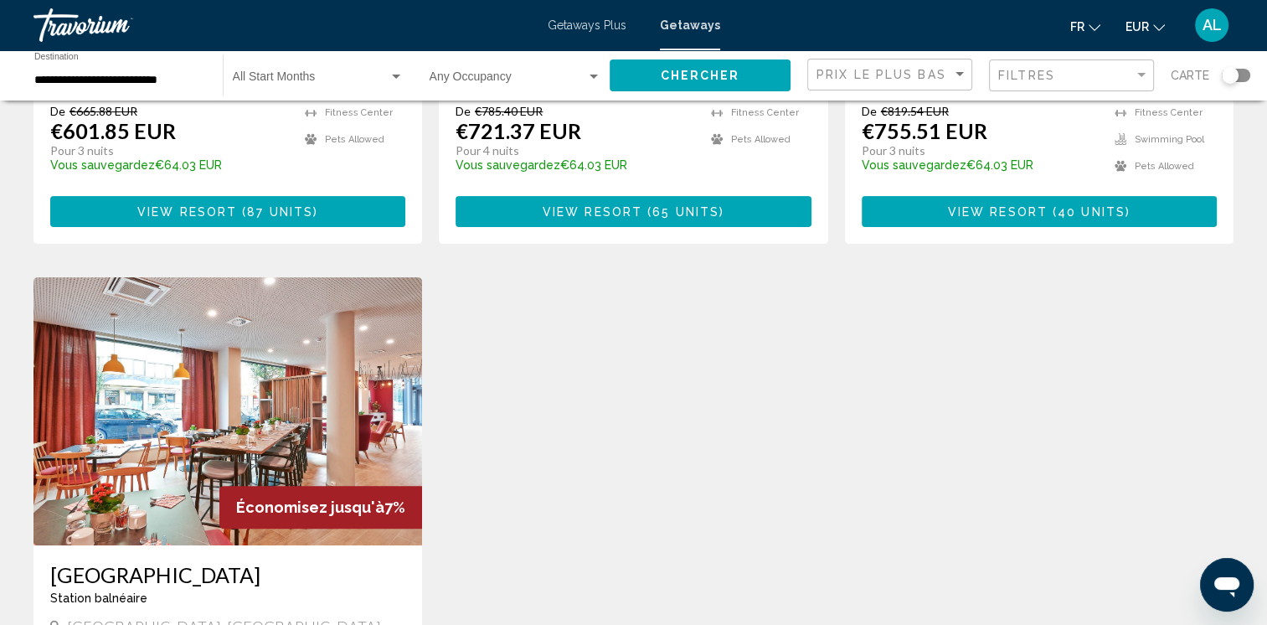
scroll to position [626, 0]
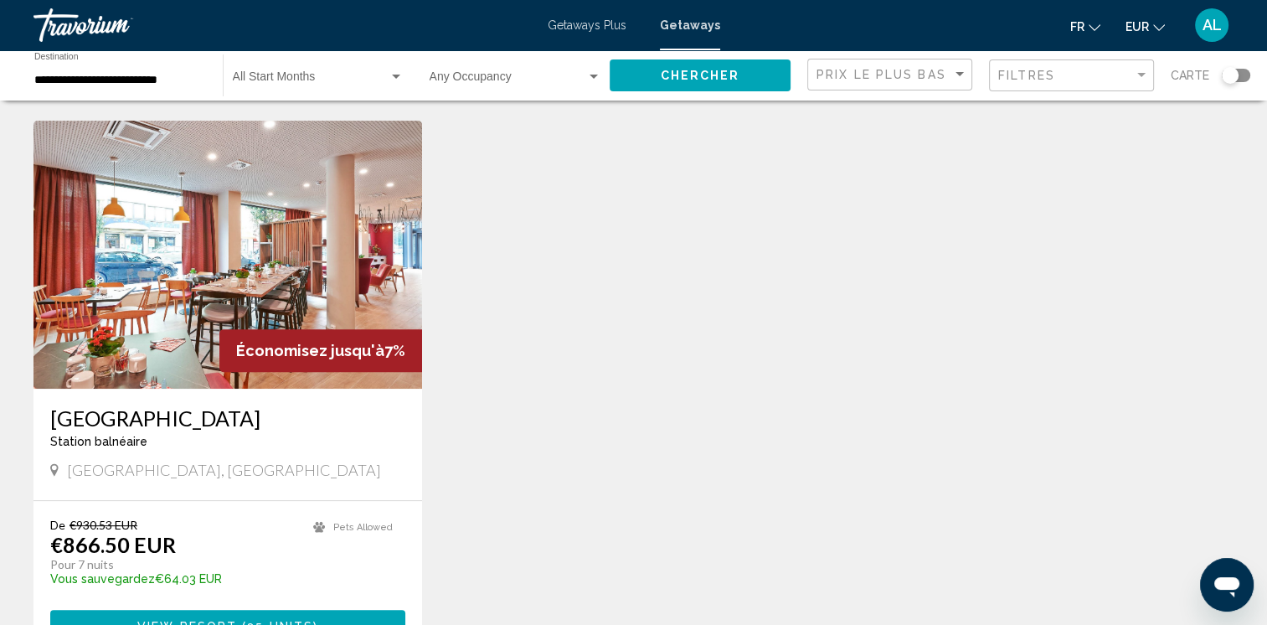
click at [1126, 562] on div "Économisez jusqu'à 10% NH Brugge Hotel B&B - 3 Nights Station balnéaire - Ceci …" at bounding box center [633, 120] width 1217 height 1141
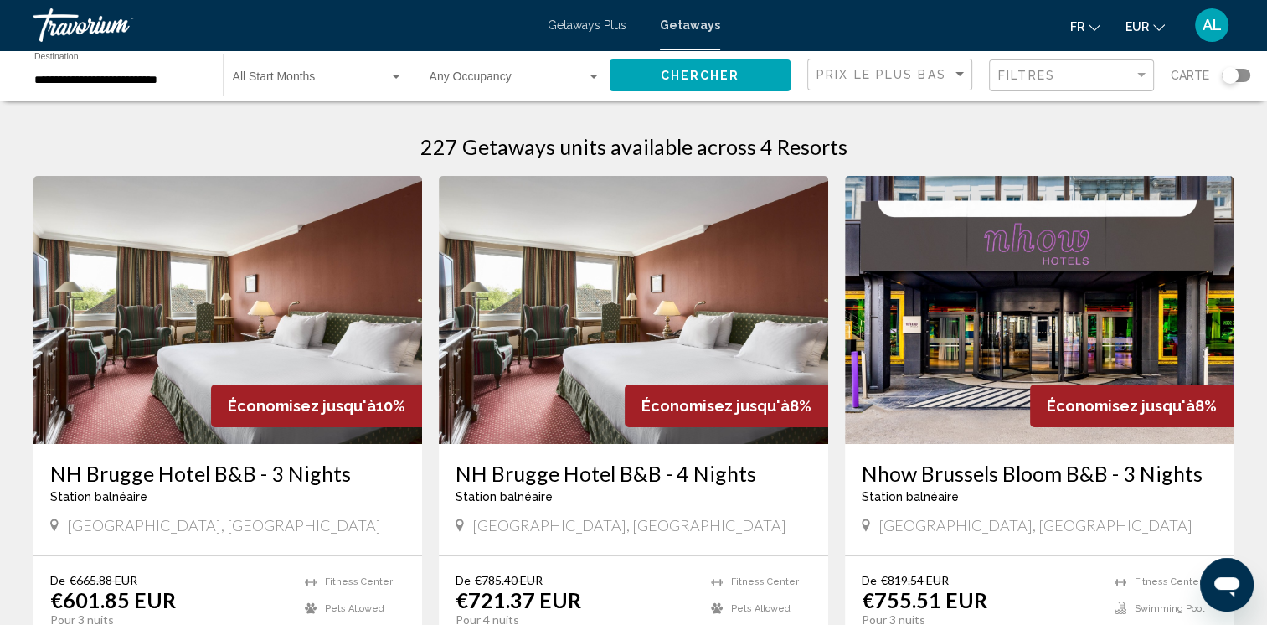
scroll to position [0, 0]
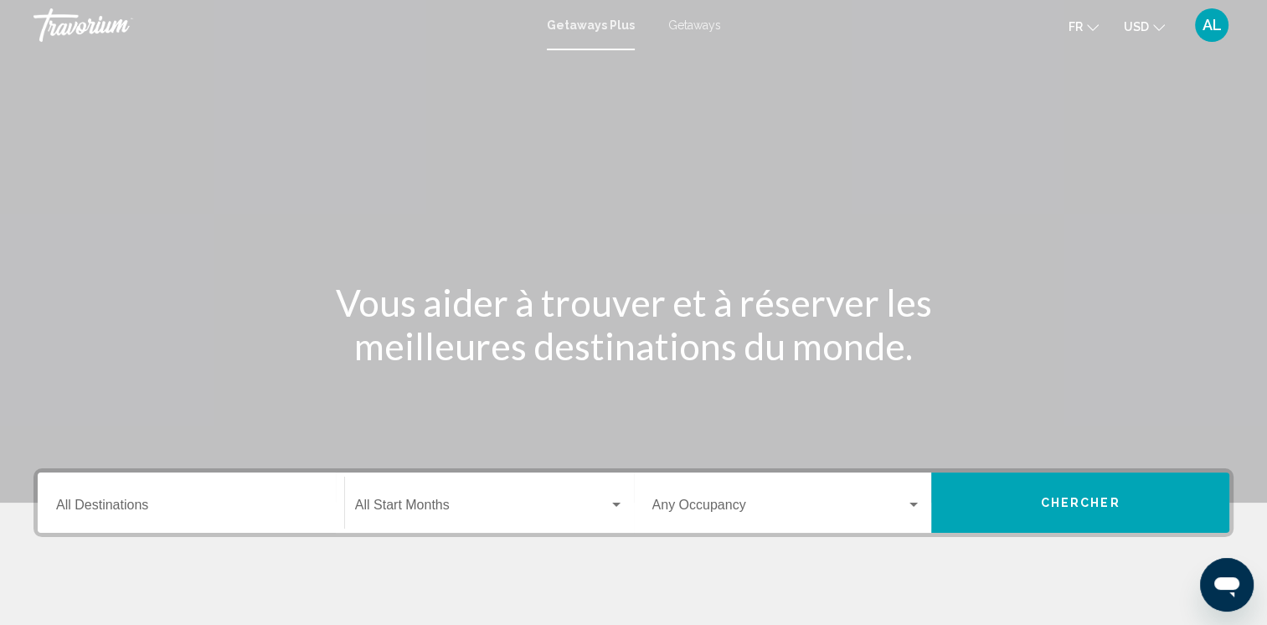
click at [233, 487] on div "Destination All Destinations" at bounding box center [191, 502] width 270 height 53
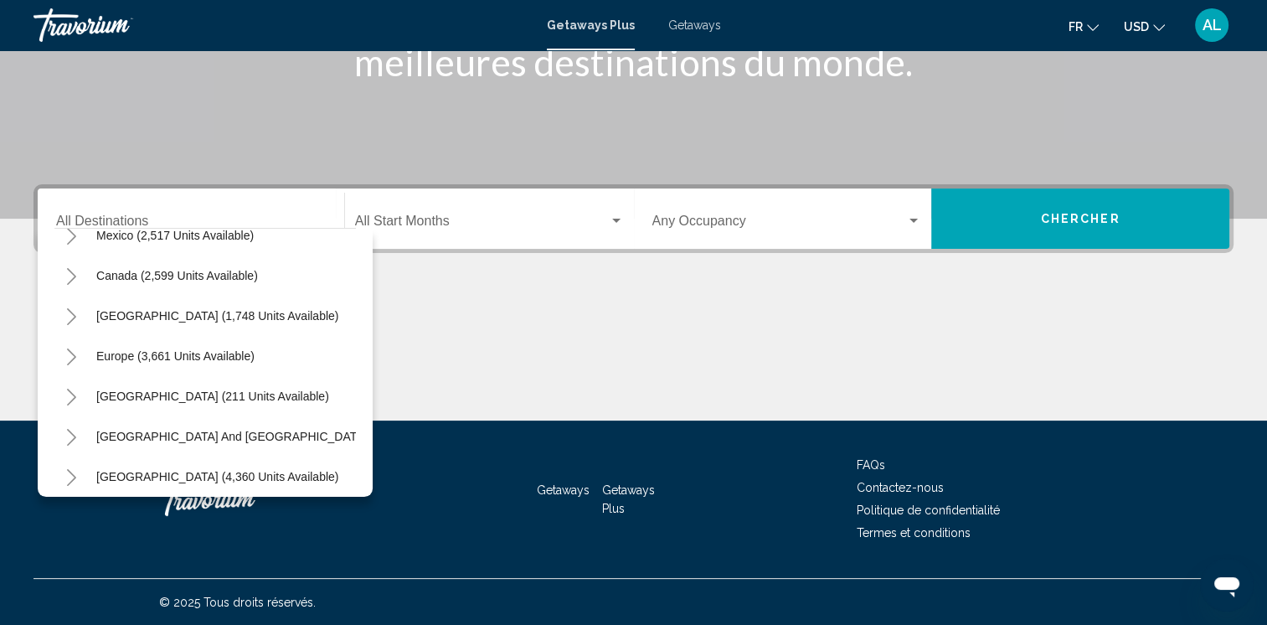
scroll to position [134, 0]
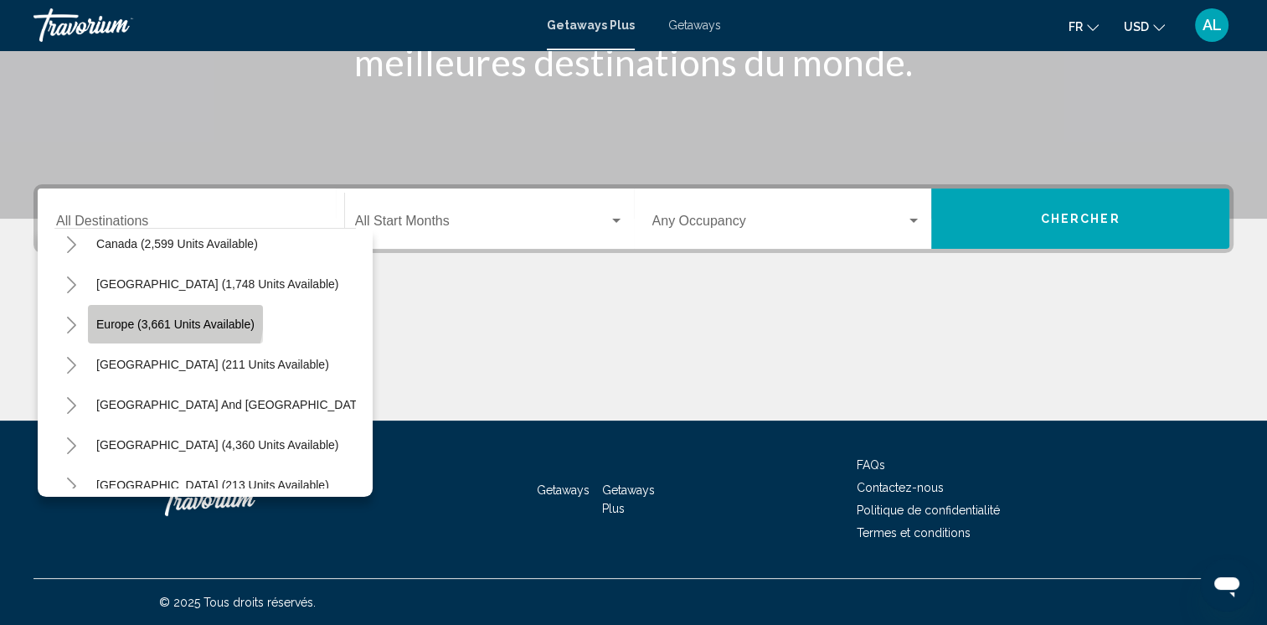
click at [149, 315] on button "Europe (3,661 units available)" at bounding box center [175, 324] width 175 height 39
type input "**********"
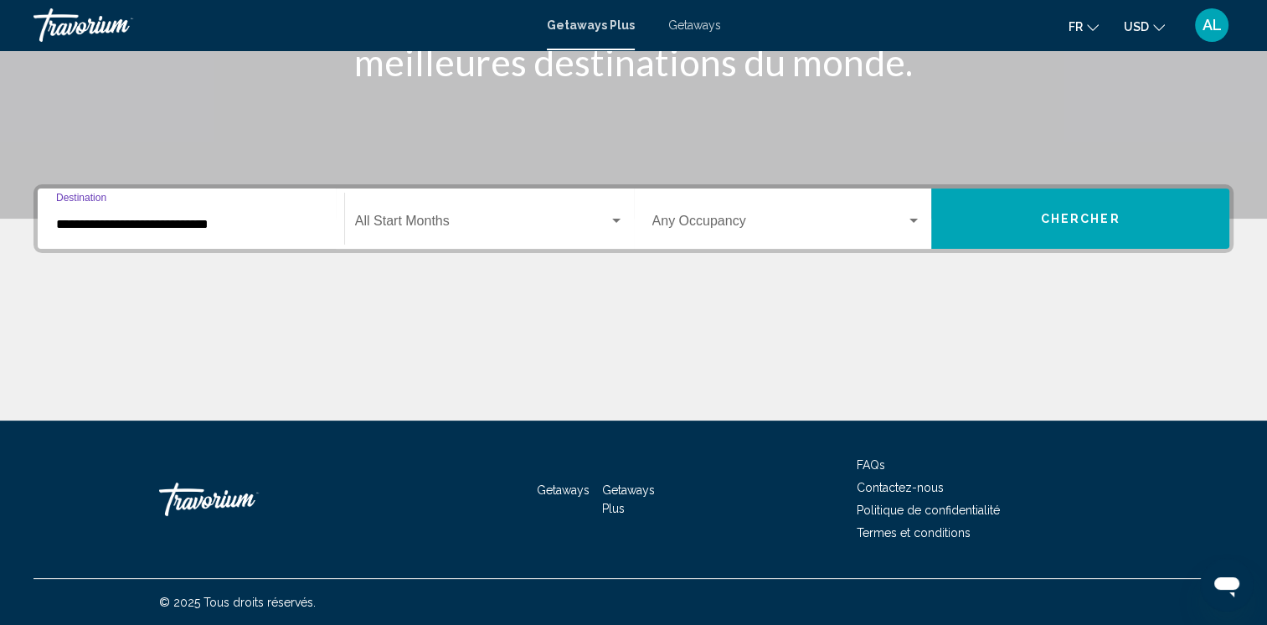
click at [286, 221] on input "**********" at bounding box center [191, 224] width 270 height 15
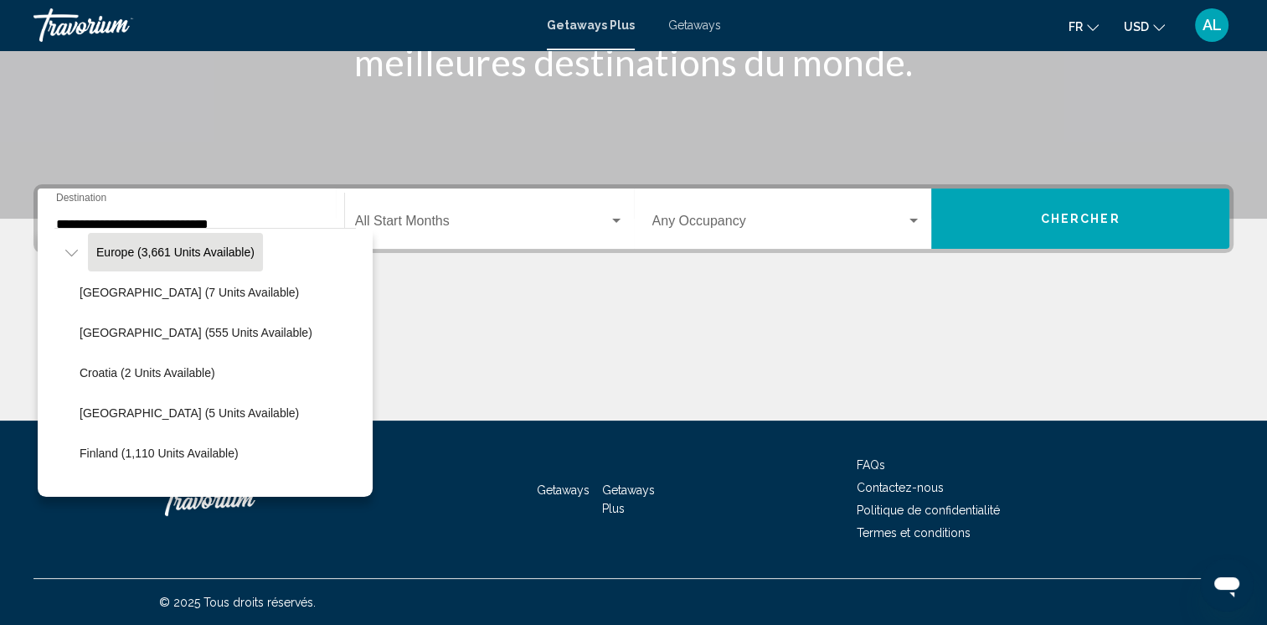
scroll to position [239, 0]
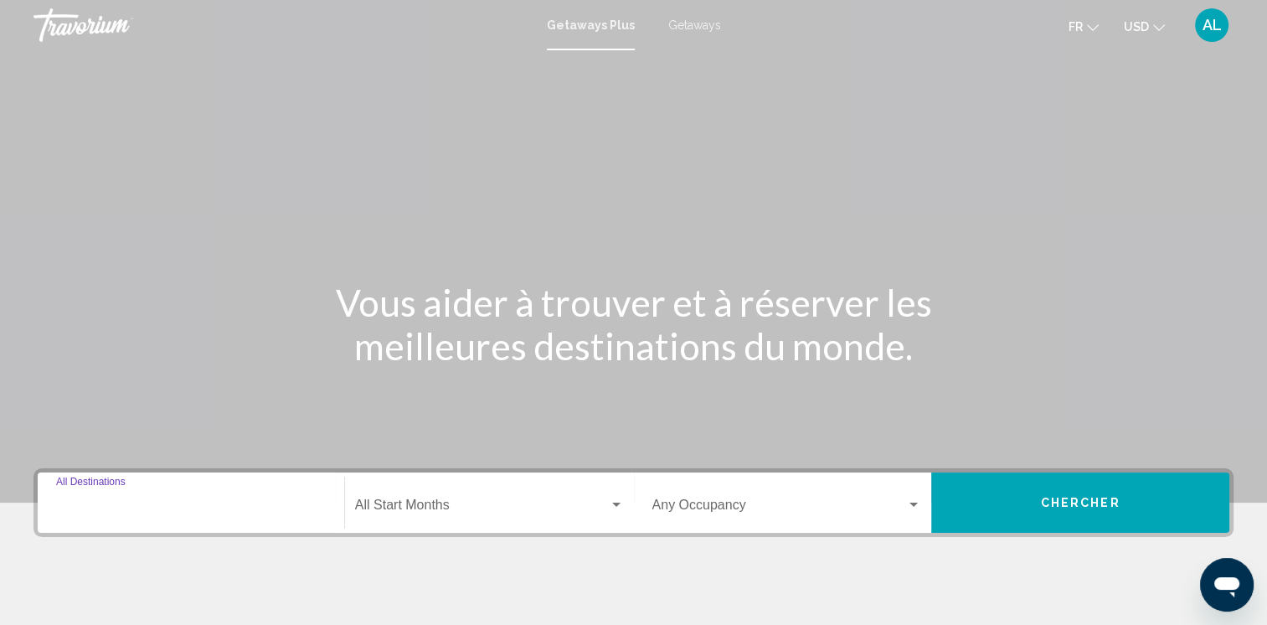
click at [204, 502] on input "Destination All Destinations" at bounding box center [191, 508] width 270 height 15
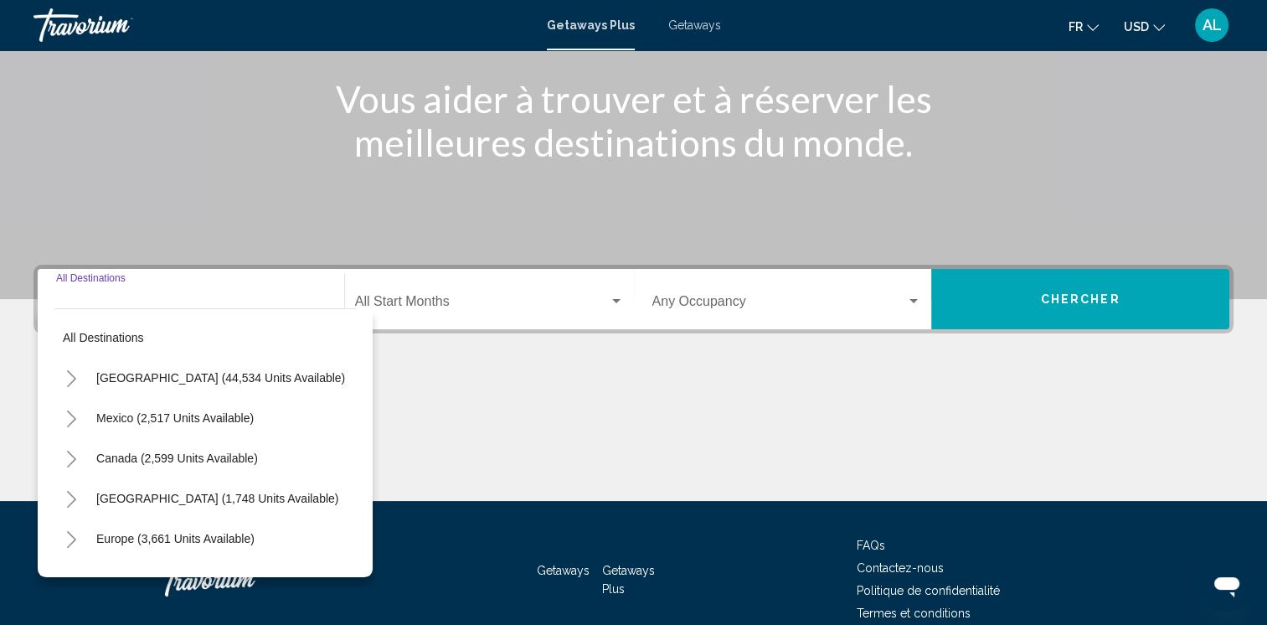
scroll to position [284, 0]
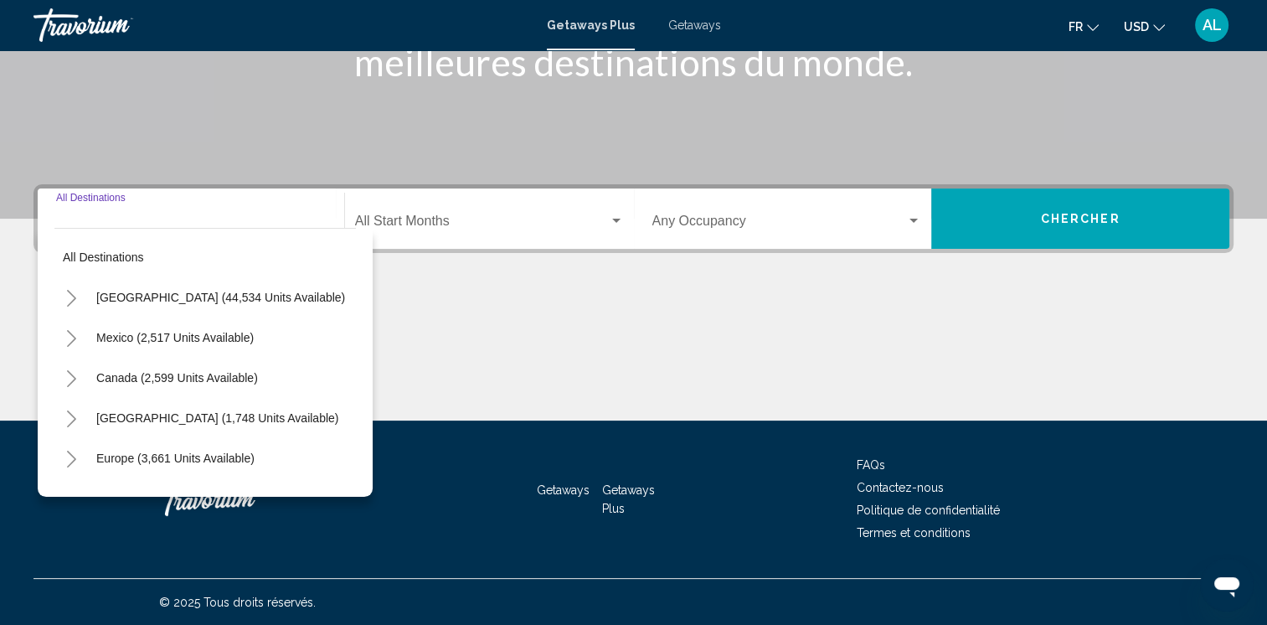
click at [697, 21] on span "Getaways" at bounding box center [694, 24] width 53 height 13
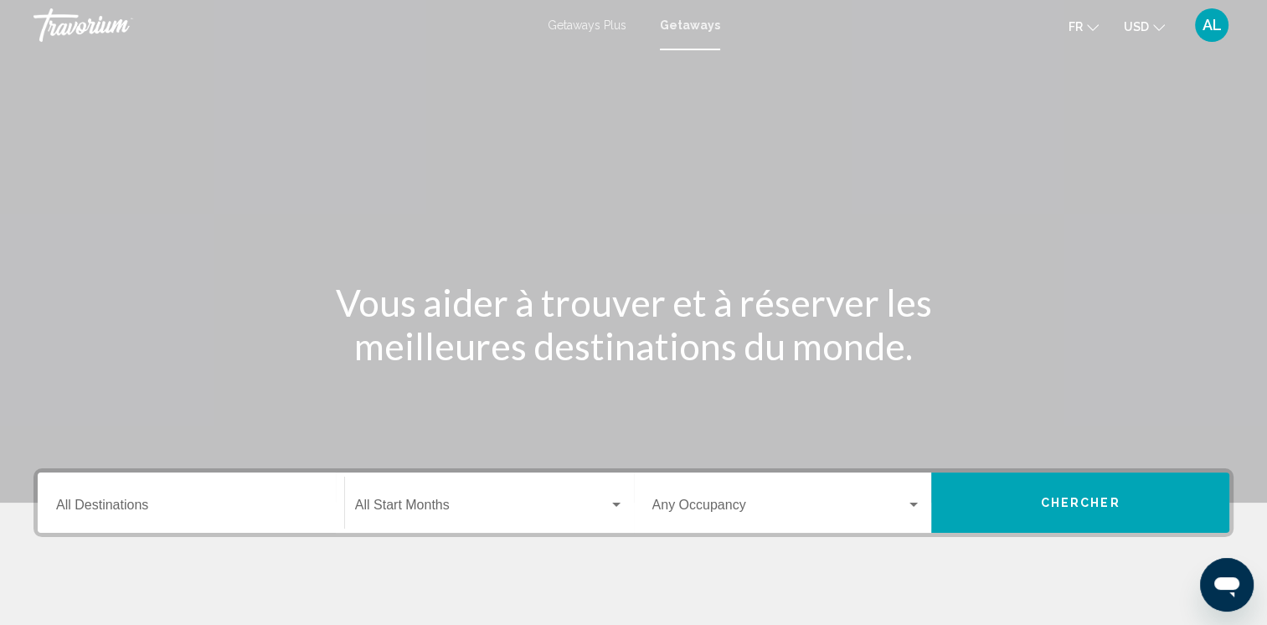
click at [291, 348] on div "Vous aider à trouver et à réserver les meilleures destinations du monde." at bounding box center [633, 324] width 1267 height 87
click at [1153, 24] on icon "Change currency" at bounding box center [1159, 27] width 12 height 7
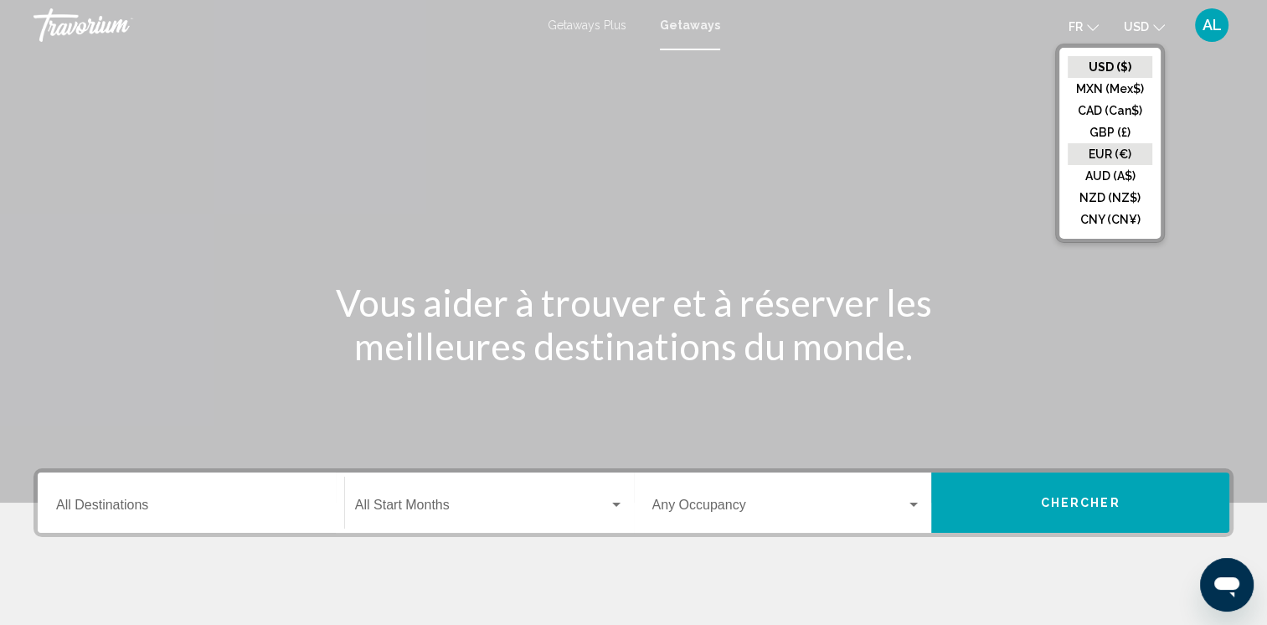
click at [1099, 146] on button "EUR (€)" at bounding box center [1110, 154] width 85 height 22
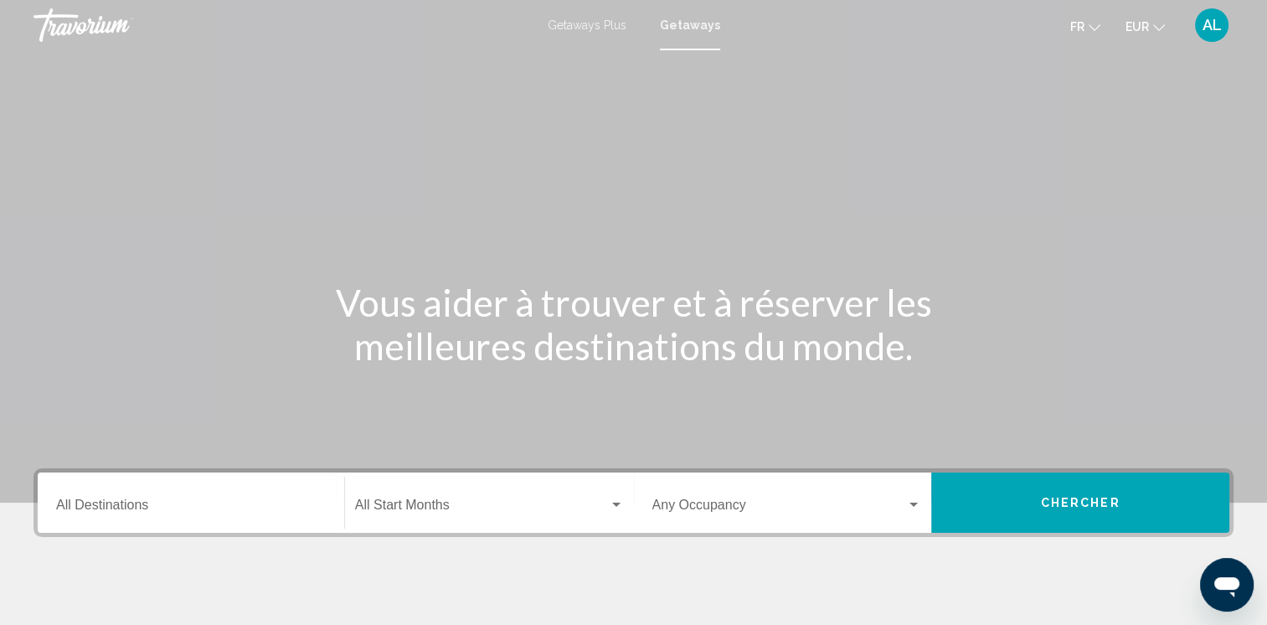
click at [151, 515] on div "Destination All Destinations" at bounding box center [191, 502] width 270 height 53
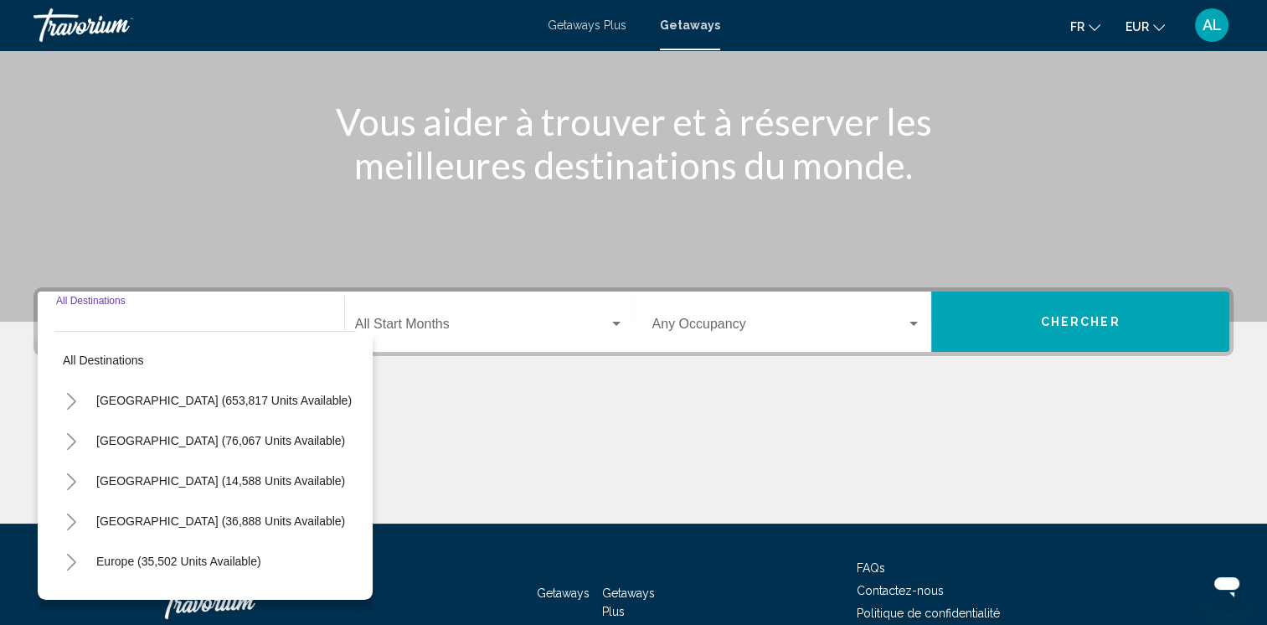
scroll to position [284, 0]
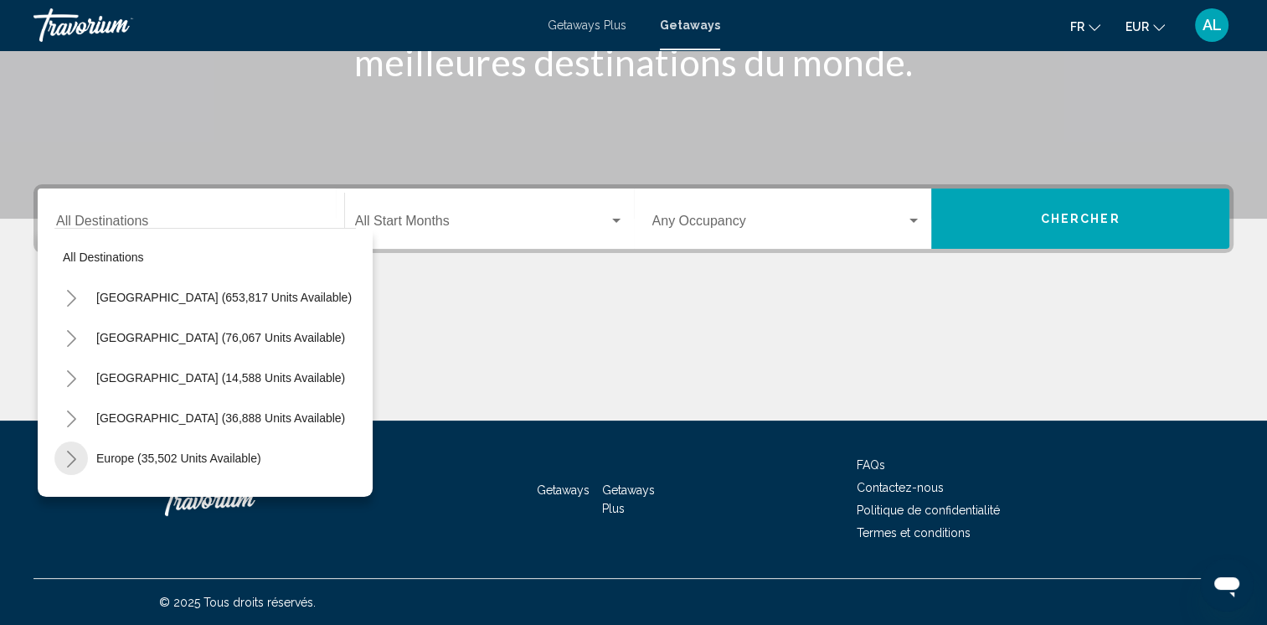
click at [72, 461] on icon "Toggle Europe (35,502 units available)" at bounding box center [71, 459] width 9 height 17
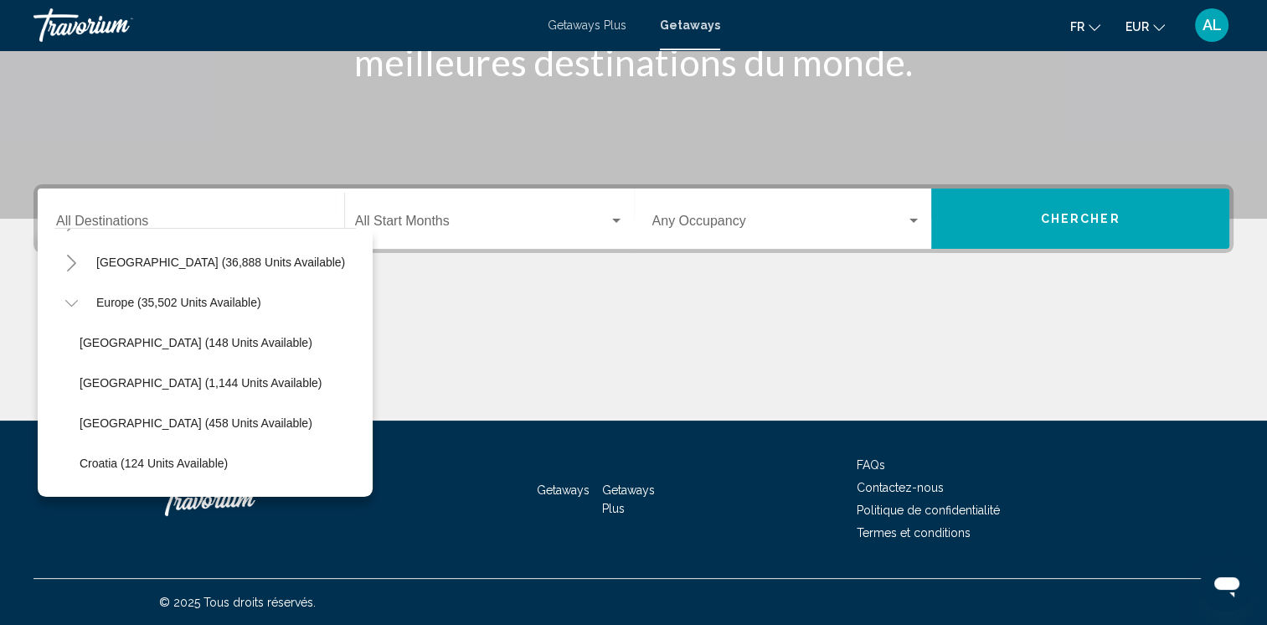
scroll to position [167, 0]
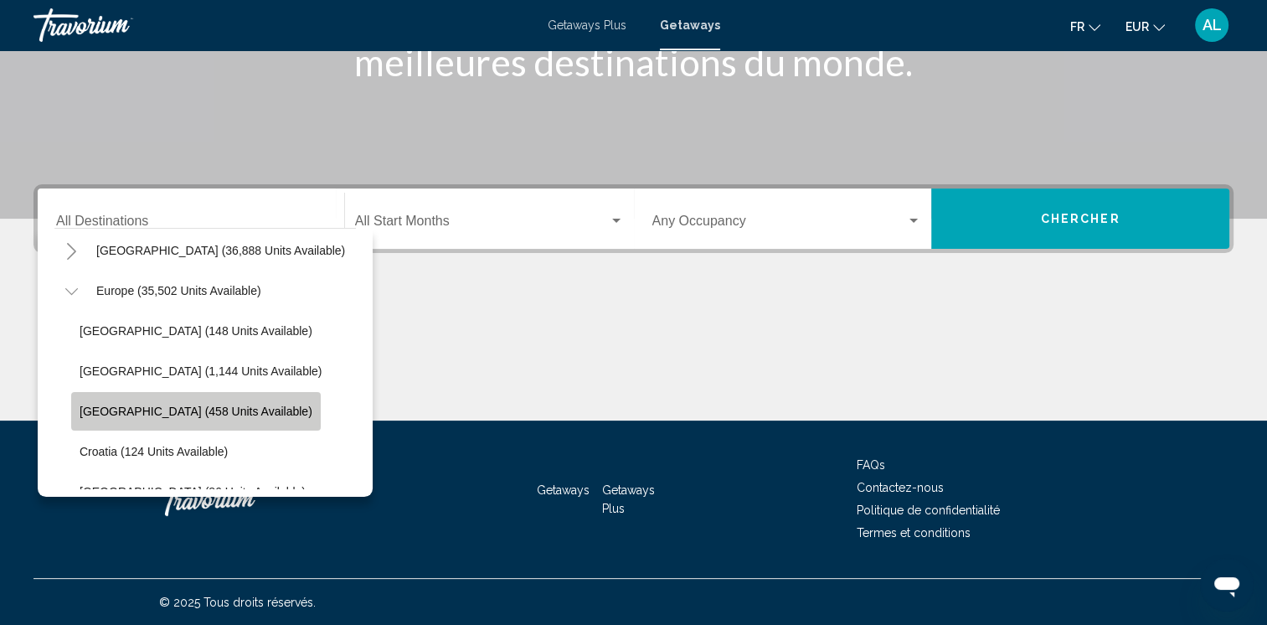
click at [199, 407] on span "[GEOGRAPHIC_DATA] (458 units available)" at bounding box center [196, 410] width 233 height 13
type input "**********"
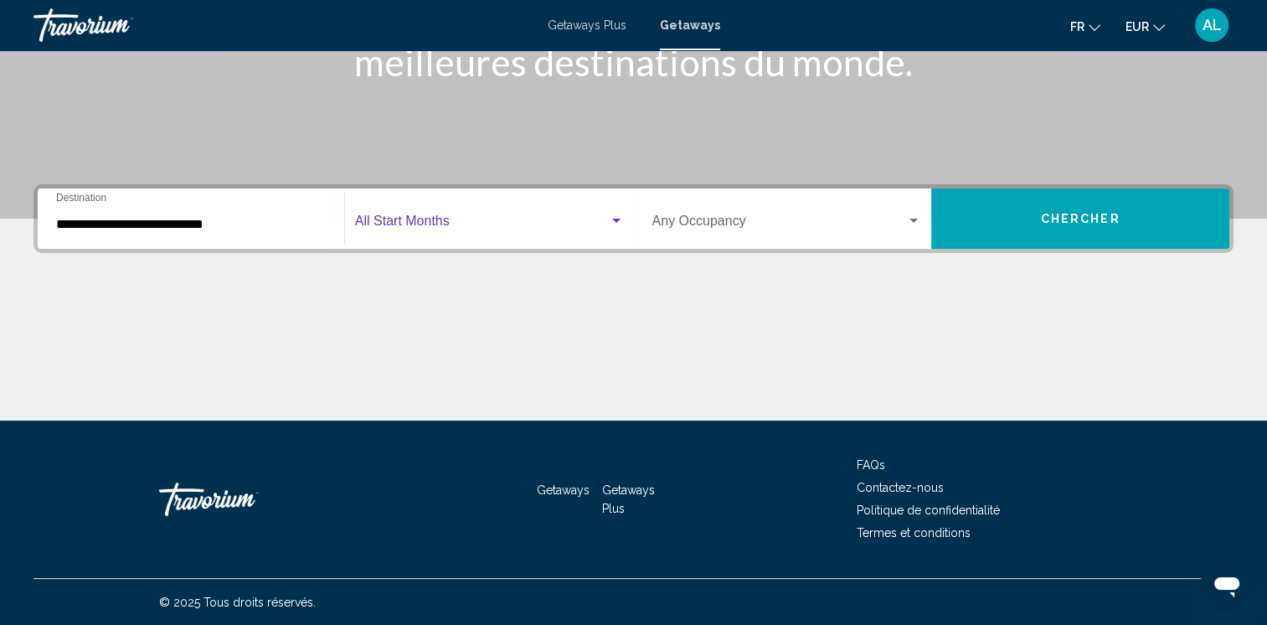
click at [615, 217] on div "Search widget" at bounding box center [616, 220] width 15 height 13
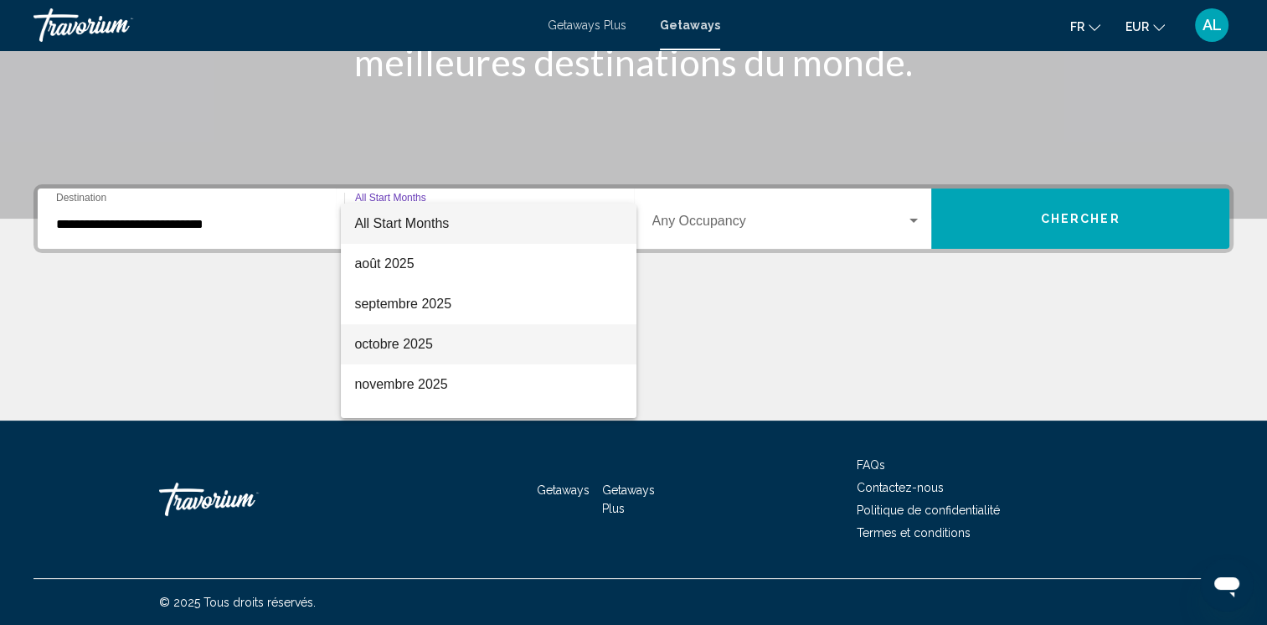
click at [463, 340] on span "octobre 2025" at bounding box center [488, 344] width 269 height 40
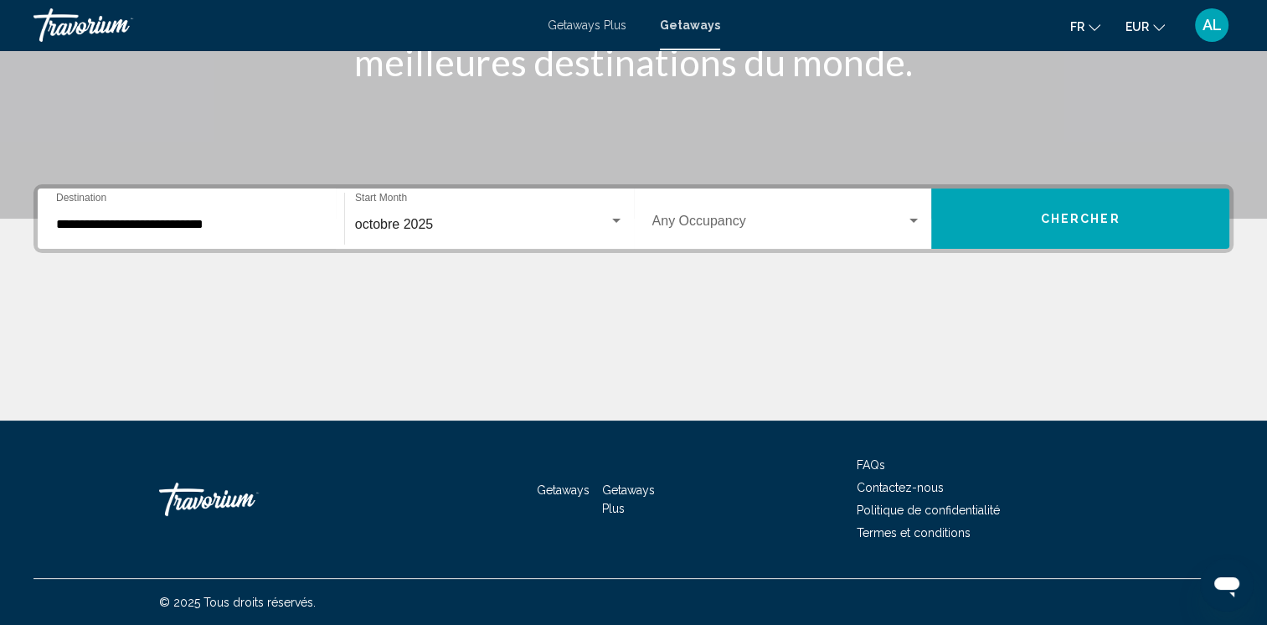
click at [878, 211] on div "Occupancy Any Occupancy" at bounding box center [787, 219] width 270 height 53
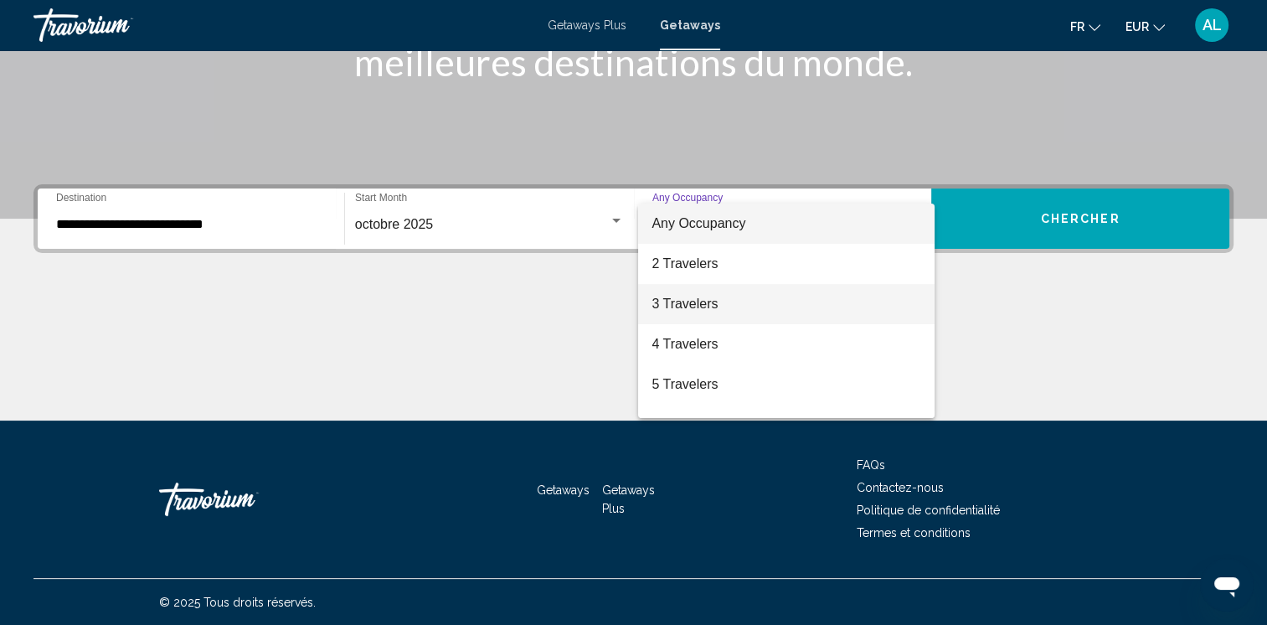
click at [770, 300] on span "3 Travelers" at bounding box center [786, 304] width 270 height 40
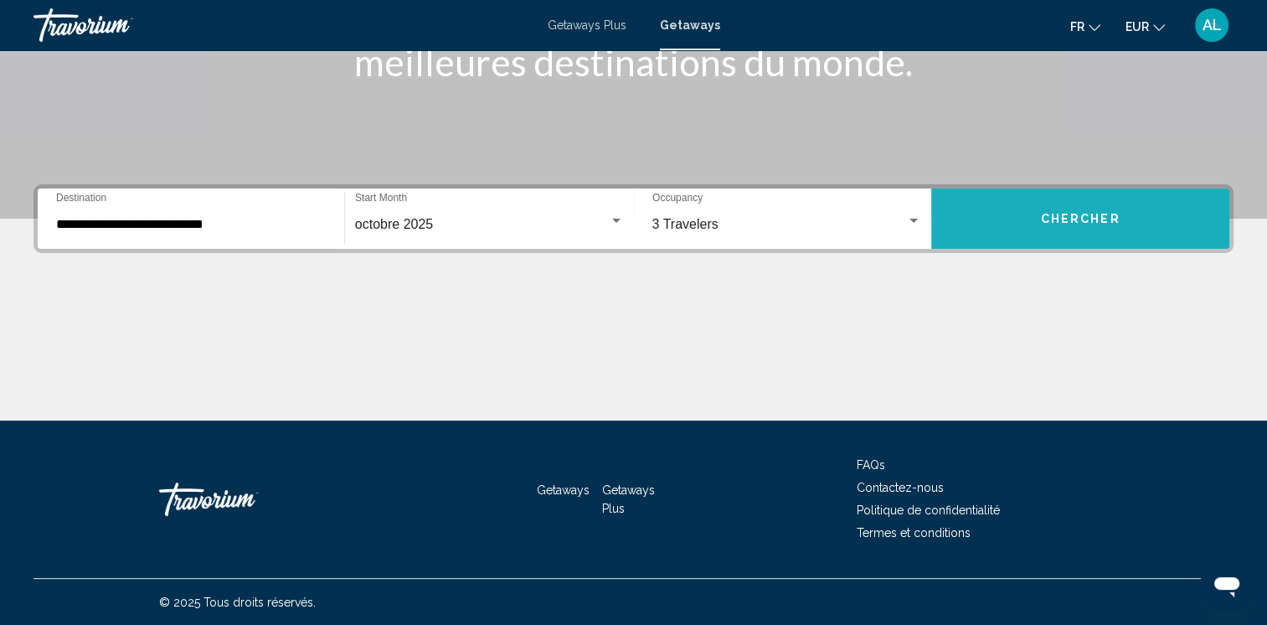
click at [1082, 216] on span "Chercher" at bounding box center [1081, 219] width 80 height 13
